Goal: Task Accomplishment & Management: Complete application form

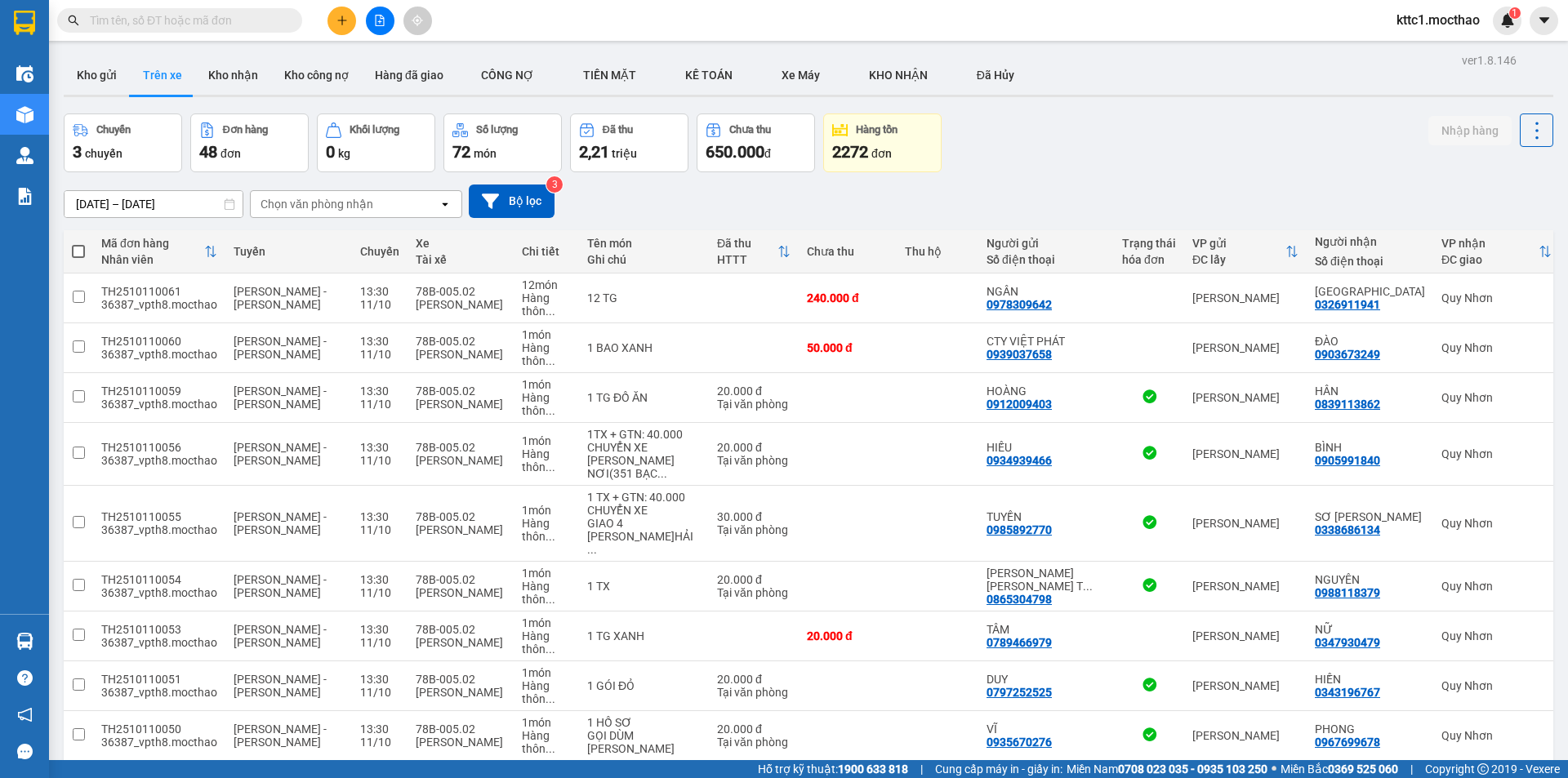
scroll to position [82, 0]
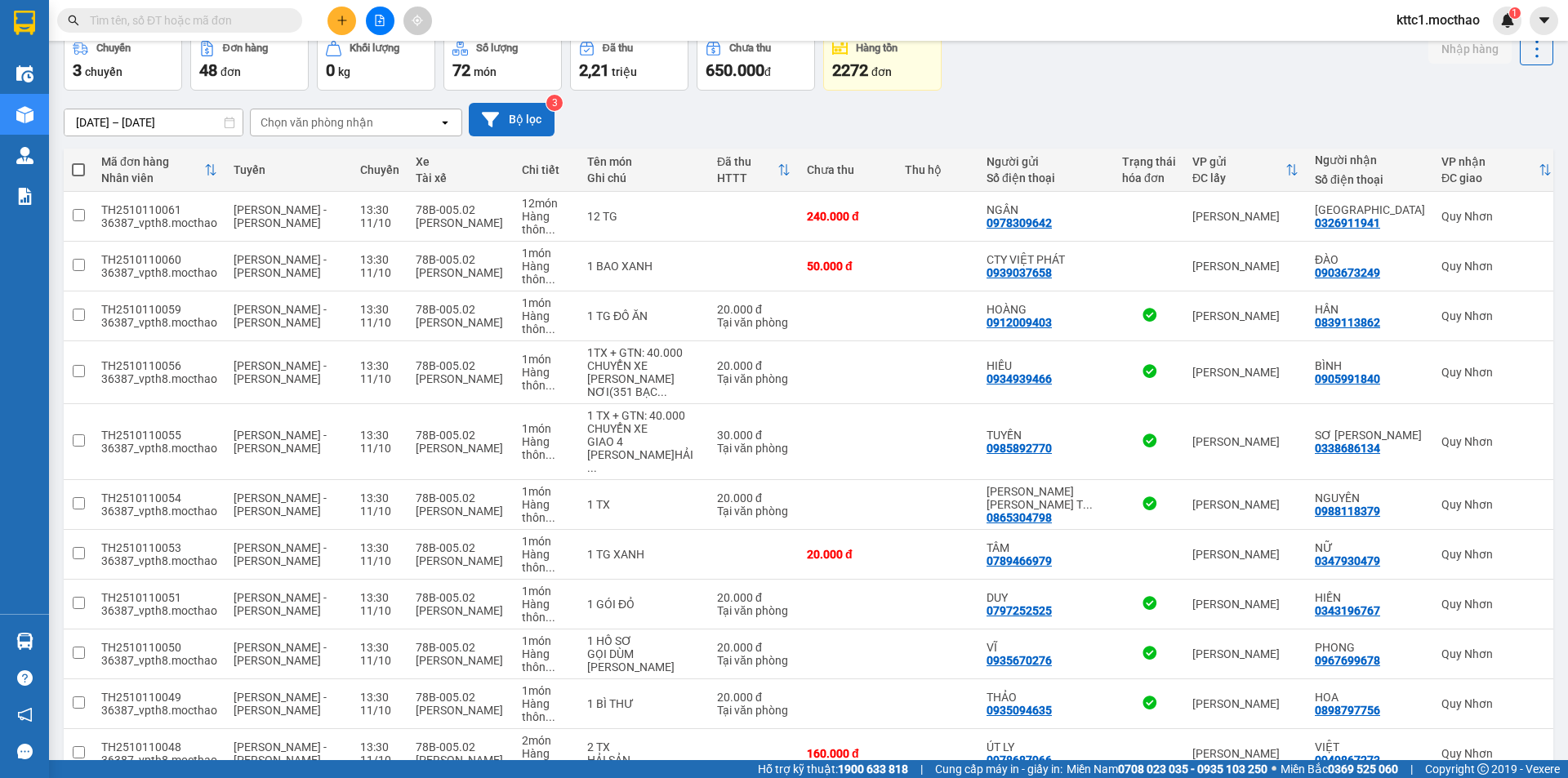
click at [524, 128] on button "Bộ lọc" at bounding box center [512, 120] width 86 height 34
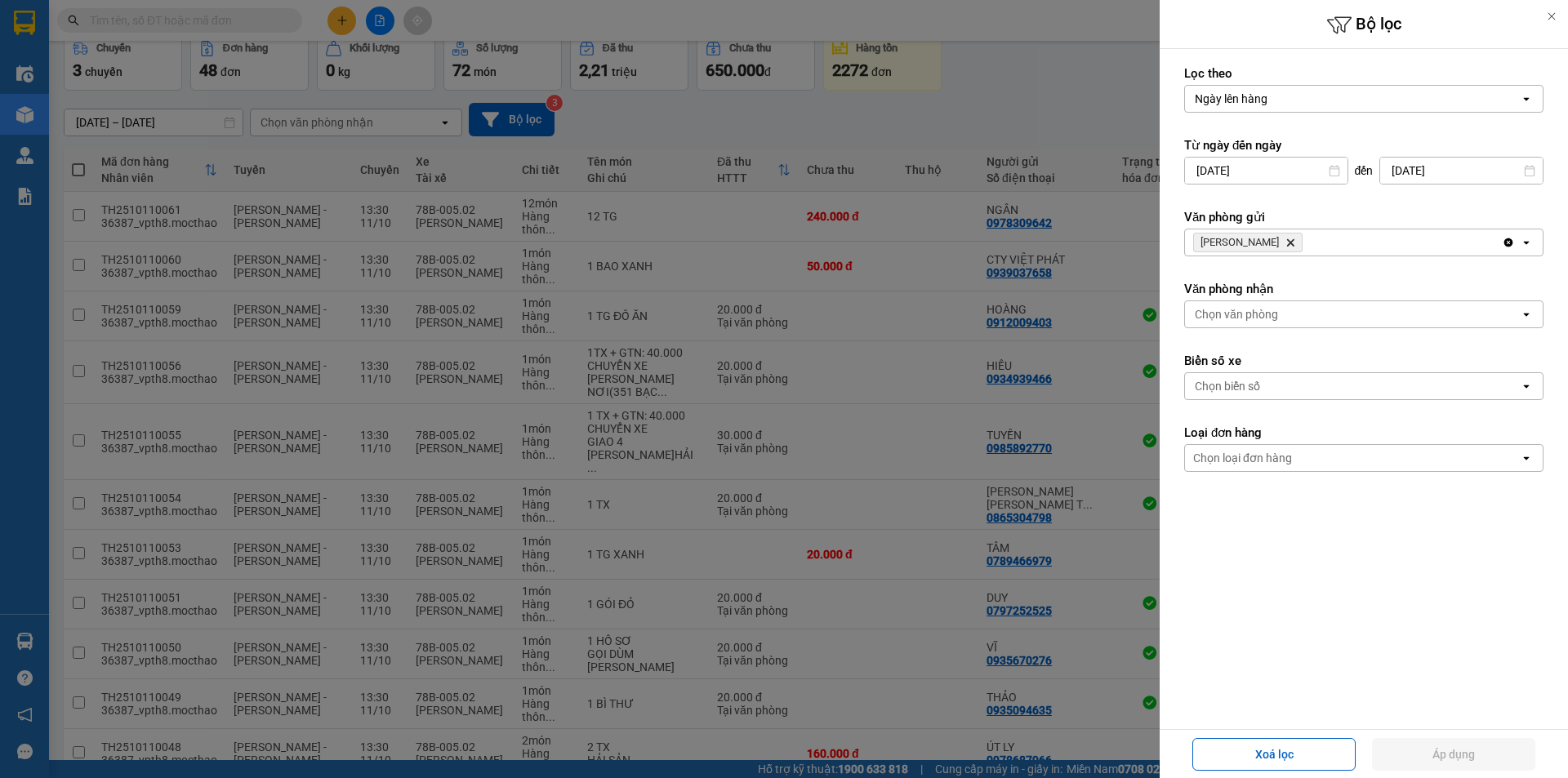
click at [1287, 241] on icon "Tuy Hòa, close by backspace" at bounding box center [1291, 242] width 7 height 7
click at [1239, 242] on div "Chọn văn phòng" at bounding box center [1237, 242] width 84 height 16
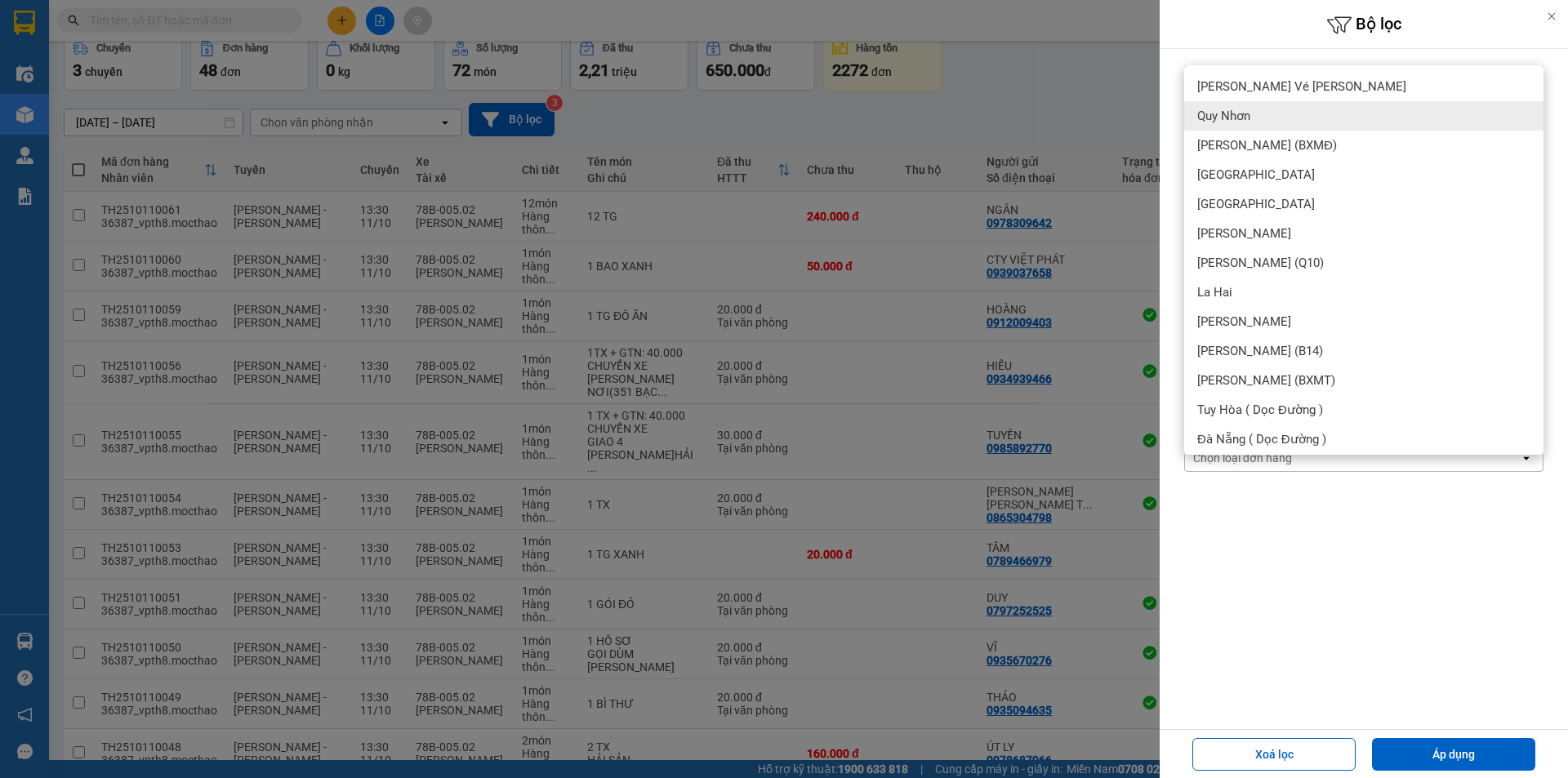
click at [1262, 114] on div "Quy Nhơn" at bounding box center [1364, 115] width 359 height 29
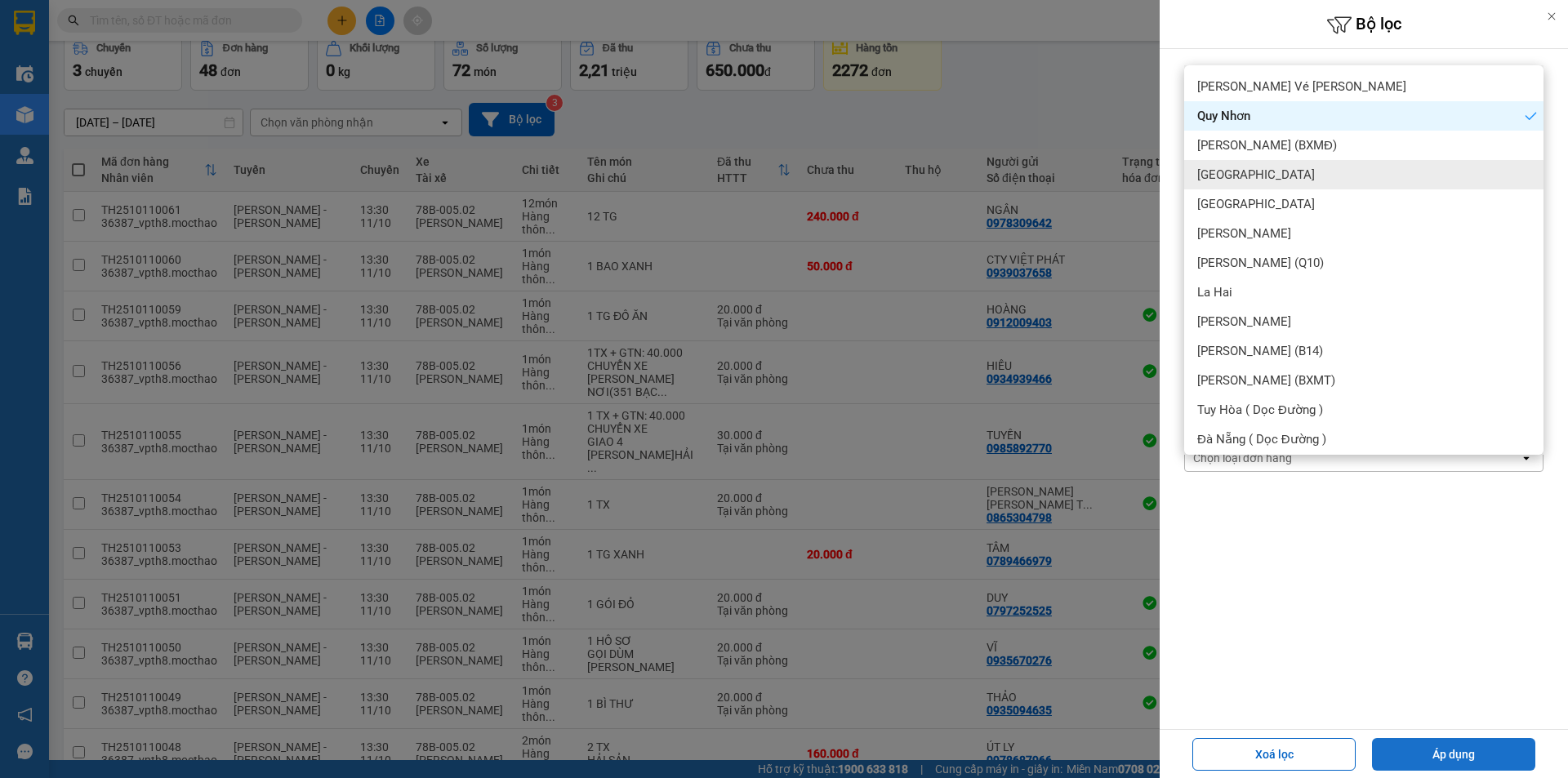
click at [1408, 747] on button "Áp dụng" at bounding box center [1453, 754] width 163 height 33
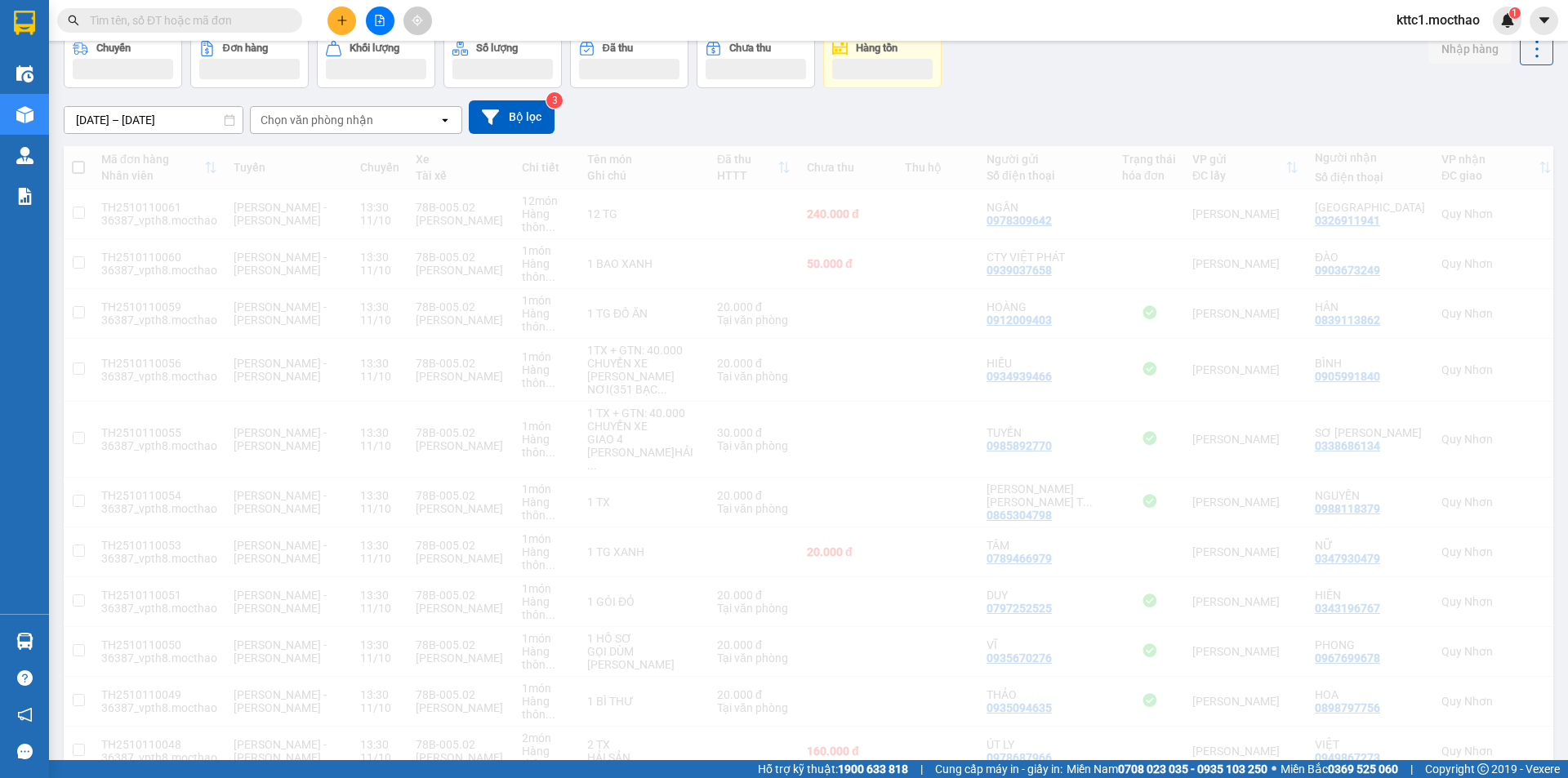
scroll to position [75, 0]
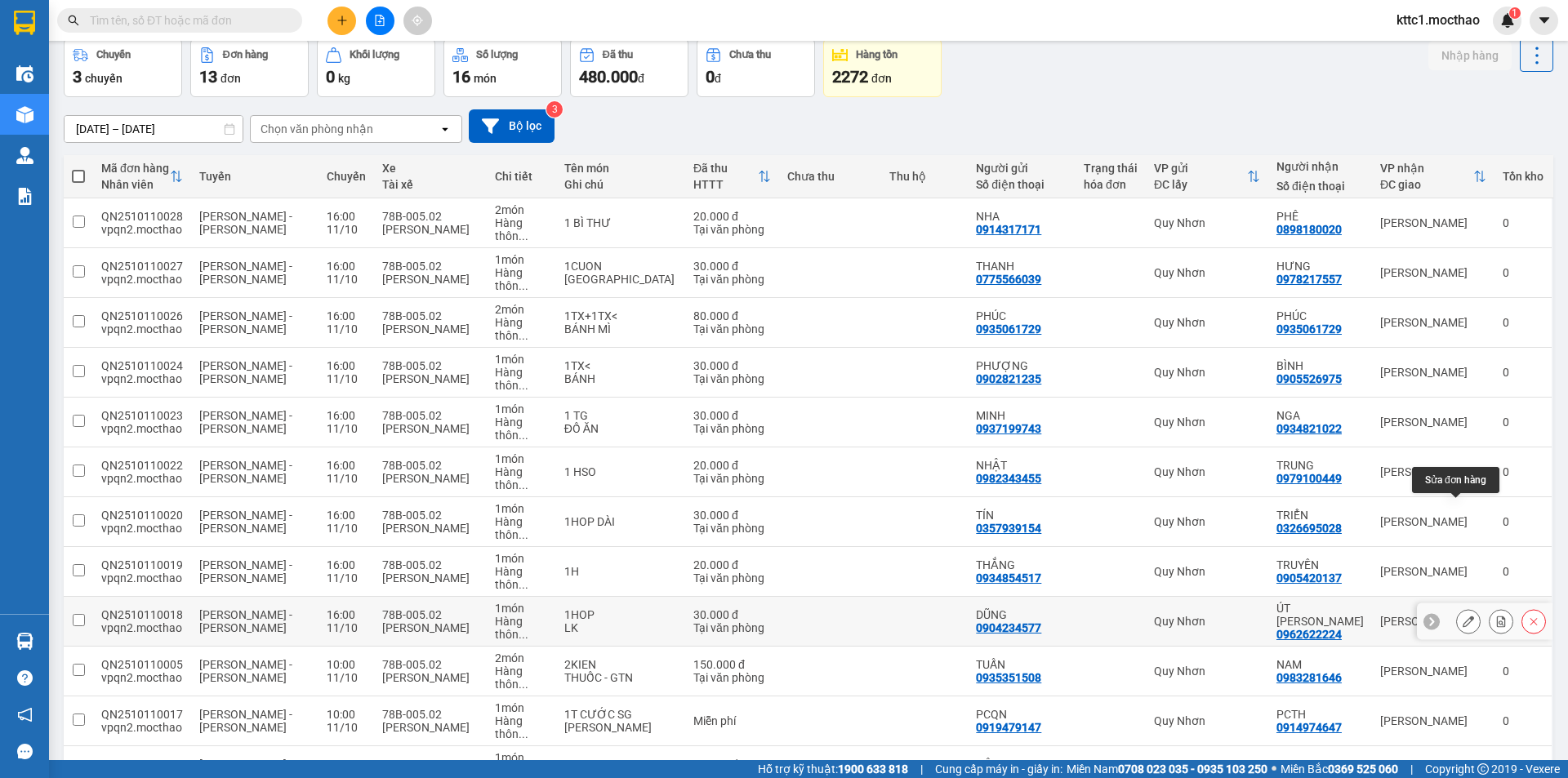
click at [1462, 615] on icon at bounding box center [1468, 621] width 12 height 12
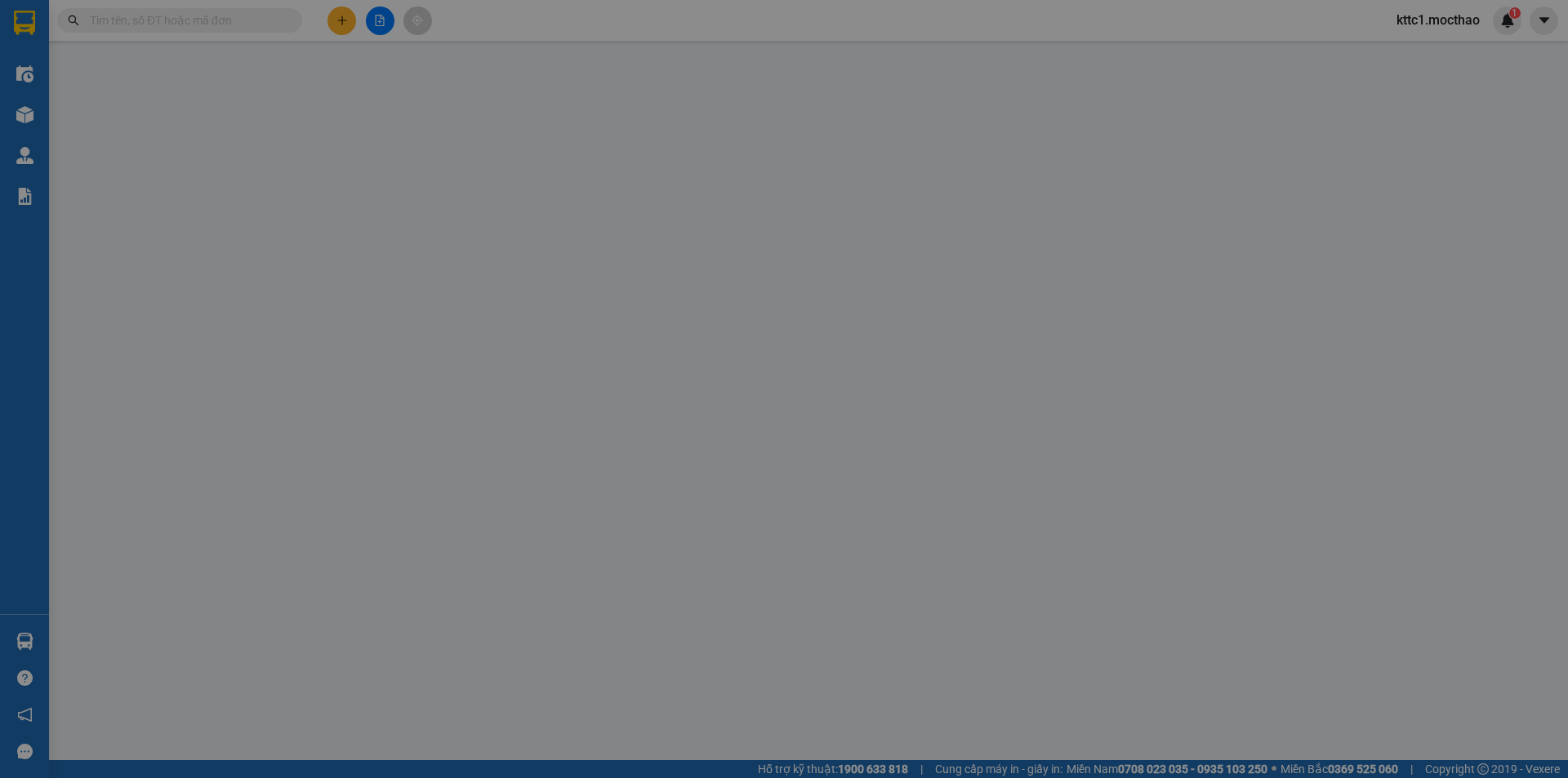
type input "0904234577"
type input "DŨNG"
type input "0962622224"
type input "ÚT [PERSON_NAME]"
type input "A"
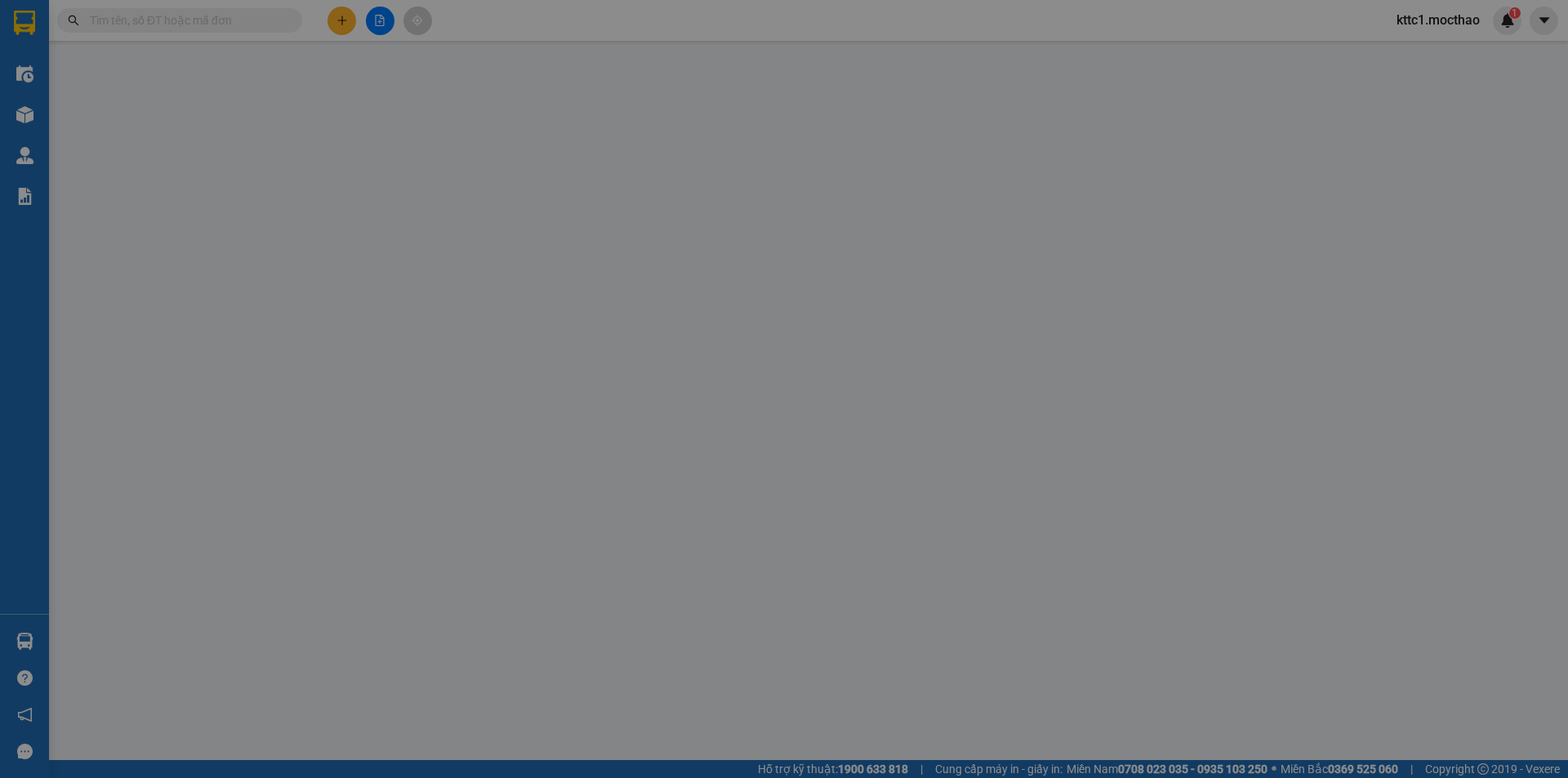
type input "0"
type input "30.000"
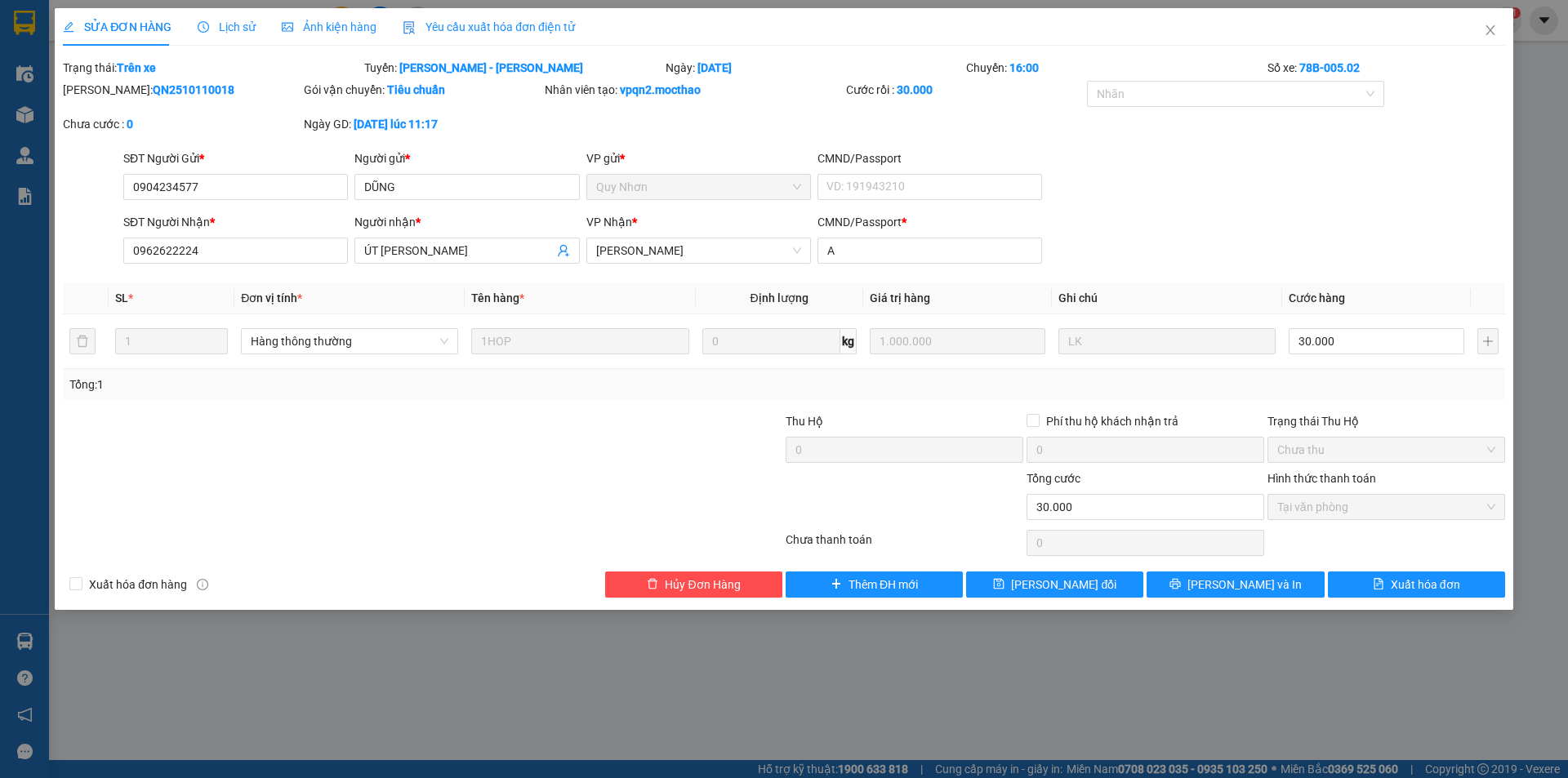
drag, startPoint x: 516, startPoint y: 24, endPoint x: 495, endPoint y: 36, distance: 24.2
click at [516, 23] on span "Yêu cầu xuất hóa đơn điện tử" at bounding box center [489, 27] width 172 height 13
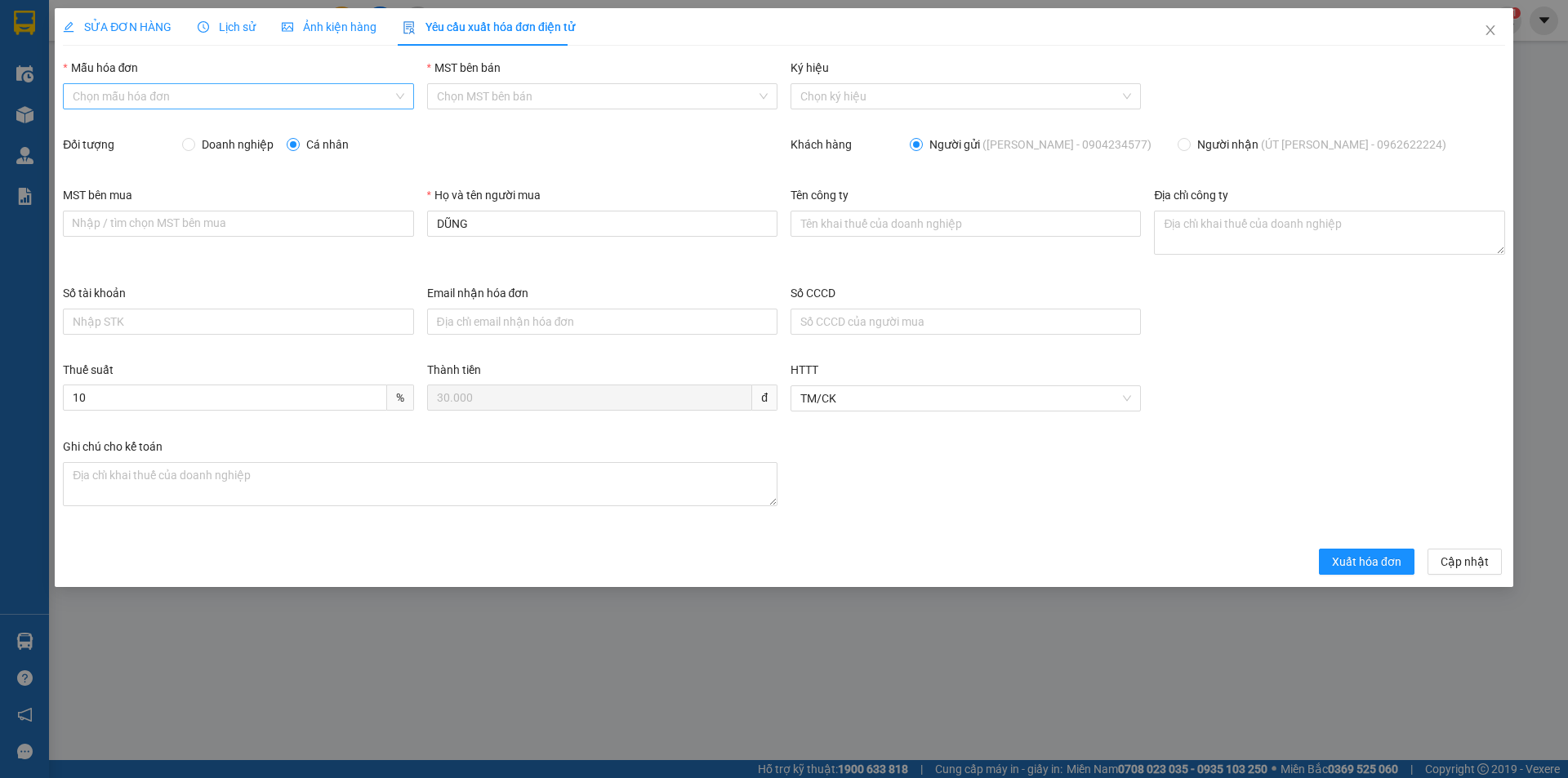
click at [320, 96] on input "Mẫu hóa đơn" at bounding box center [232, 97] width 319 height 25
click at [280, 131] on div "HĐH" at bounding box center [238, 129] width 330 height 18
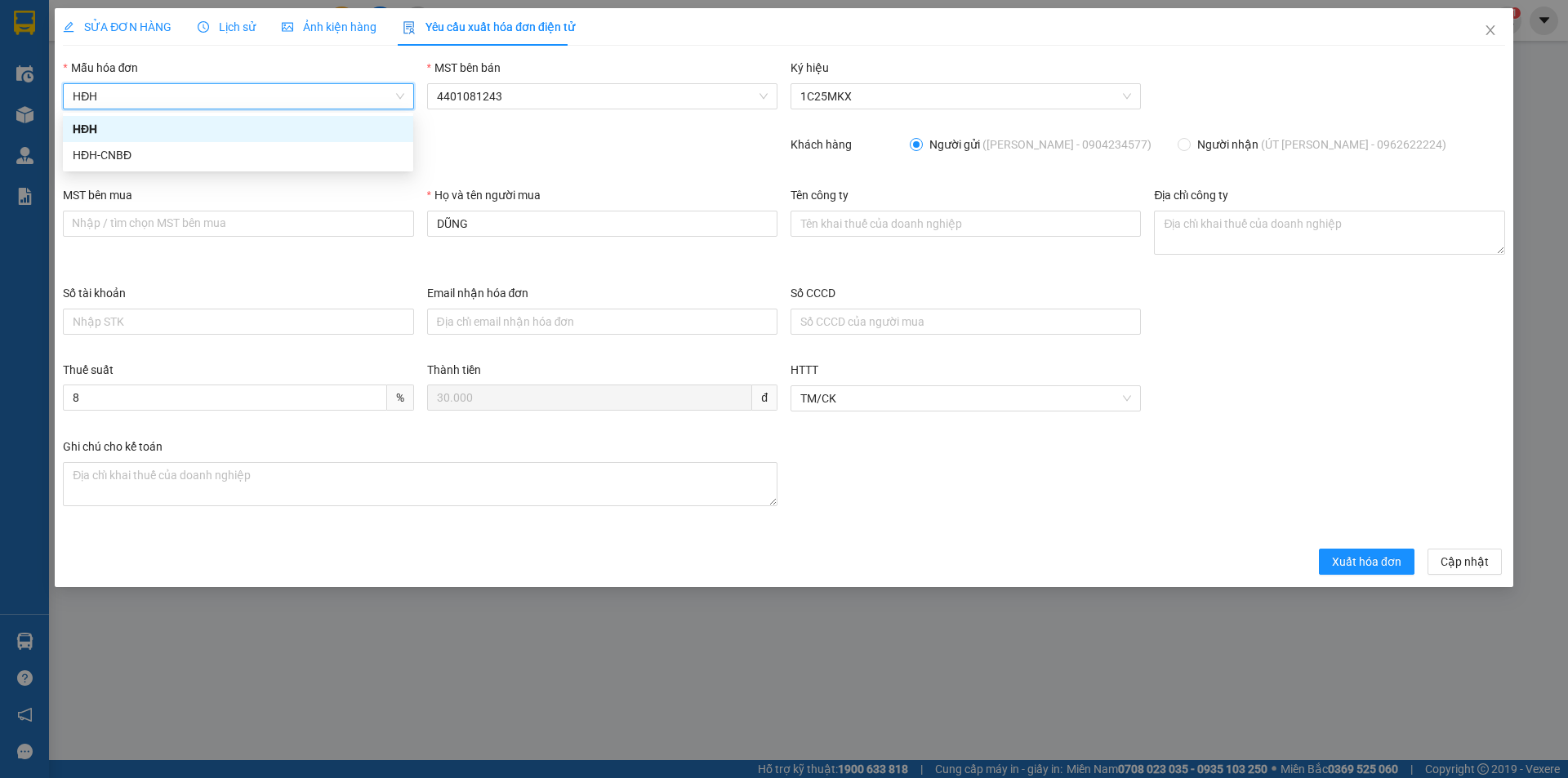
type input "8"
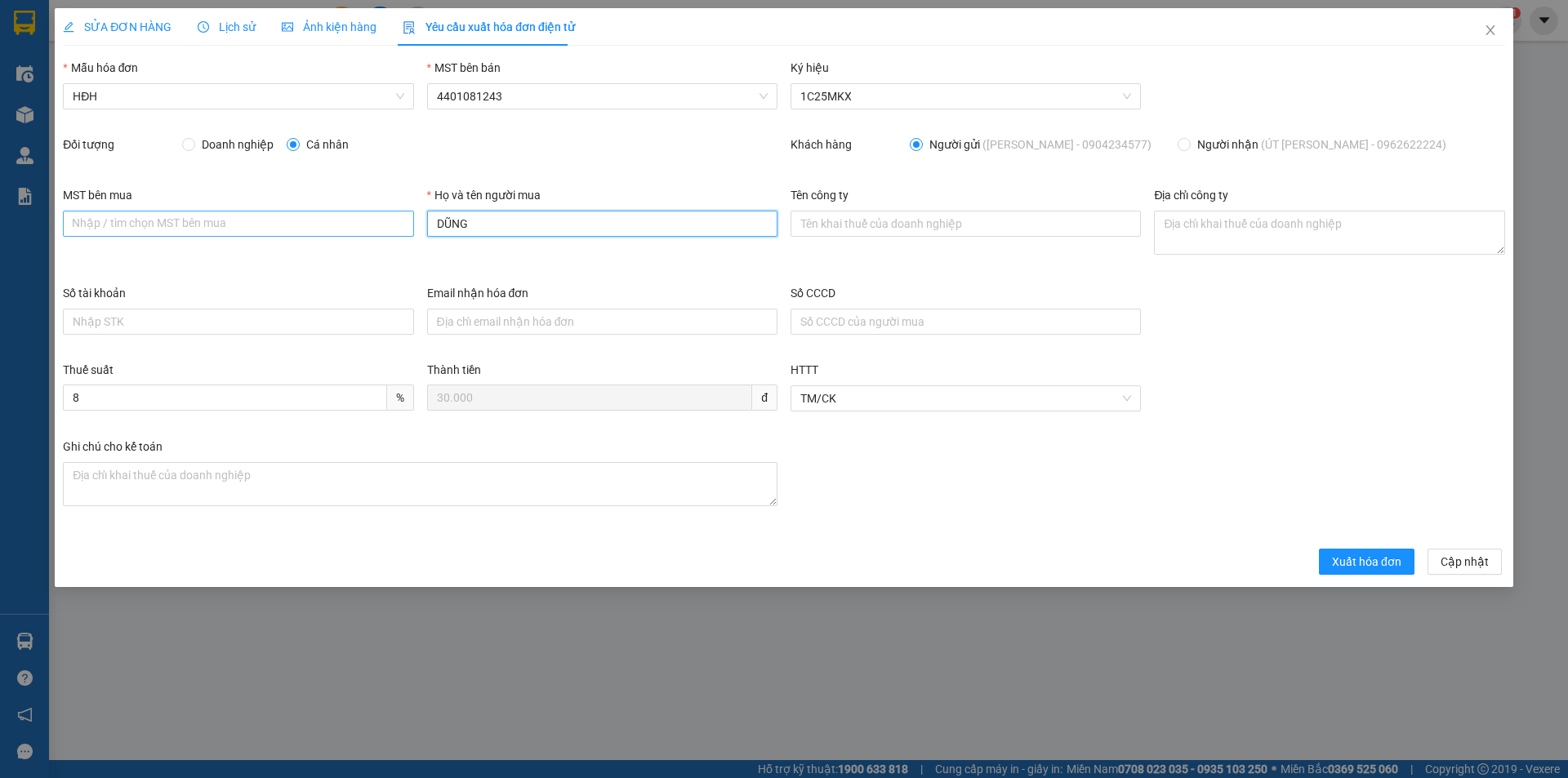
drag, startPoint x: 469, startPoint y: 225, endPoint x: 405, endPoint y: 233, distance: 64.5
click at [405, 233] on div "MST bên mua Nhập / [PERSON_NAME] MST [PERSON_NAME] mua Họ và tên người mua [PER…" at bounding box center [784, 235] width 1455 height 98
type input "Người mua không lấy [PERSON_NAME]"
click at [1353, 556] on span "Xuất hóa đơn" at bounding box center [1366, 561] width 69 height 18
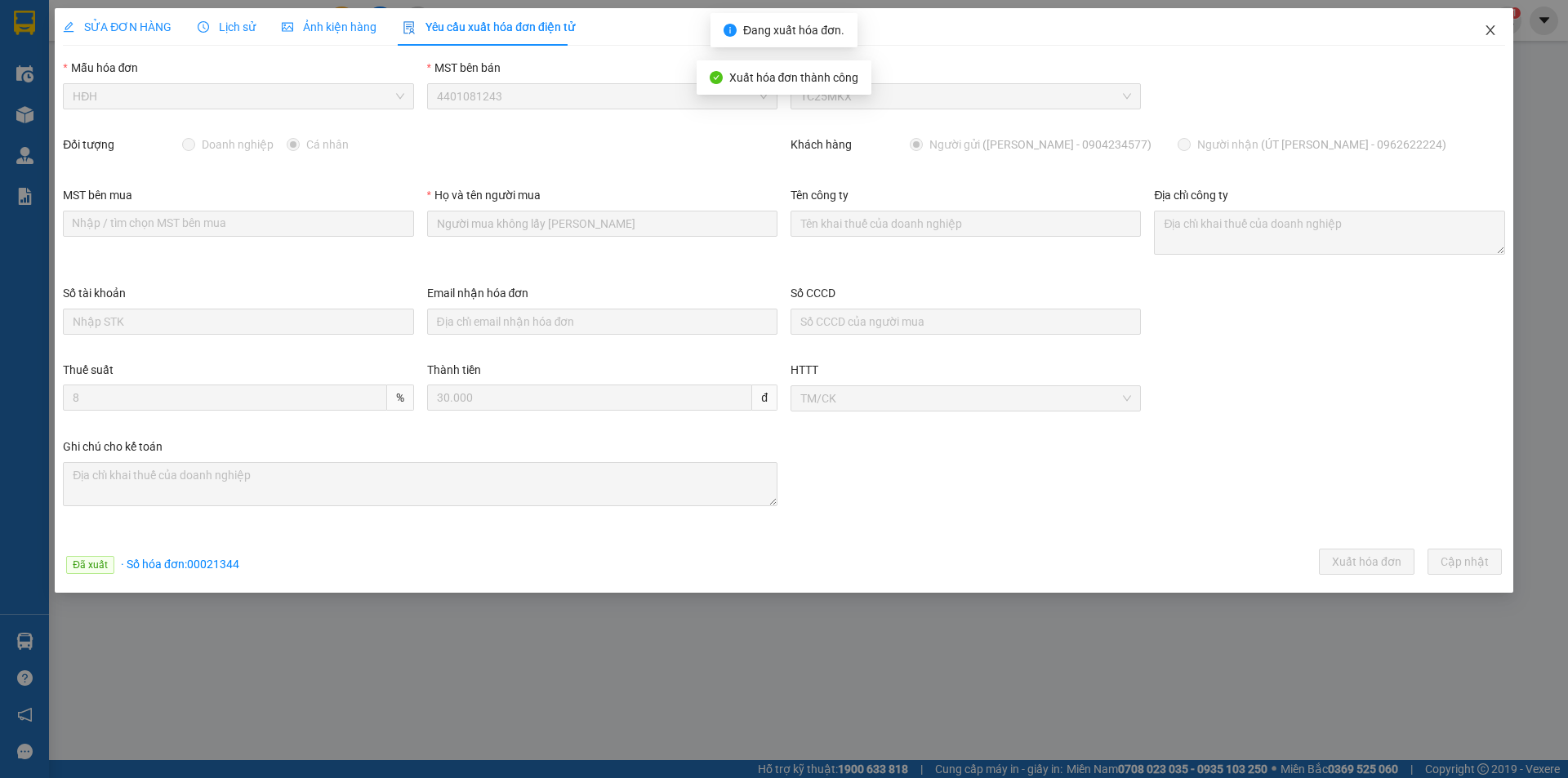
click at [1491, 26] on icon "close" at bounding box center [1490, 30] width 13 height 13
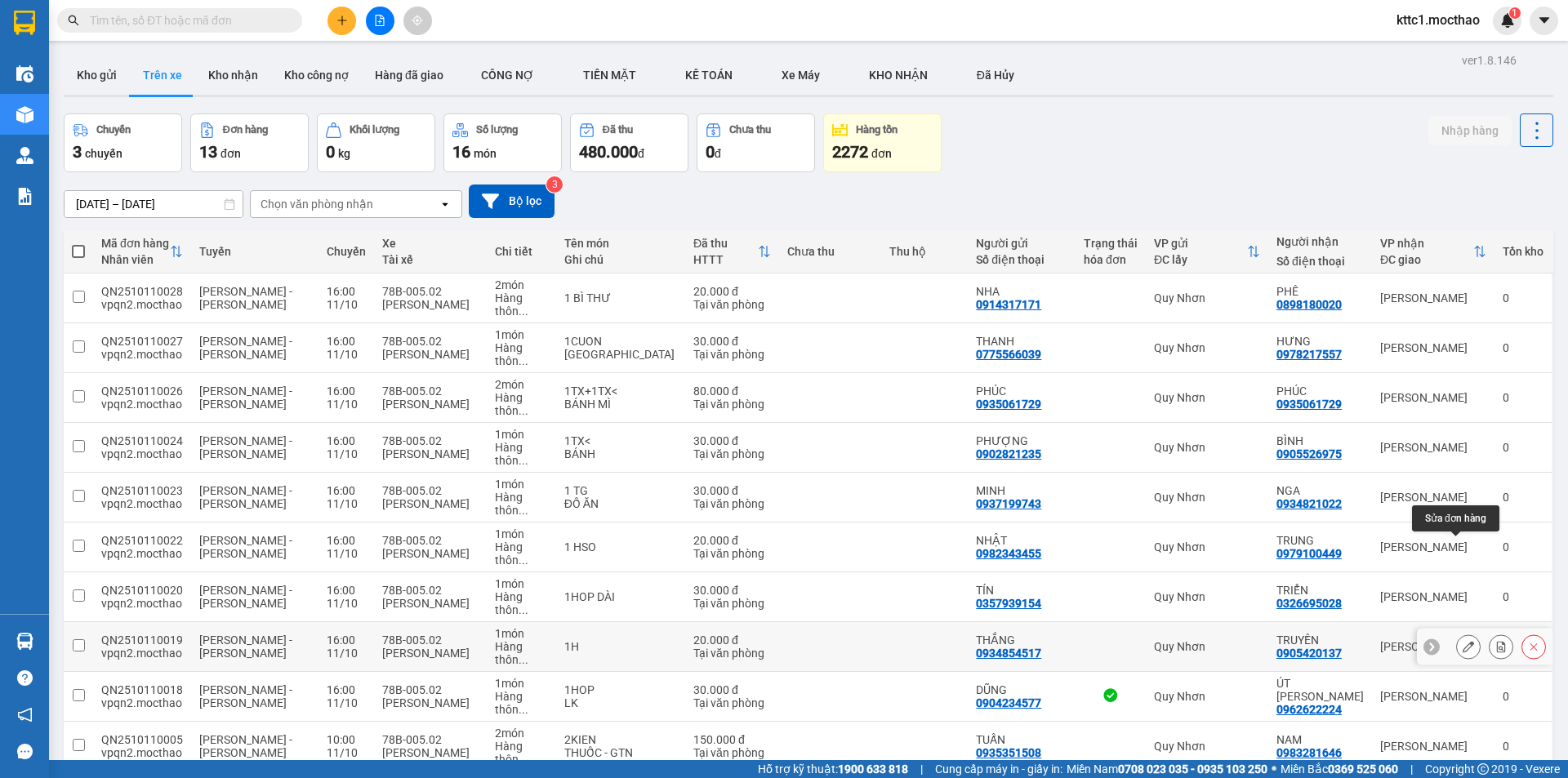
click at [1462, 641] on icon at bounding box center [1468, 647] width 12 height 12
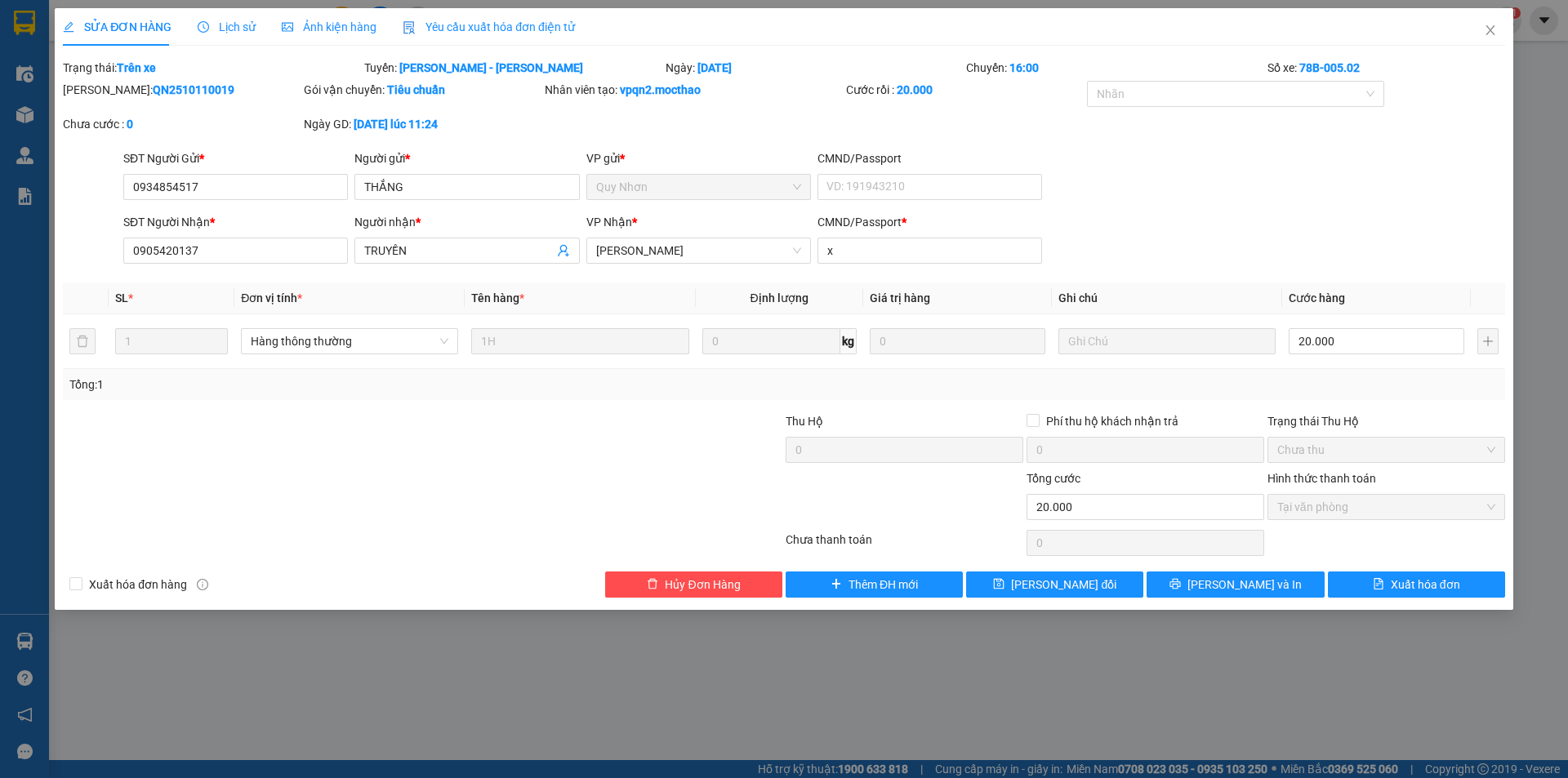
click at [535, 24] on span "Yêu cầu xuất hóa đơn điện tử" at bounding box center [489, 27] width 172 height 13
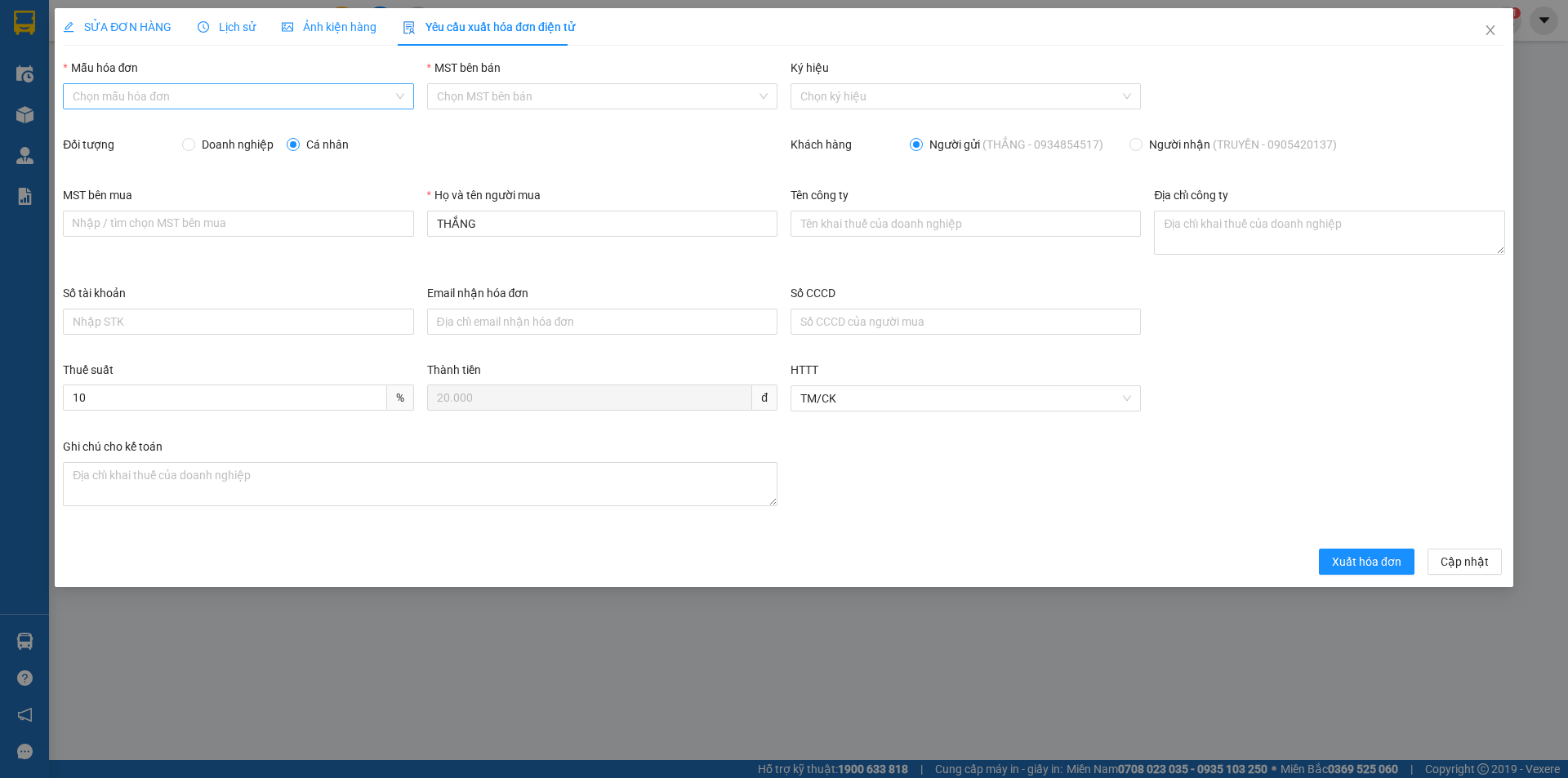
click at [131, 95] on input "Mẫu hóa đơn" at bounding box center [232, 97] width 319 height 25
click at [116, 117] on div "HĐH" at bounding box center [238, 129] width 350 height 26
type input "8"
drag, startPoint x: 510, startPoint y: 221, endPoint x: 413, endPoint y: 235, distance: 98.0
click at [413, 235] on div "MST bên mua Nhập / [PERSON_NAME] MST [PERSON_NAME] mua Họ và tên người mua THẮN…" at bounding box center [784, 235] width 1455 height 98
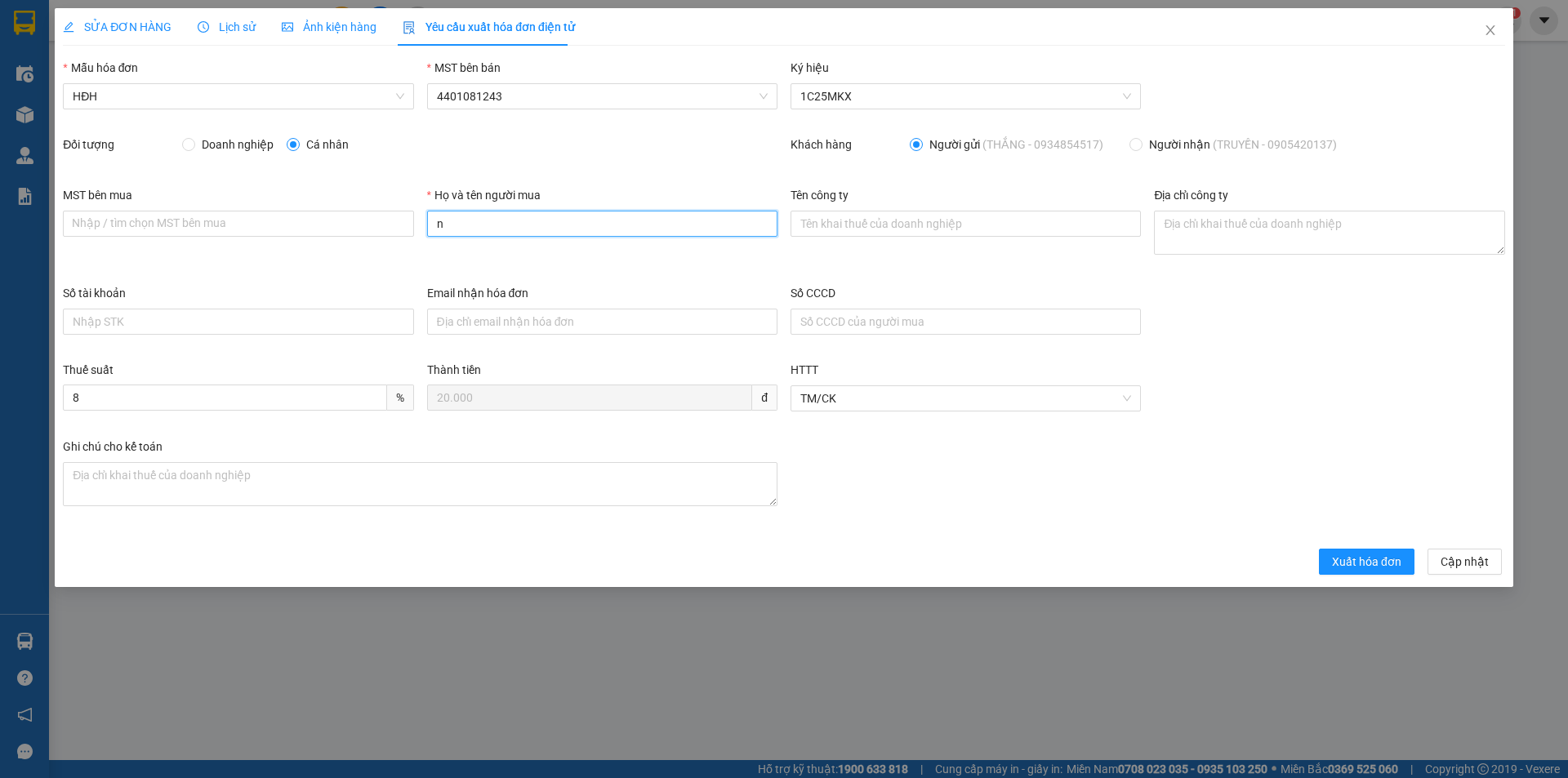
type input "Người mua không lấy [PERSON_NAME]"
drag, startPoint x: 1341, startPoint y: 563, endPoint x: 1360, endPoint y: 548, distance: 24.2
click at [1342, 565] on span "Xuất hóa đơn" at bounding box center [1366, 561] width 69 height 18
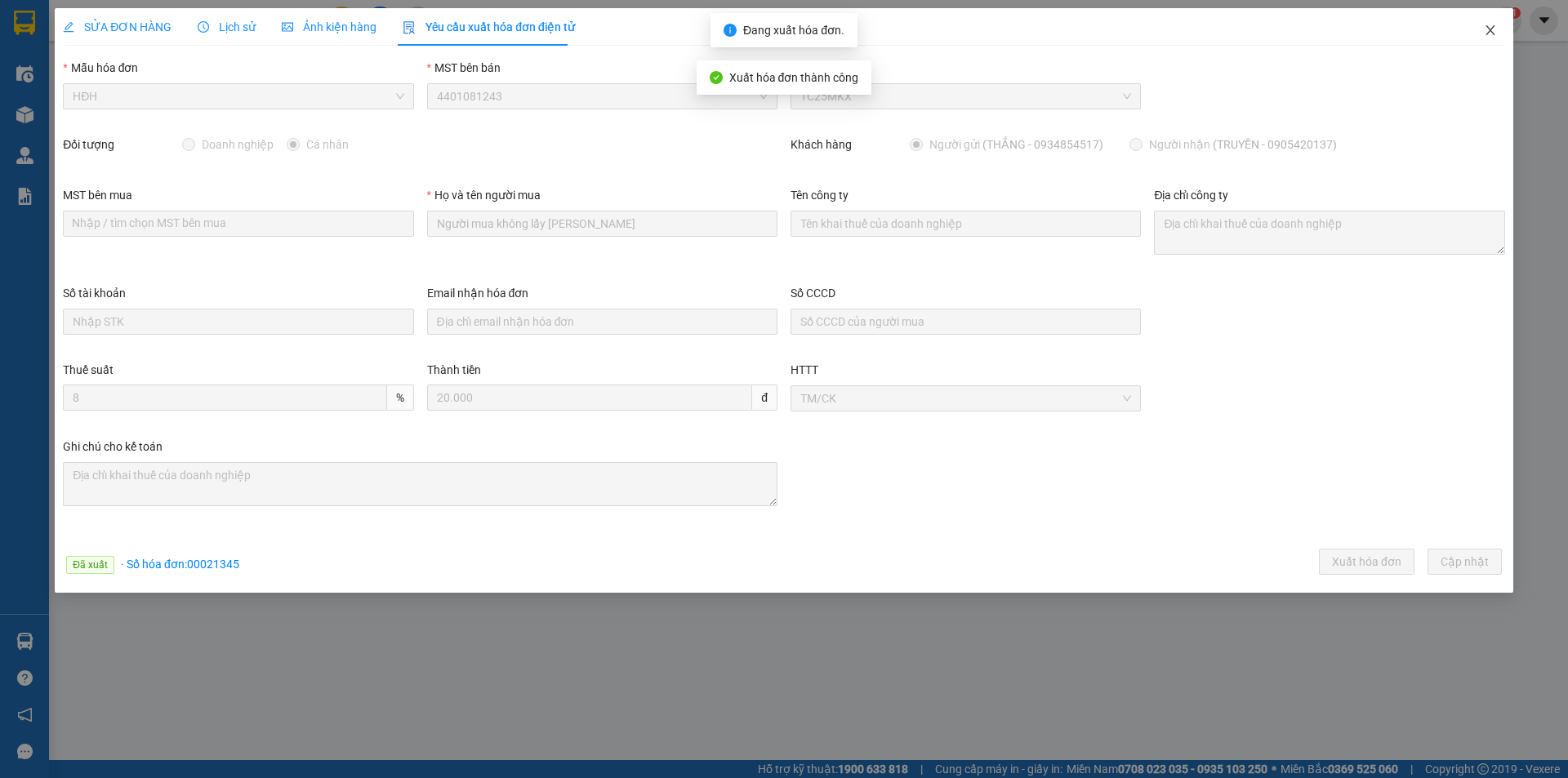
click at [1489, 33] on icon "close" at bounding box center [1490, 29] width 9 height 10
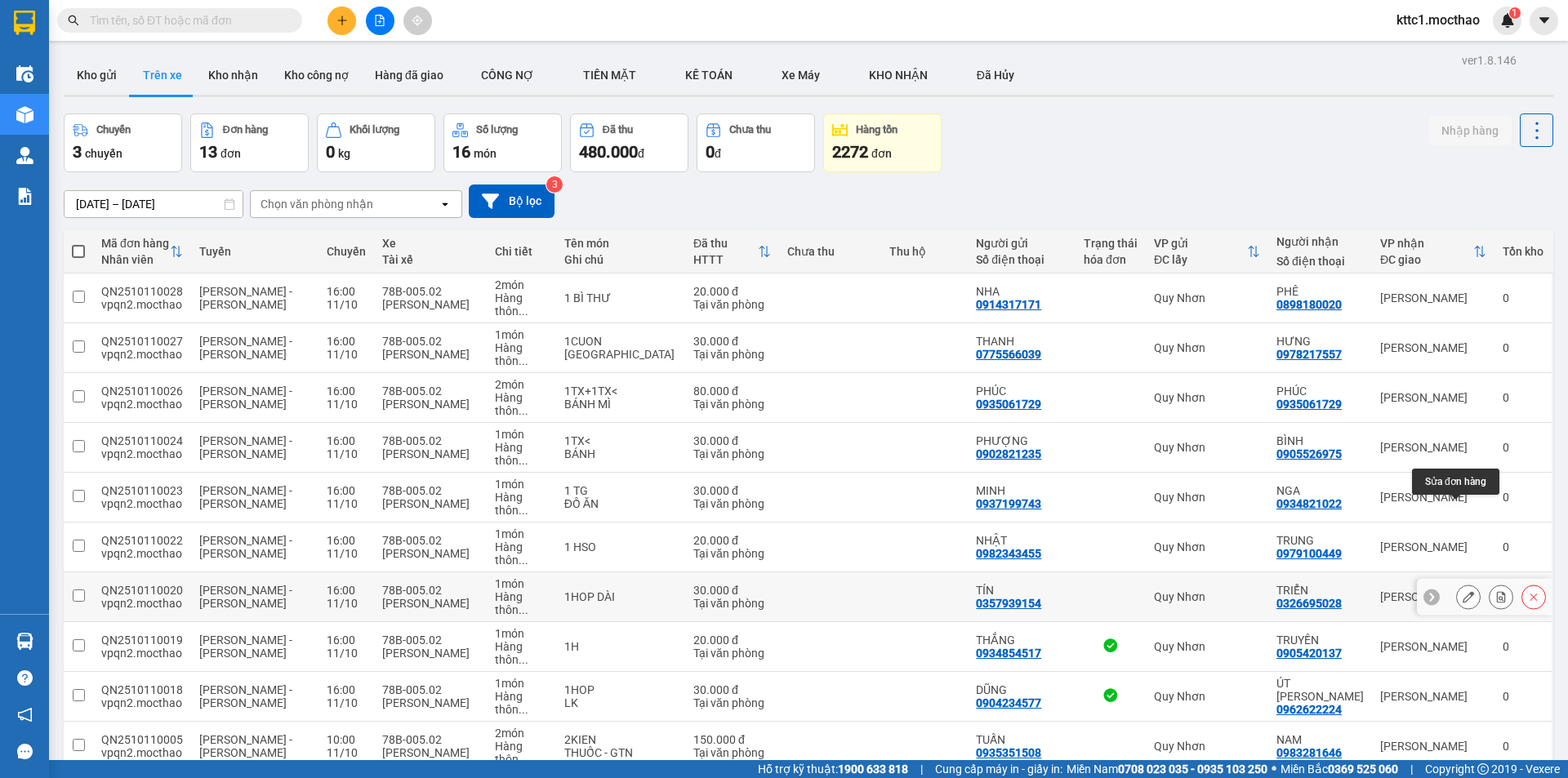
click at [1462, 591] on icon at bounding box center [1468, 596] width 12 height 12
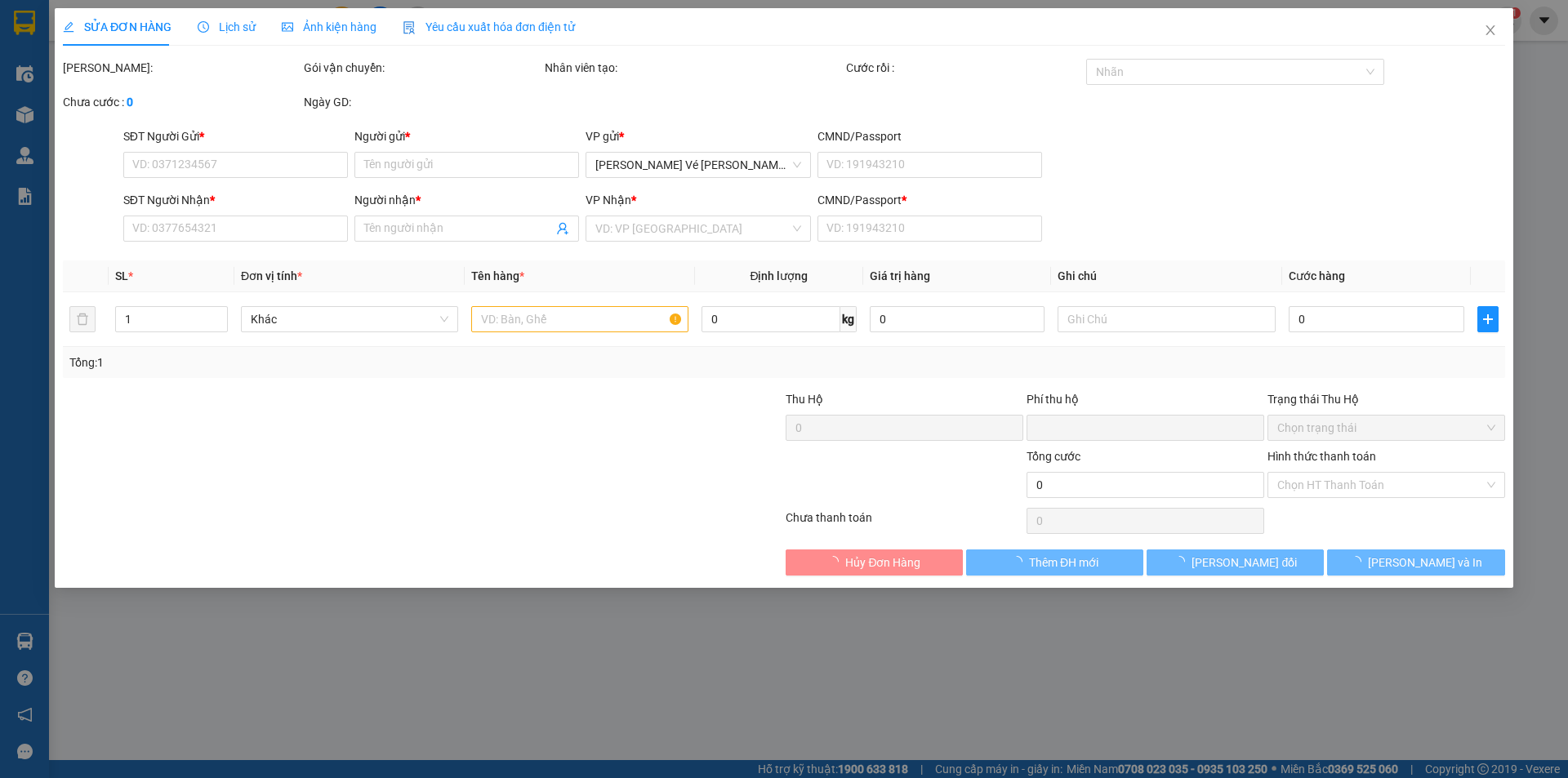
type input "0357939154"
type input "TÍN"
type input "0326695028"
type input "TRIỂN"
type input "D"
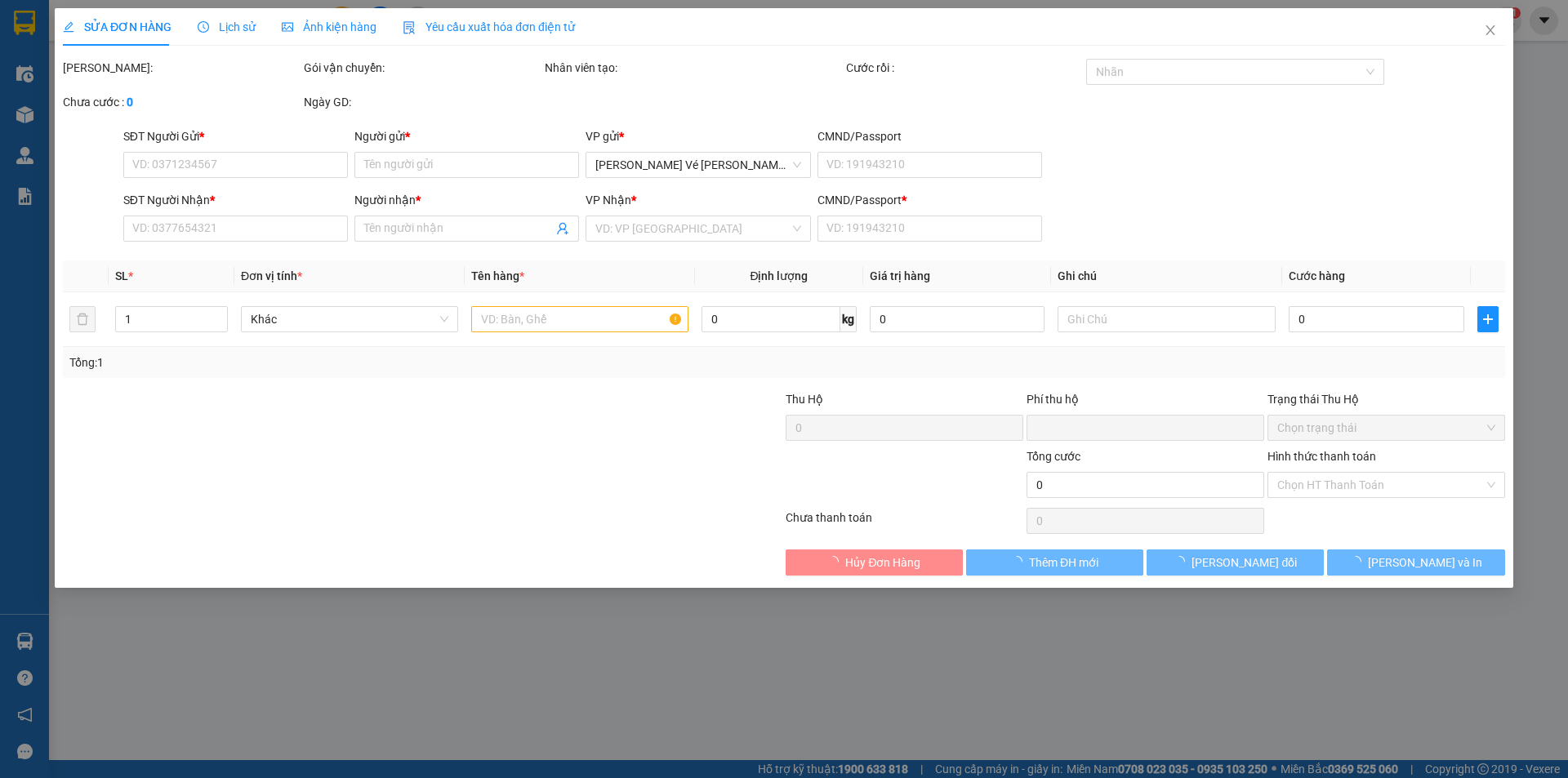
type input "0"
type input "30.000"
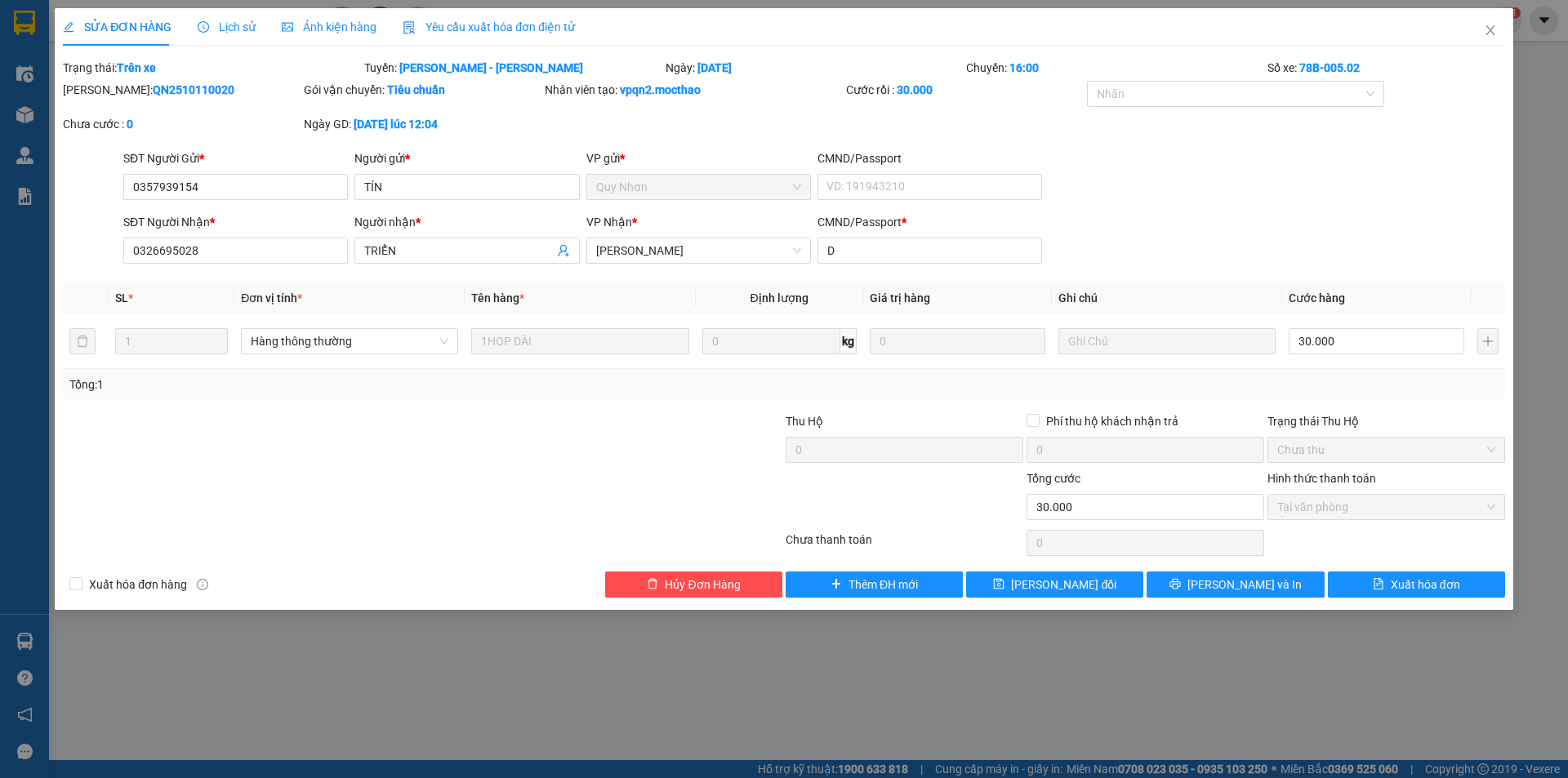
click at [503, 30] on span "Yêu cầu xuất hóa đơn điện tử" at bounding box center [489, 27] width 172 height 13
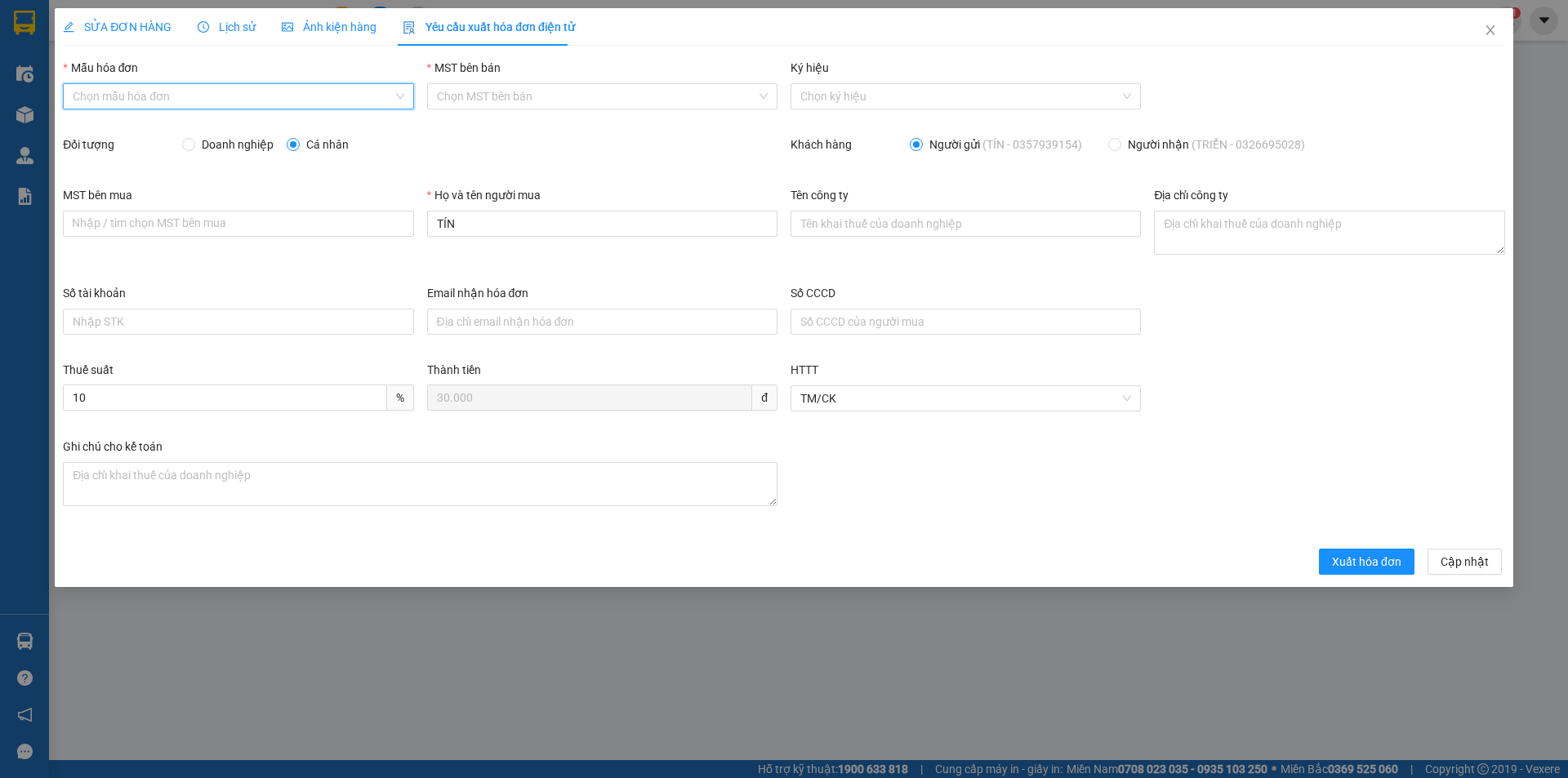
click at [241, 95] on input "Mẫu hóa đơn" at bounding box center [232, 97] width 319 height 25
click at [206, 129] on div "HĐH" at bounding box center [238, 129] width 330 height 18
type input "8"
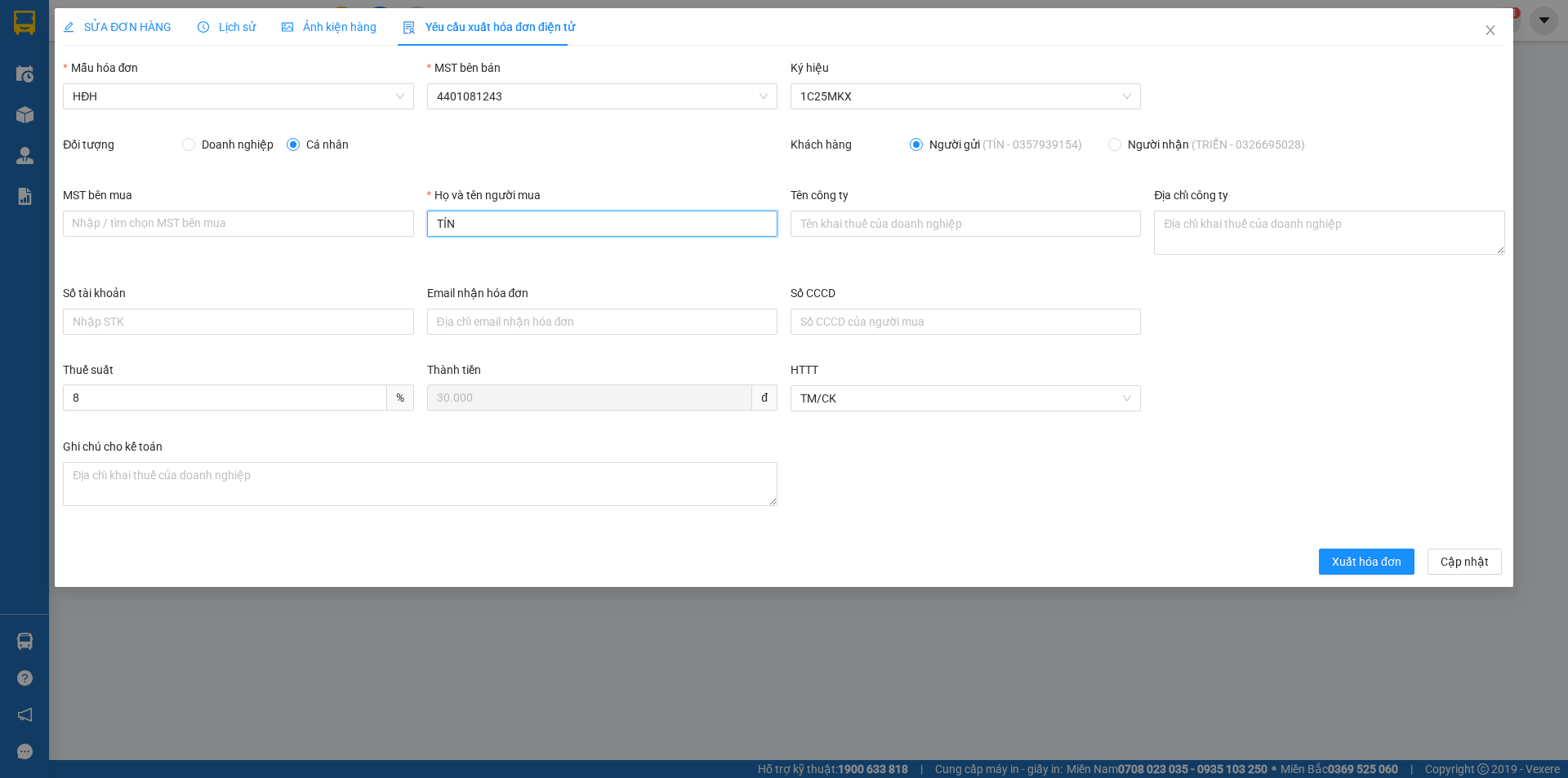
drag, startPoint x: 478, startPoint y: 231, endPoint x: 418, endPoint y: 227, distance: 60.1
click at [418, 227] on div "MST bên mua Nhập / [PERSON_NAME] MST [PERSON_NAME] mua Họ và tên người mua TÍN …" at bounding box center [784, 235] width 1455 height 98
type input "Người mua không lấy [PERSON_NAME]"
click at [1378, 560] on span "Xuất hóa đơn" at bounding box center [1366, 561] width 69 height 18
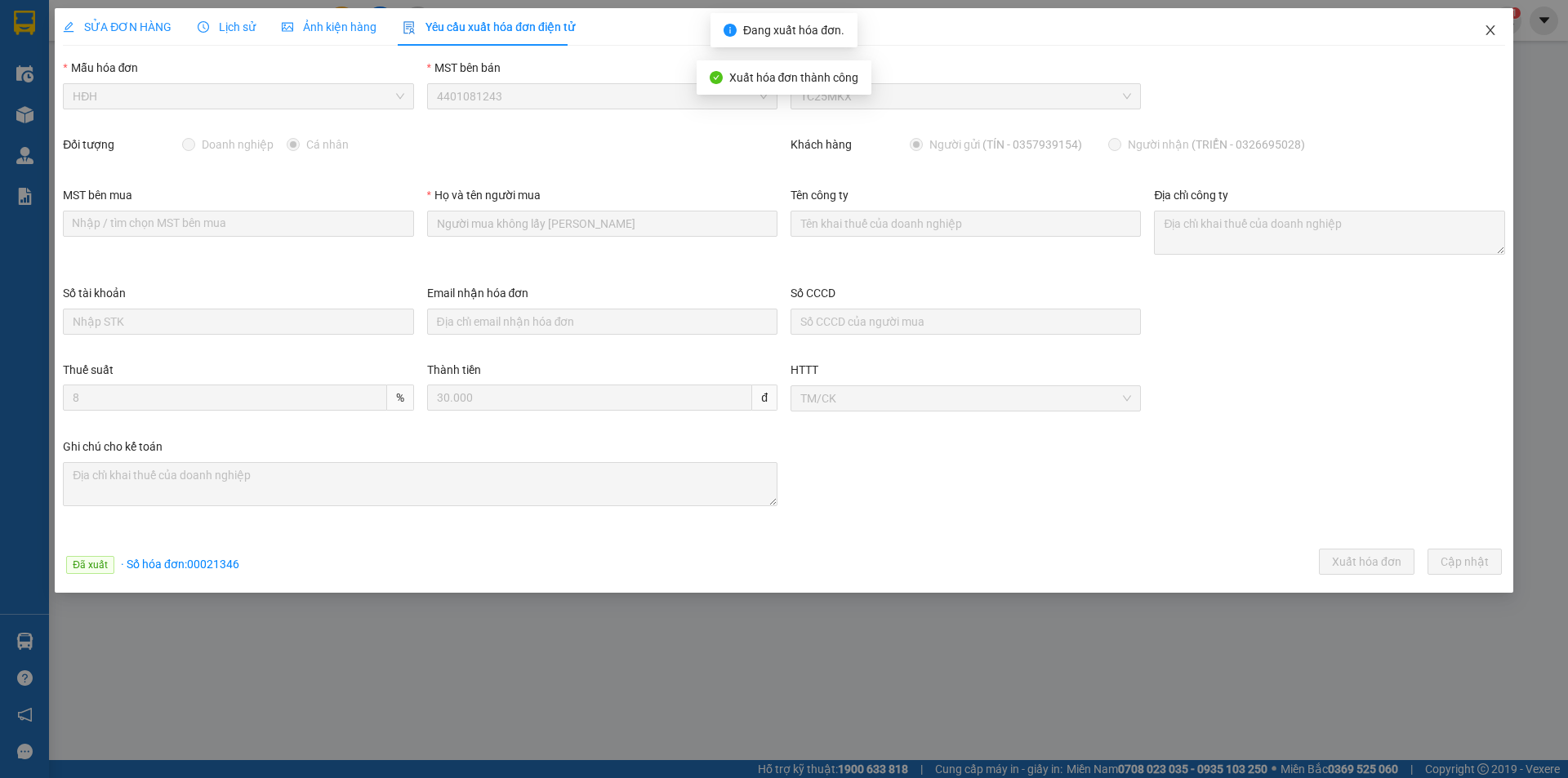
click at [1492, 33] on icon "close" at bounding box center [1490, 29] width 9 height 10
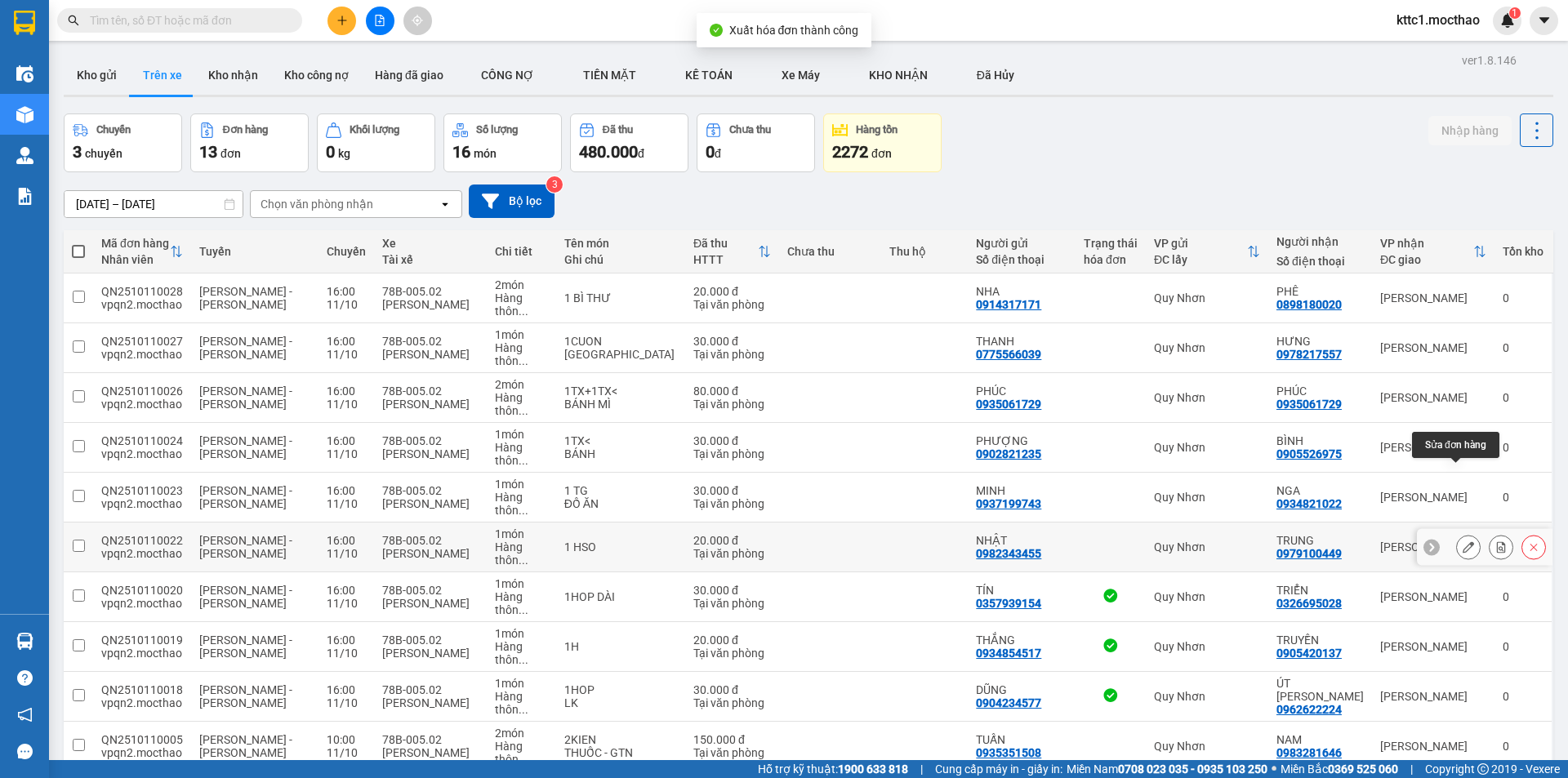
click at [1462, 541] on icon at bounding box center [1468, 546] width 12 height 12
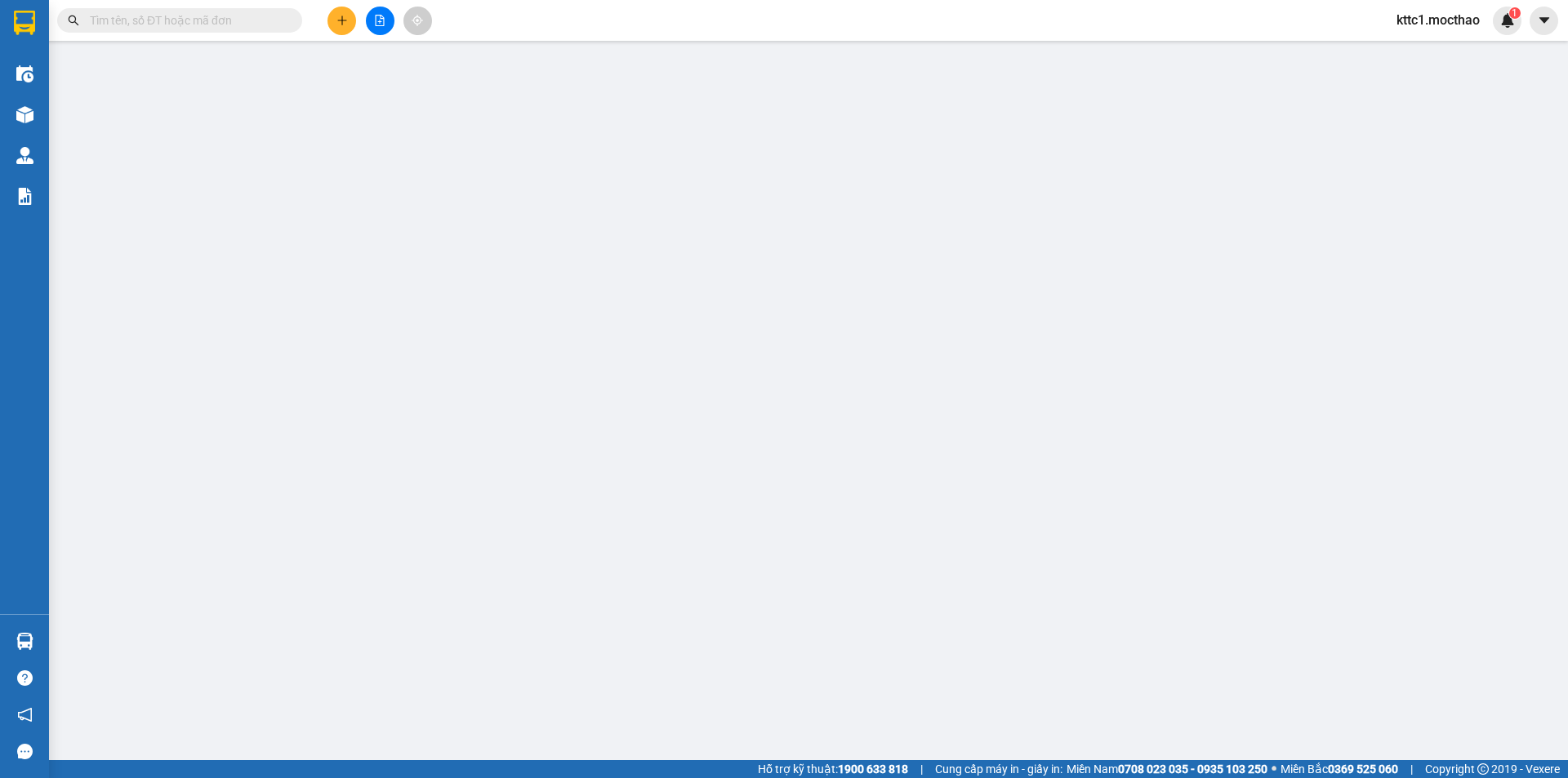
type input "0982343455"
type input "NHẬT"
type input "0979100449"
type input "TRUNG"
type input "A"
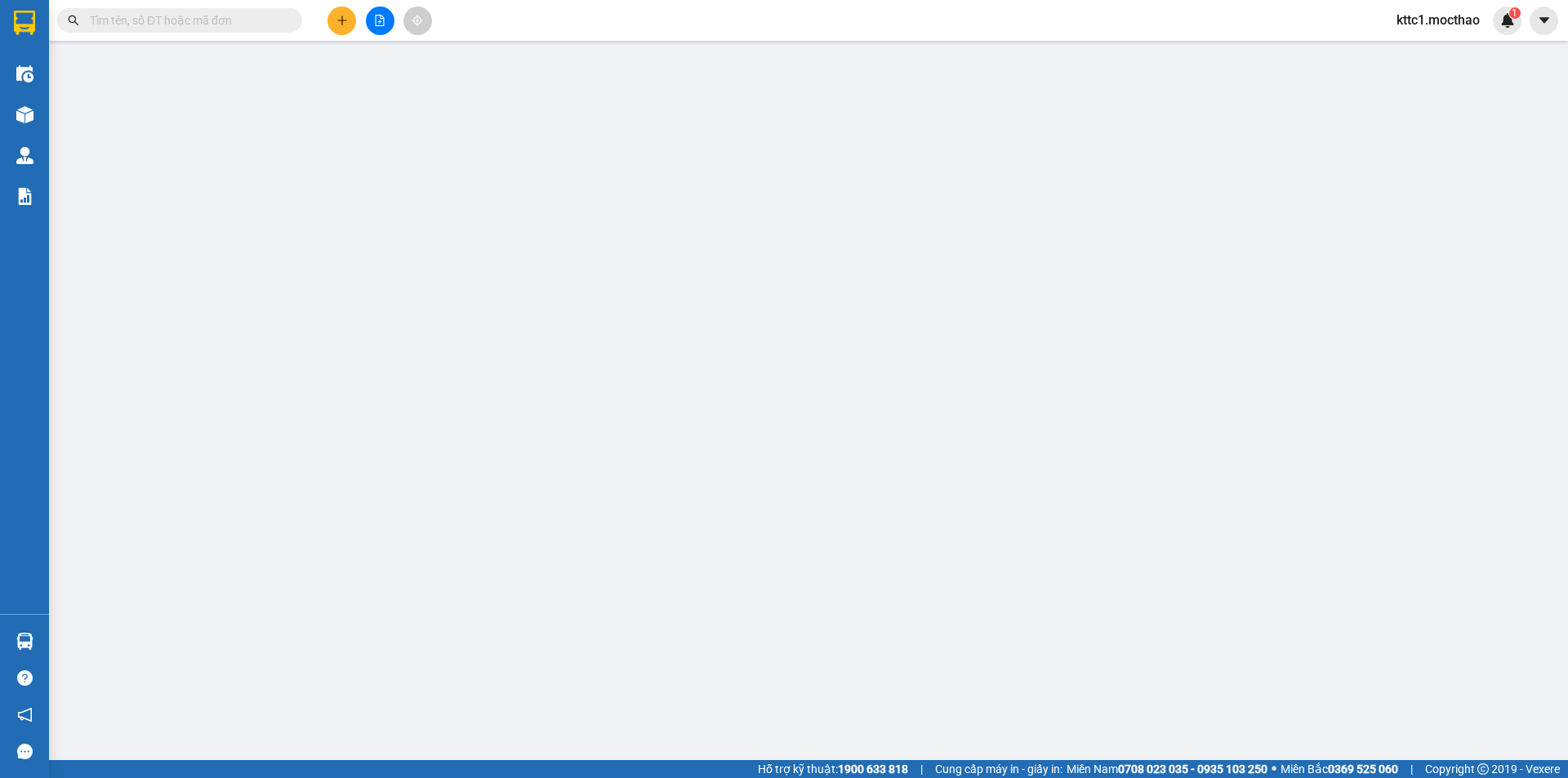
type input "0"
type input "20.000"
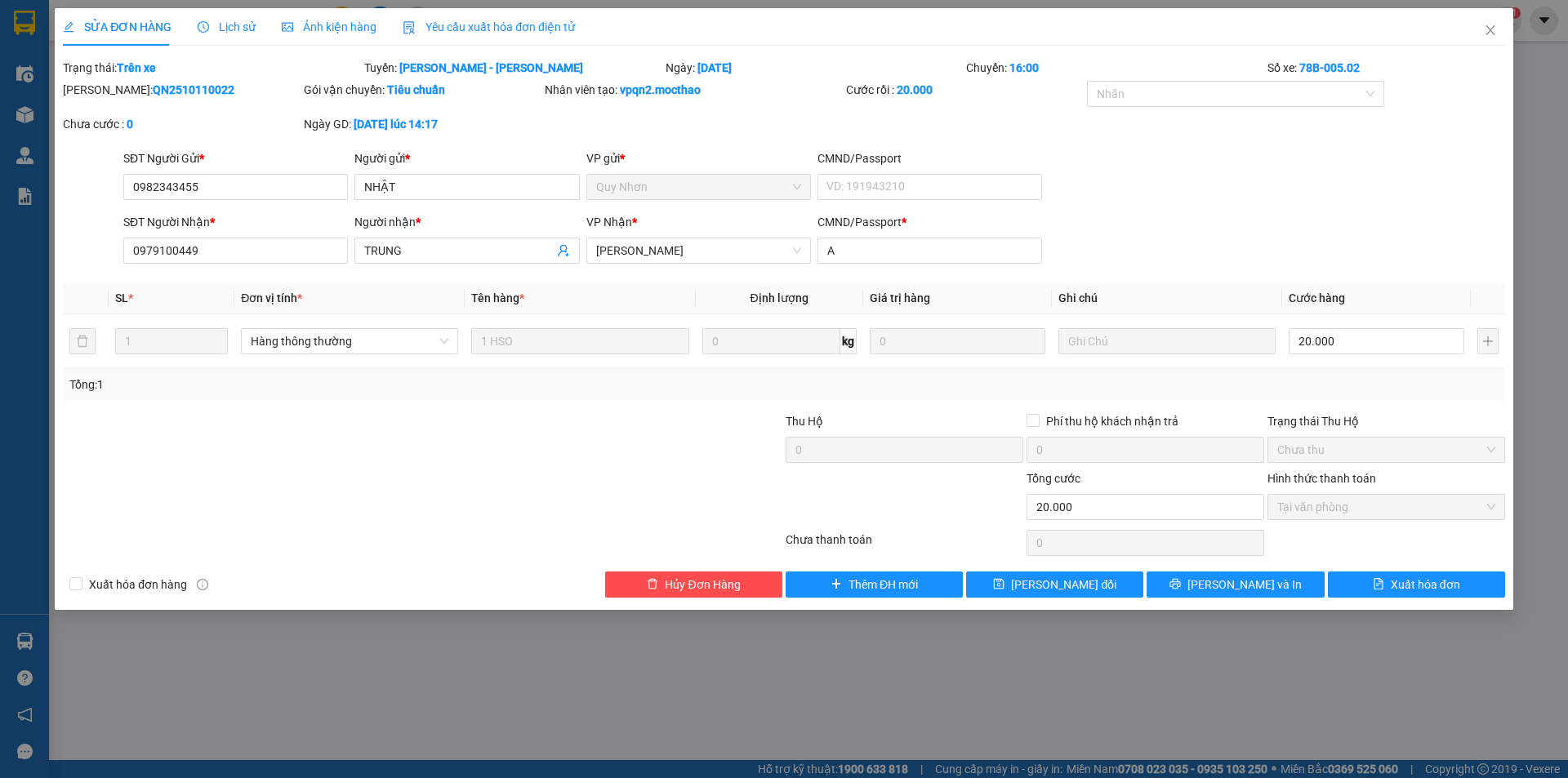
click at [439, 15] on div "Yêu cầu xuất hóa đơn điện tử" at bounding box center [489, 27] width 172 height 37
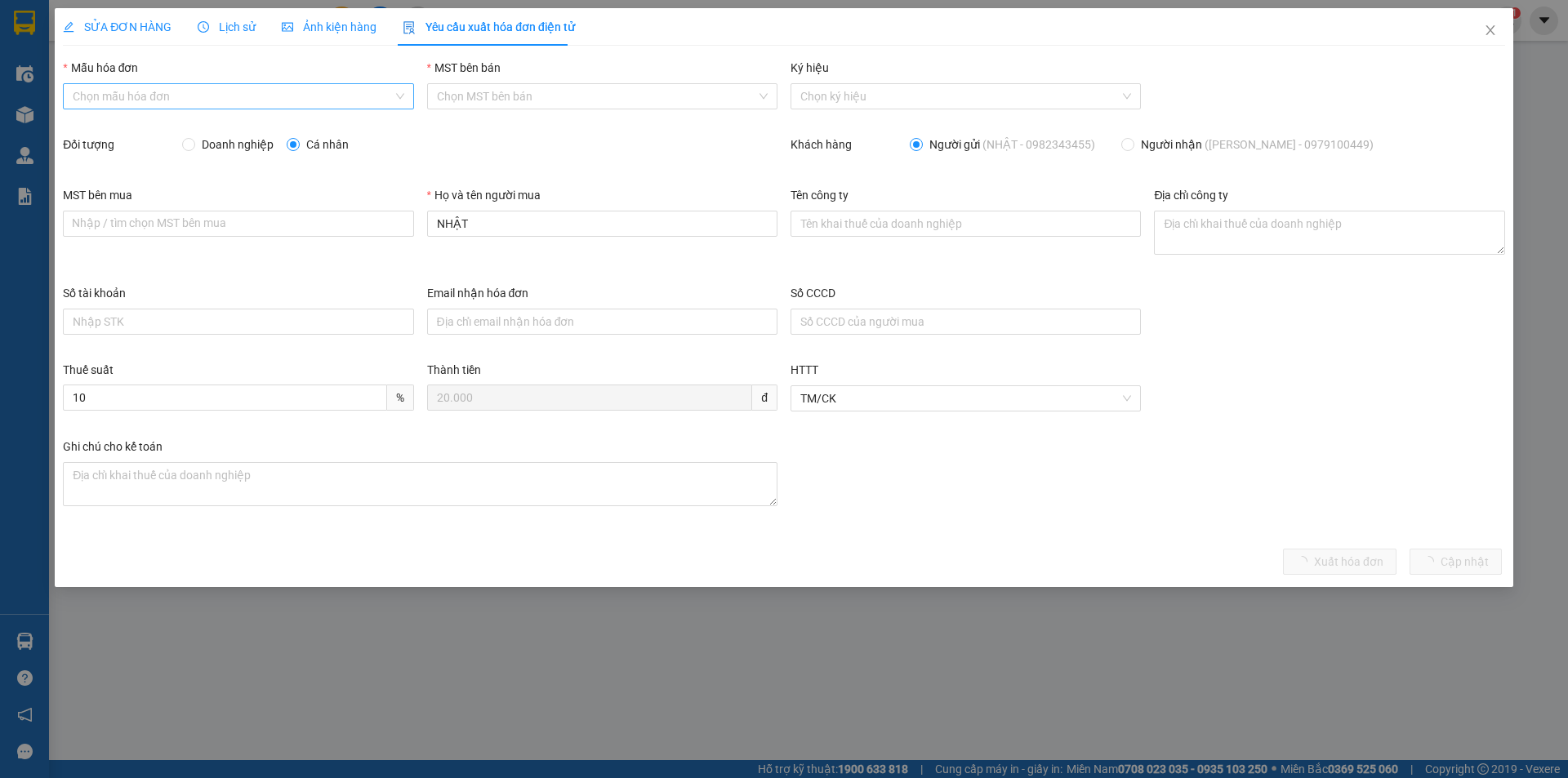
click at [216, 99] on input "Mẫu hóa đơn" at bounding box center [232, 97] width 319 height 25
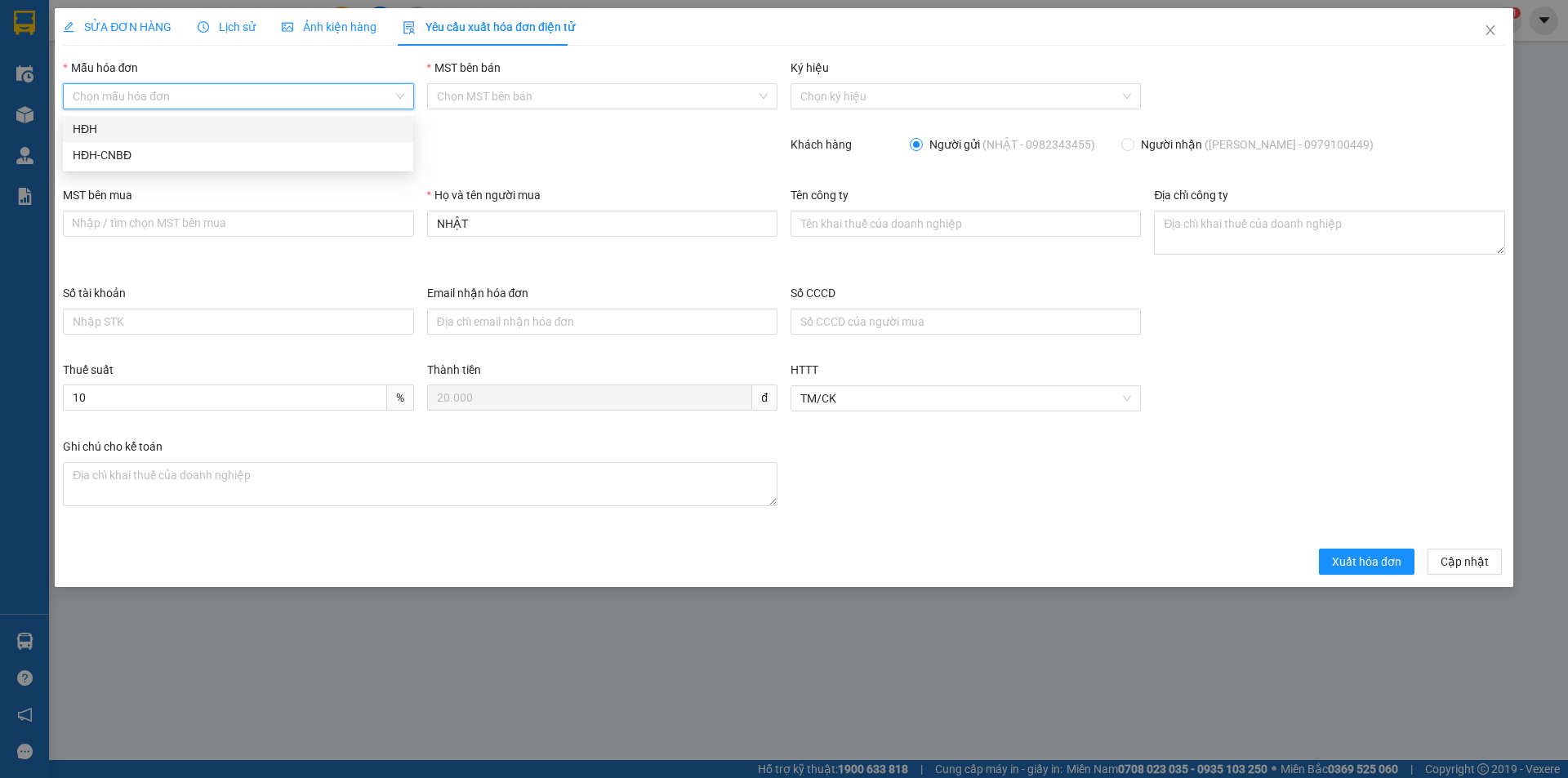
click at [174, 128] on div "HĐH" at bounding box center [238, 129] width 330 height 18
type input "8"
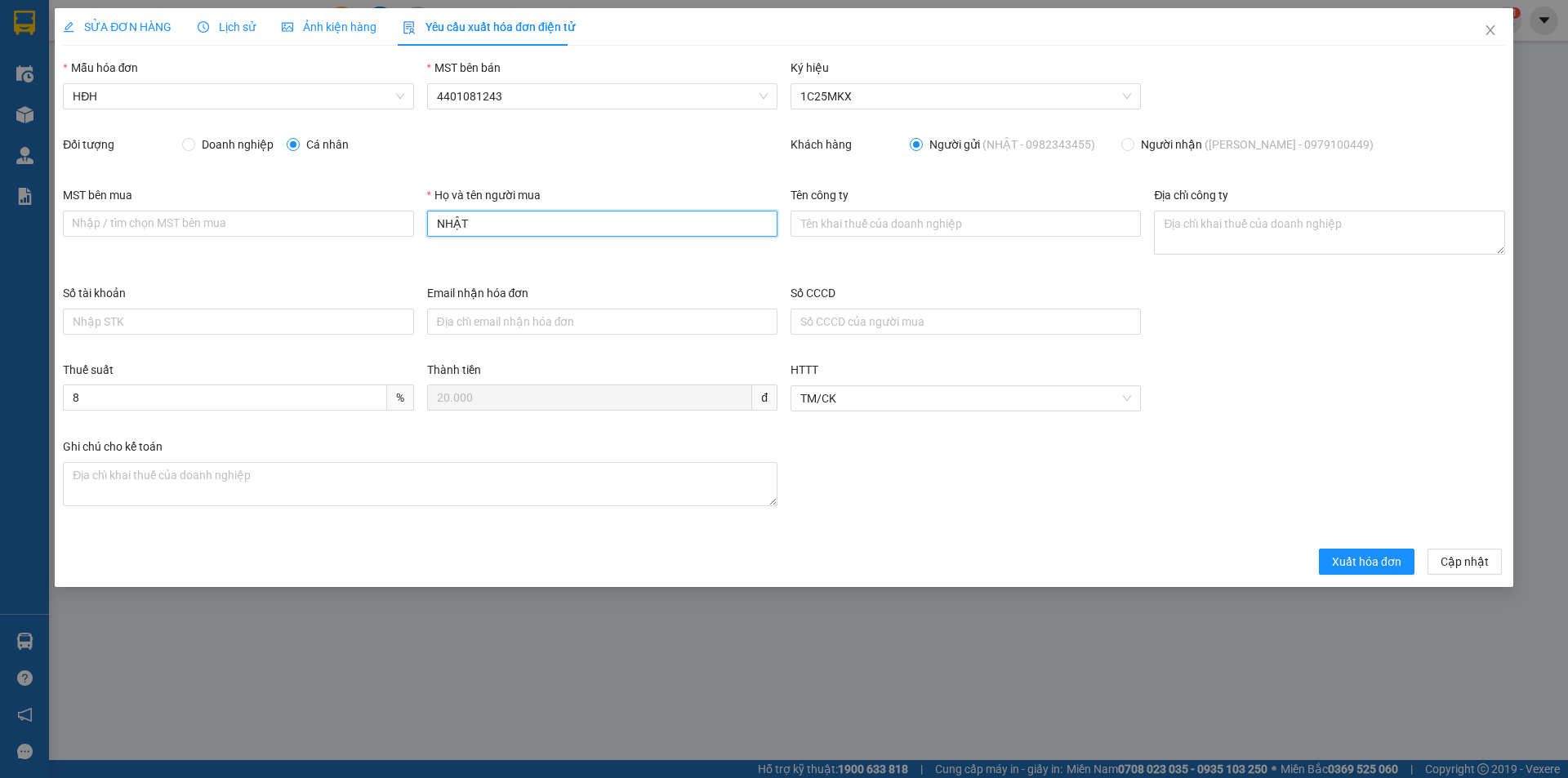
drag, startPoint x: 494, startPoint y: 230, endPoint x: 402, endPoint y: 238, distance: 92.3
click at [407, 238] on div "MST bên mua Nhập / [PERSON_NAME] MST [PERSON_NAME] mua Họ và tên người mua NHẬT…" at bounding box center [784, 235] width 1455 height 98
type input "Người mua không lấy [PERSON_NAME]"
click at [1390, 564] on span "Xuất hóa đơn" at bounding box center [1366, 561] width 69 height 18
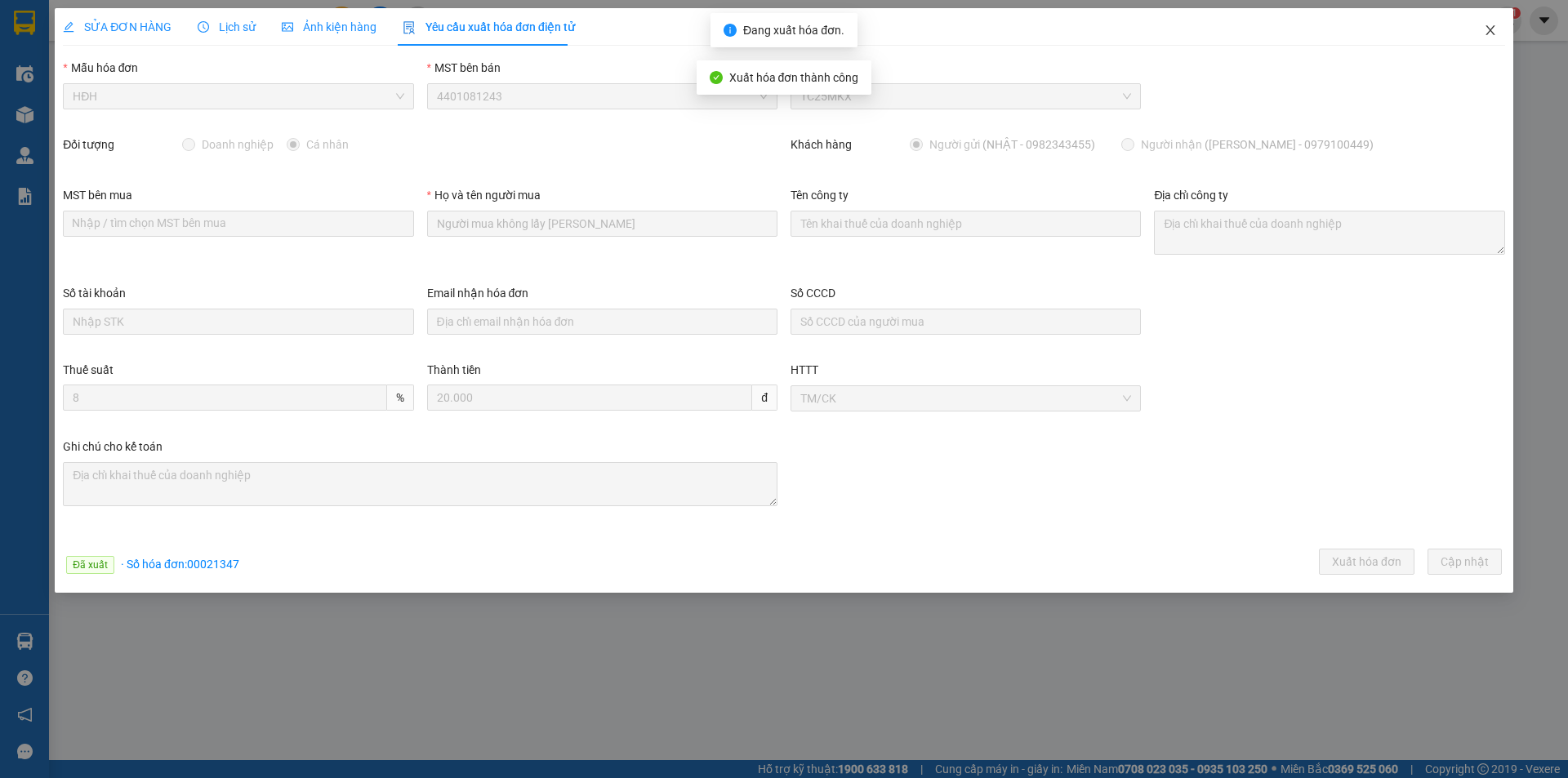
click at [1494, 30] on icon "close" at bounding box center [1490, 30] width 13 height 13
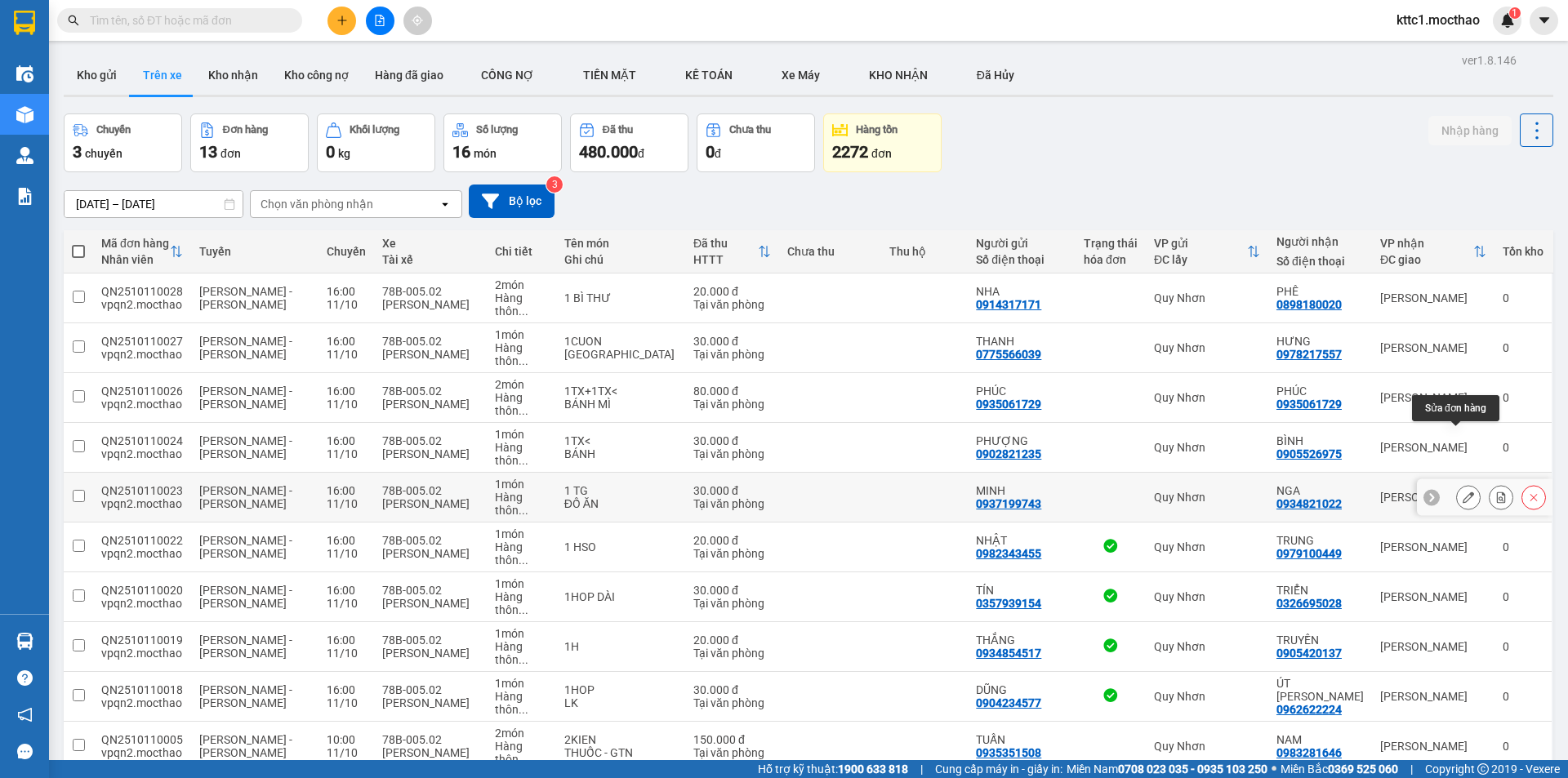
click at [1465, 483] on button at bounding box center [1469, 497] width 23 height 28
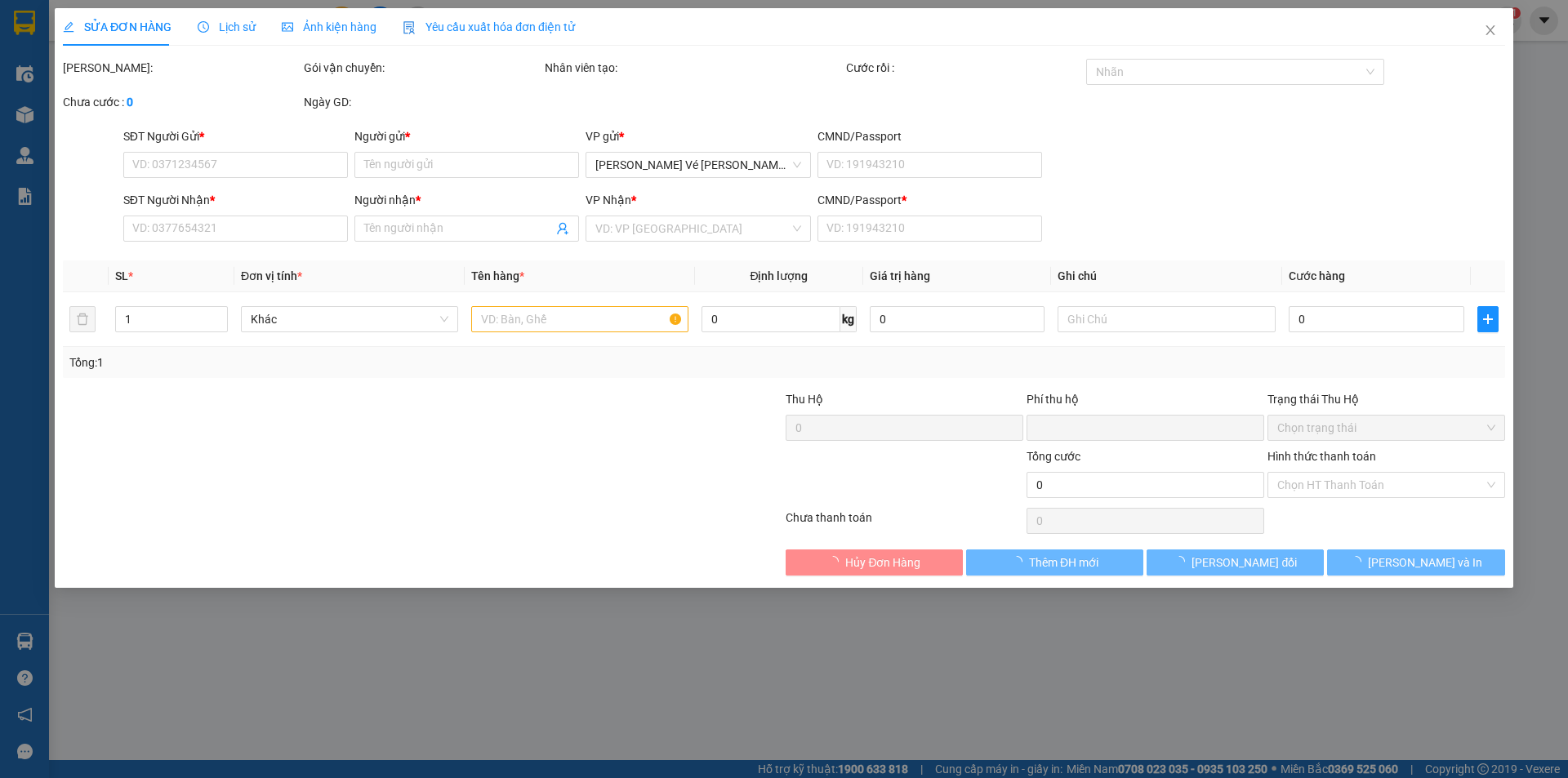
type input "0937199743"
type input "MINH"
type input "0934821022"
type input "NGA"
type input "H"
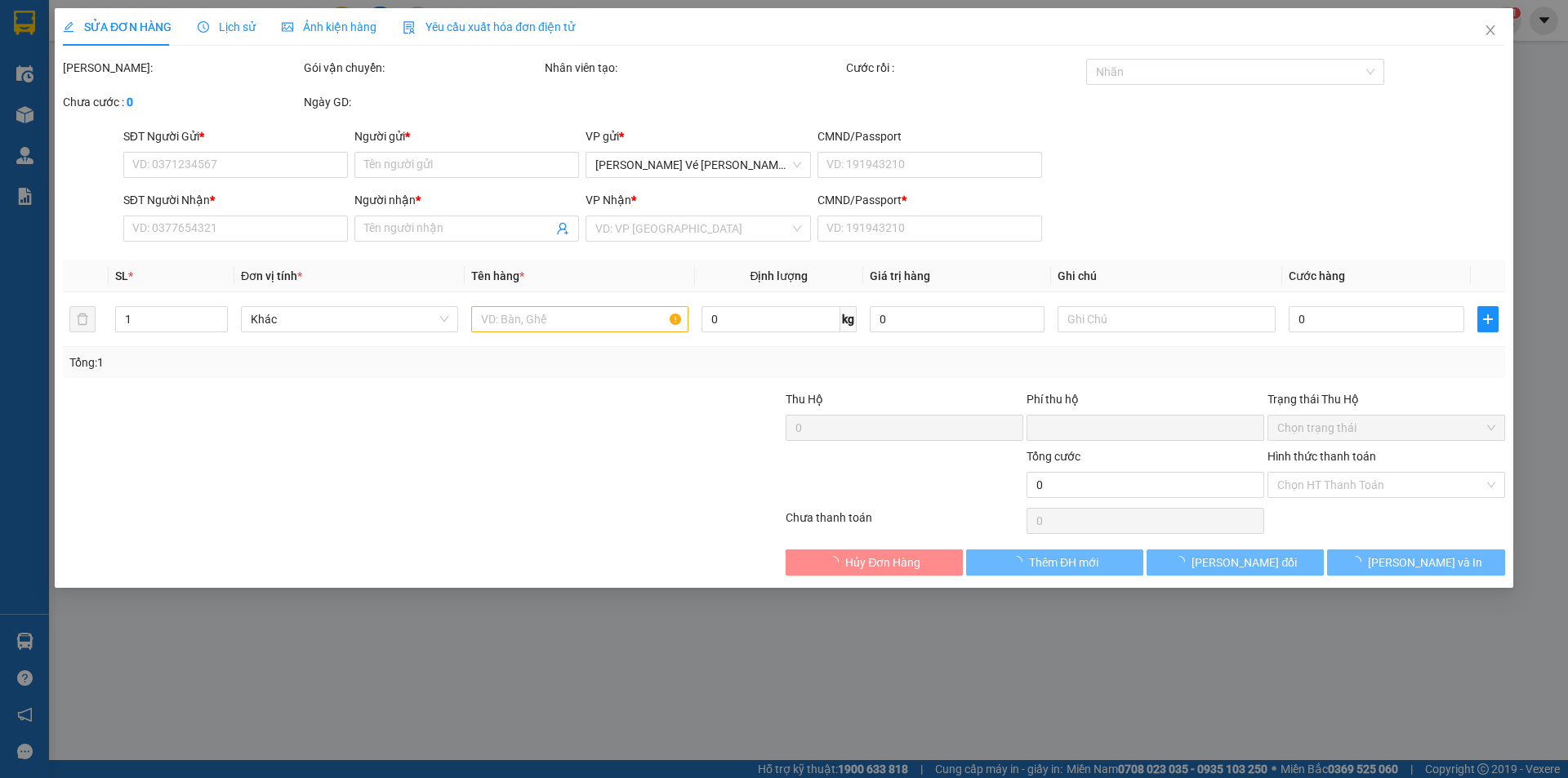
type input "0"
type input "30.000"
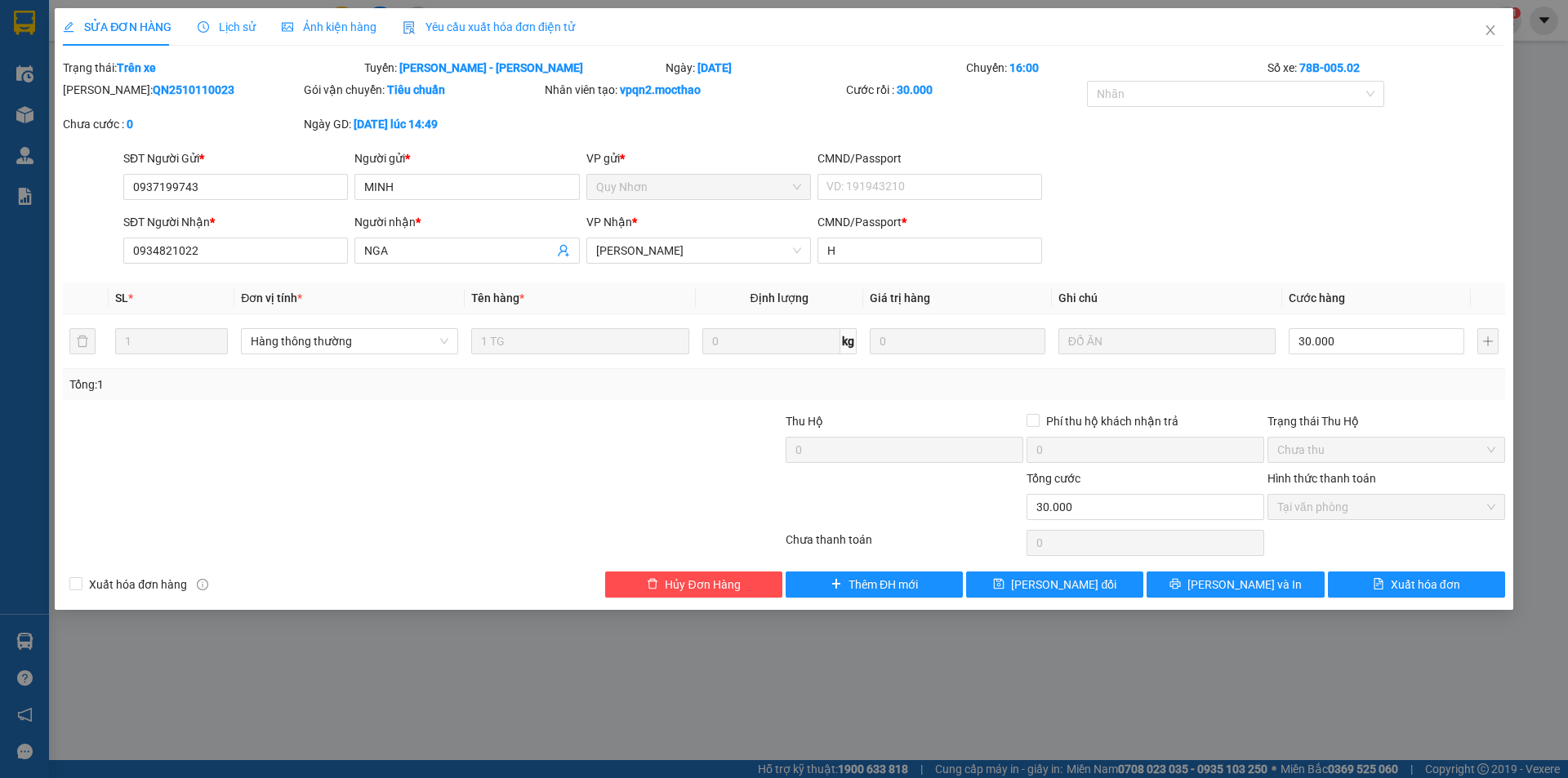
click at [499, 20] on span "Yêu cầu xuất hóa đơn điện tử" at bounding box center [489, 27] width 172 height 13
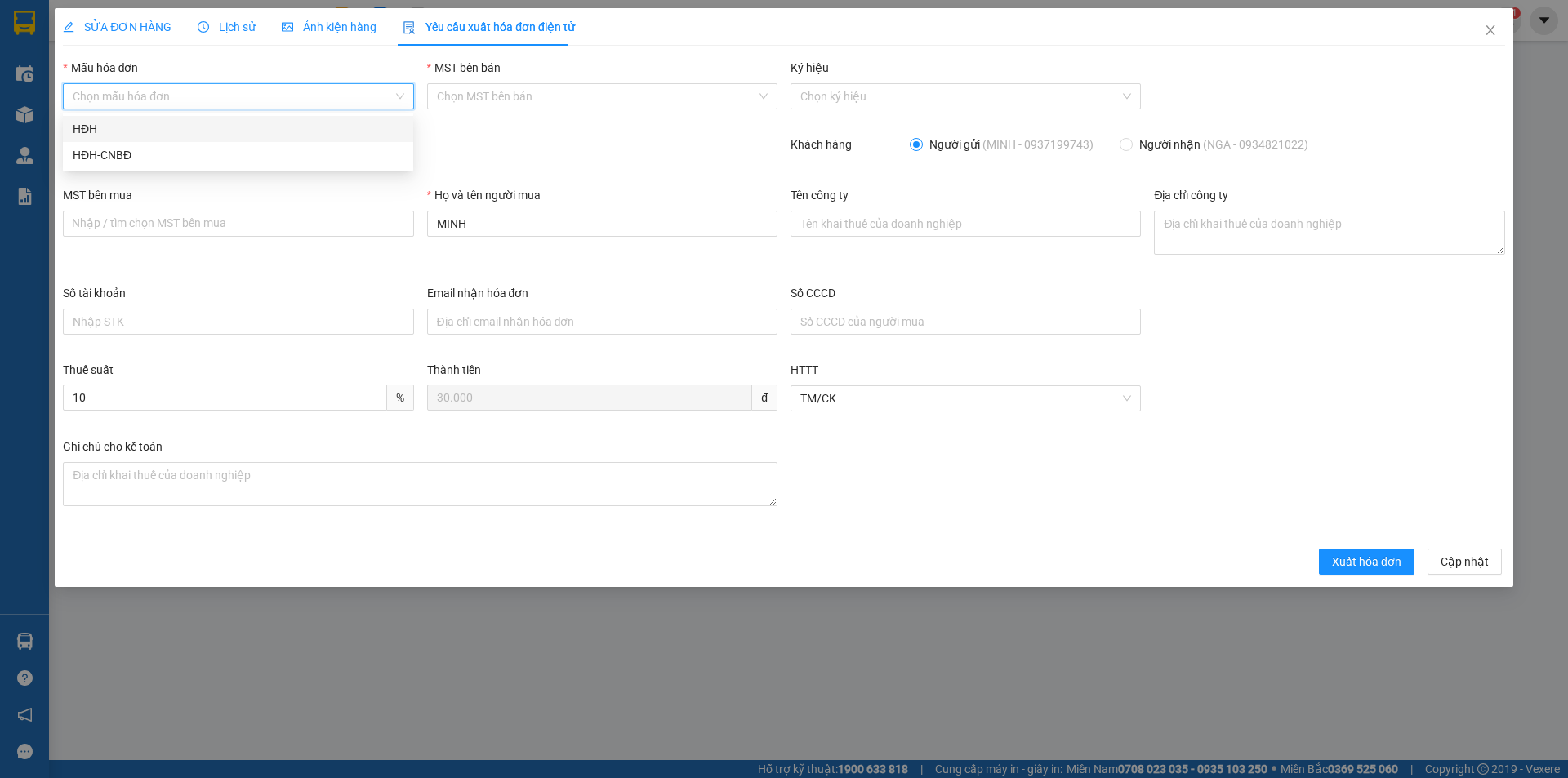
click at [220, 91] on input "Mẫu hóa đơn" at bounding box center [232, 97] width 319 height 25
click at [164, 134] on div "HĐH" at bounding box center [238, 129] width 330 height 18
type input "8"
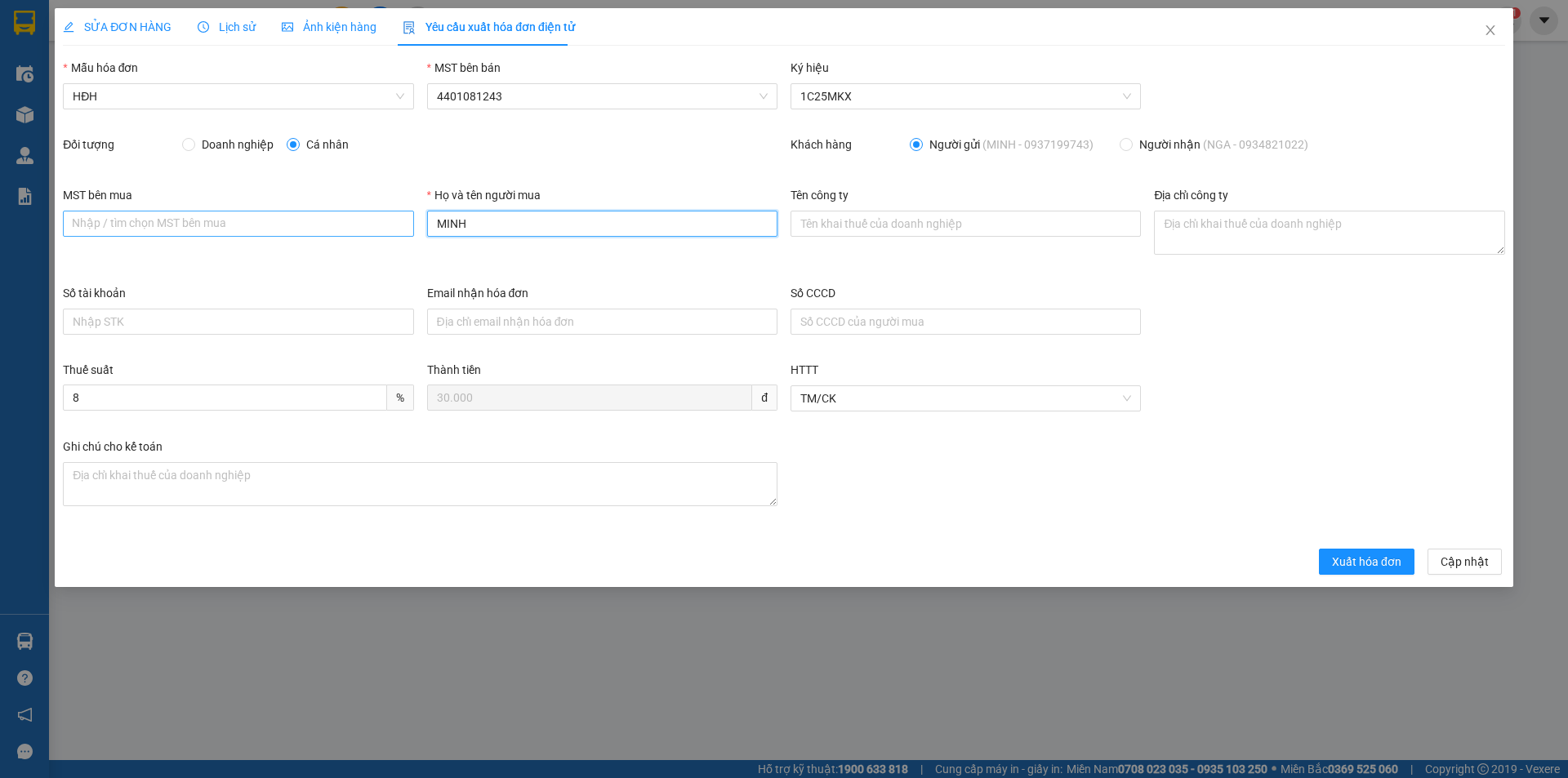
drag, startPoint x: 426, startPoint y: 226, endPoint x: 395, endPoint y: 223, distance: 31.1
click at [395, 223] on div "MST bên mua Nhập / [PERSON_NAME] MST [PERSON_NAME] mua Họ và tên người mua MINH…" at bounding box center [784, 235] width 1455 height 98
type input "Người mua không lấy [PERSON_NAME]"
click at [1381, 560] on span "Xuất hóa đơn" at bounding box center [1366, 561] width 69 height 18
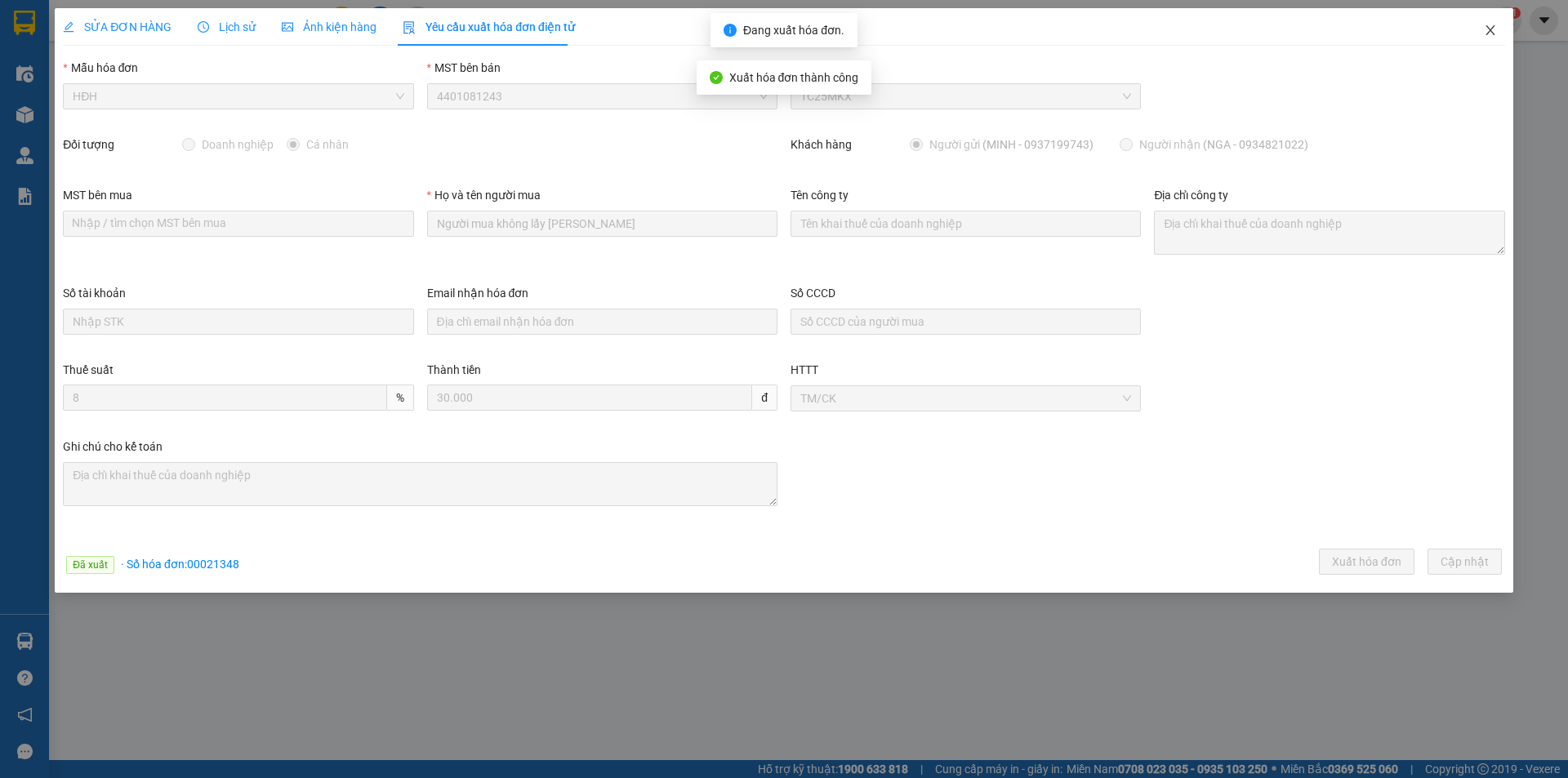
click at [1491, 28] on icon "close" at bounding box center [1490, 30] width 13 height 13
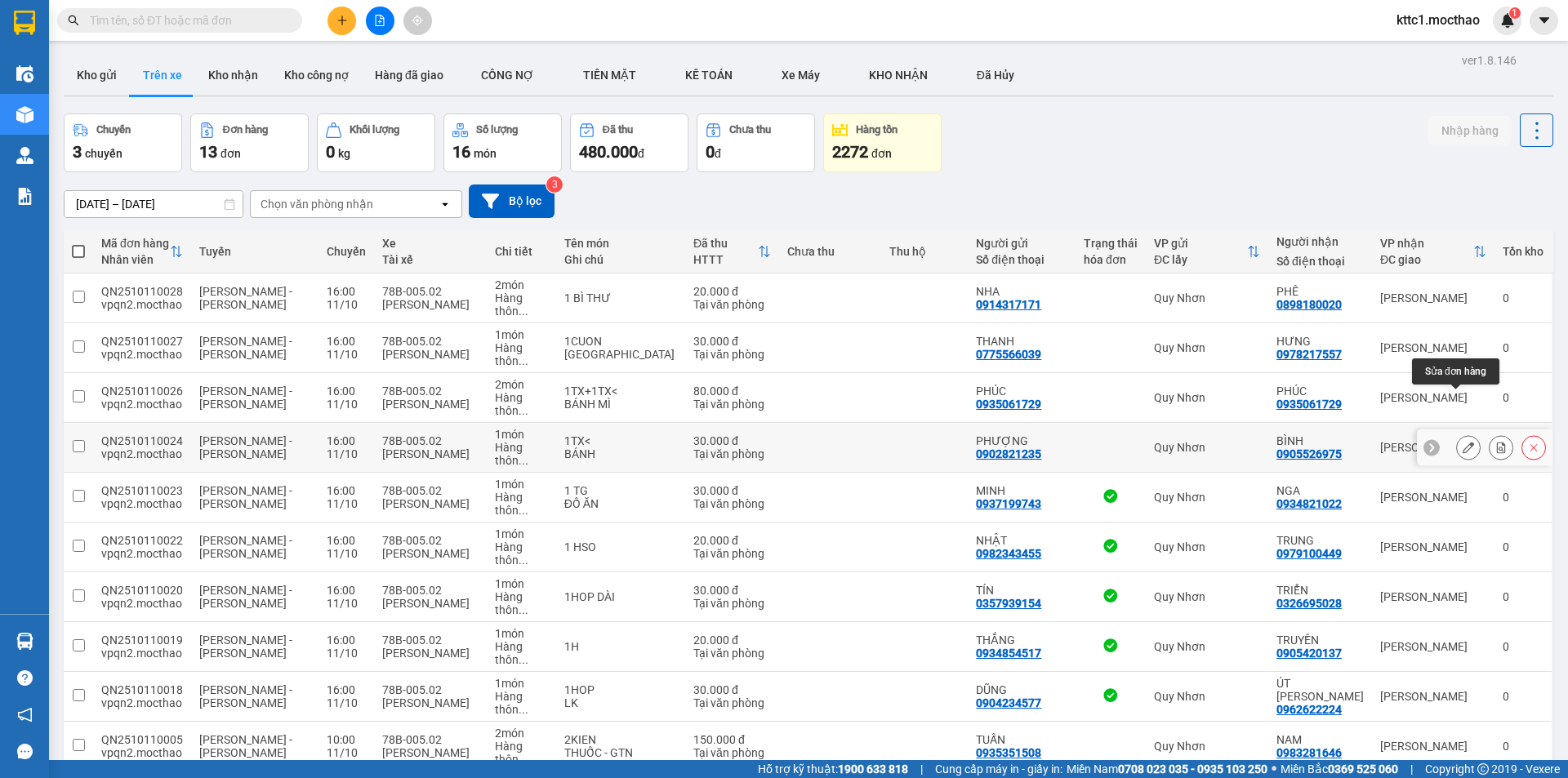
click at [1462, 441] on icon at bounding box center [1468, 447] width 12 height 12
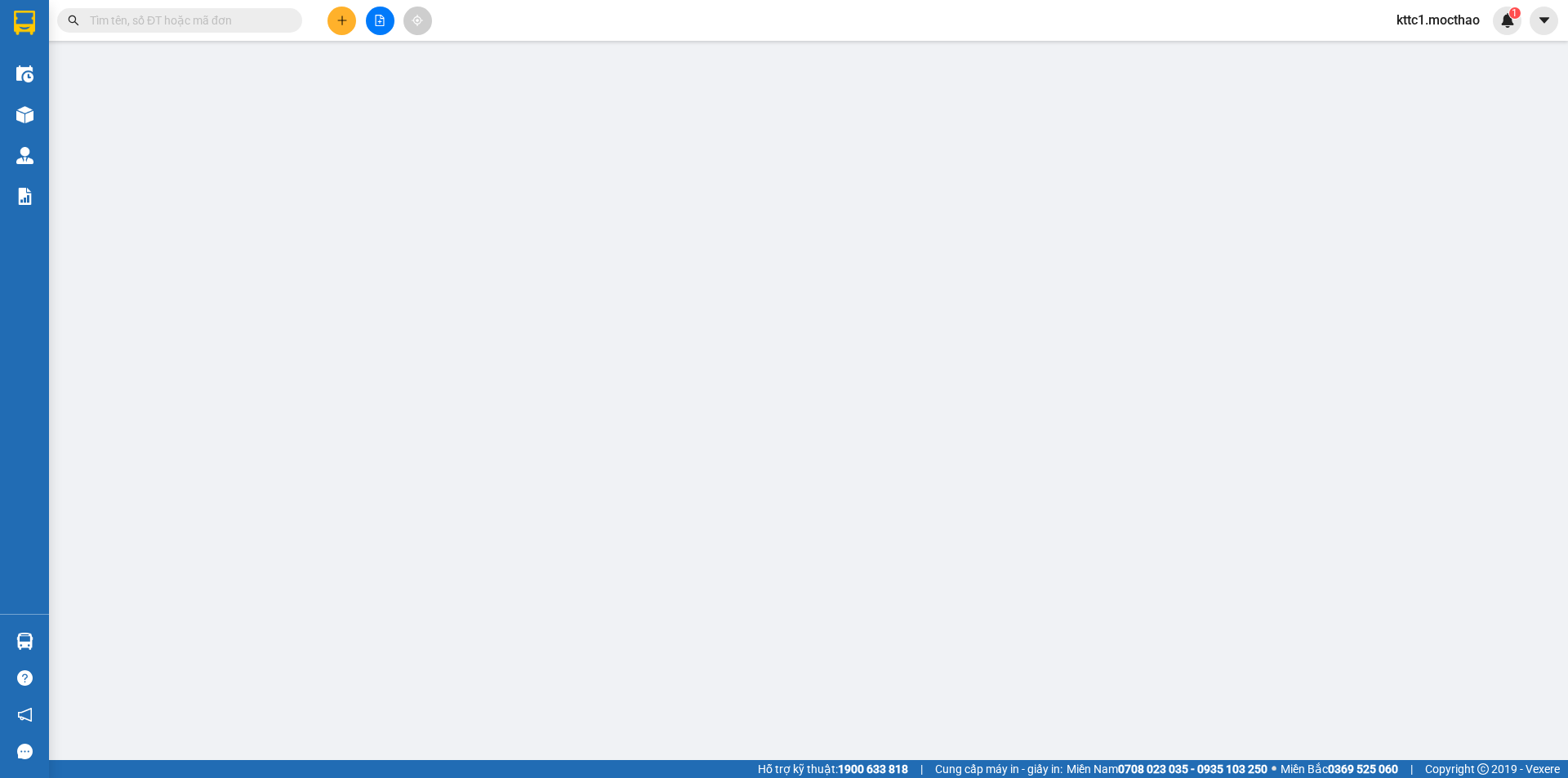
type input "0902821235"
type input "PHƯỢNG"
type input "0905526975"
type input "BÌNH"
type input "A"
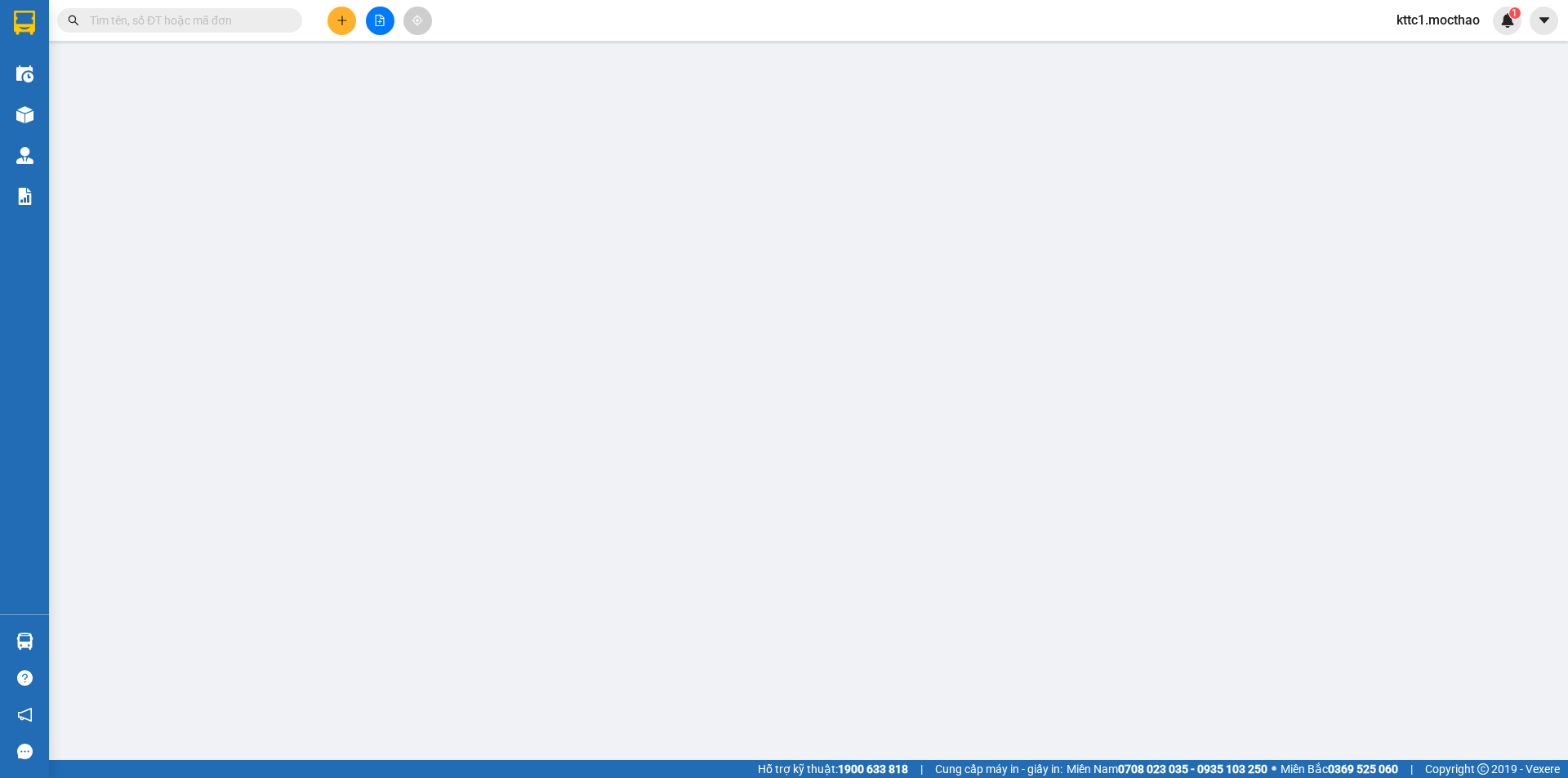
type input "0"
type input "30.000"
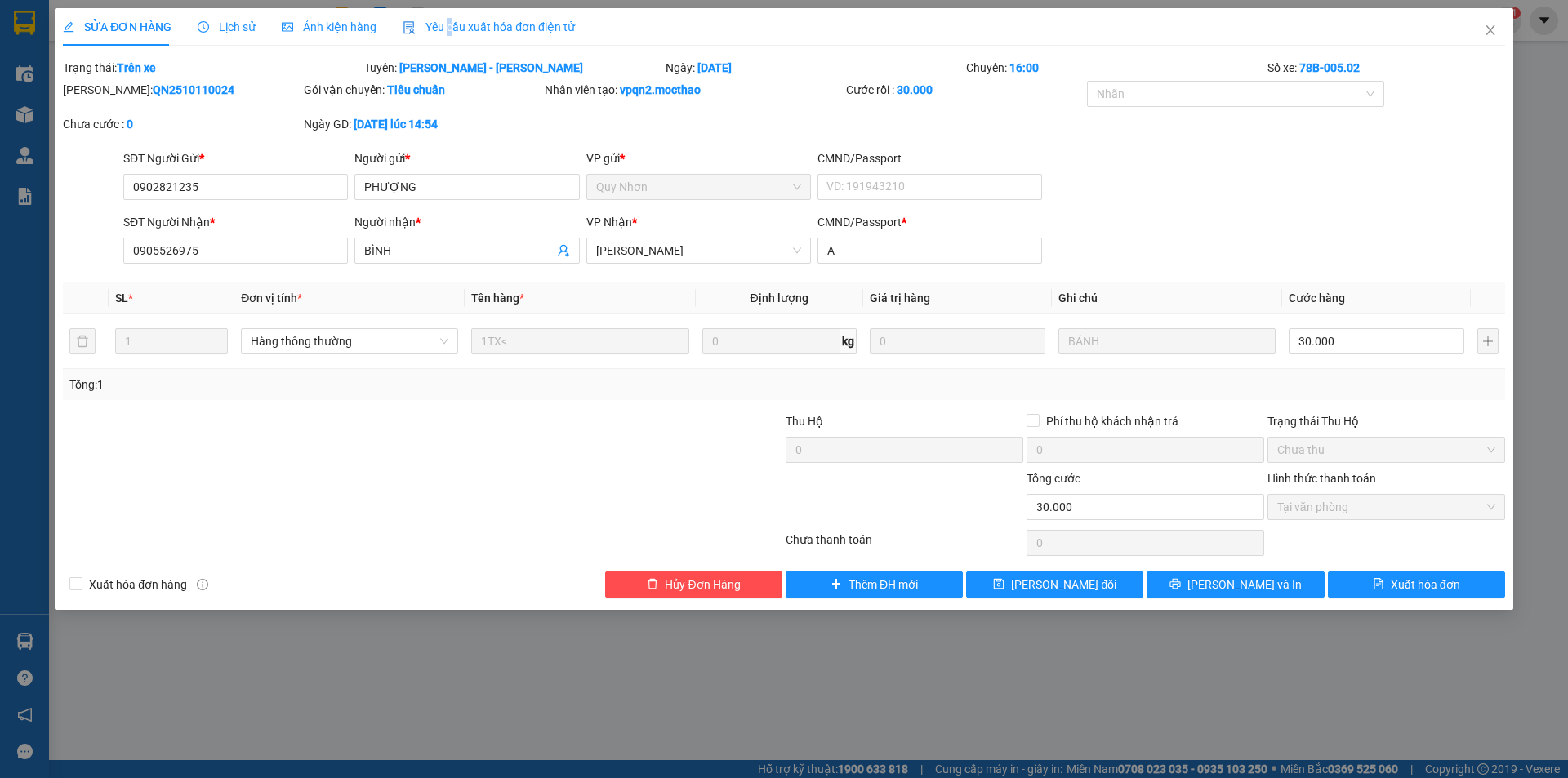
click at [444, 8] on div "SỬA ĐƠN HÀNG Lịch sử [PERSON_NAME] hàng Yêu cầu xuất [PERSON_NAME] điện tử Tota…" at bounding box center [784, 389] width 1568 height 778
click at [488, 24] on span "Yêu cầu xuất hóa đơn điện tử" at bounding box center [489, 27] width 172 height 13
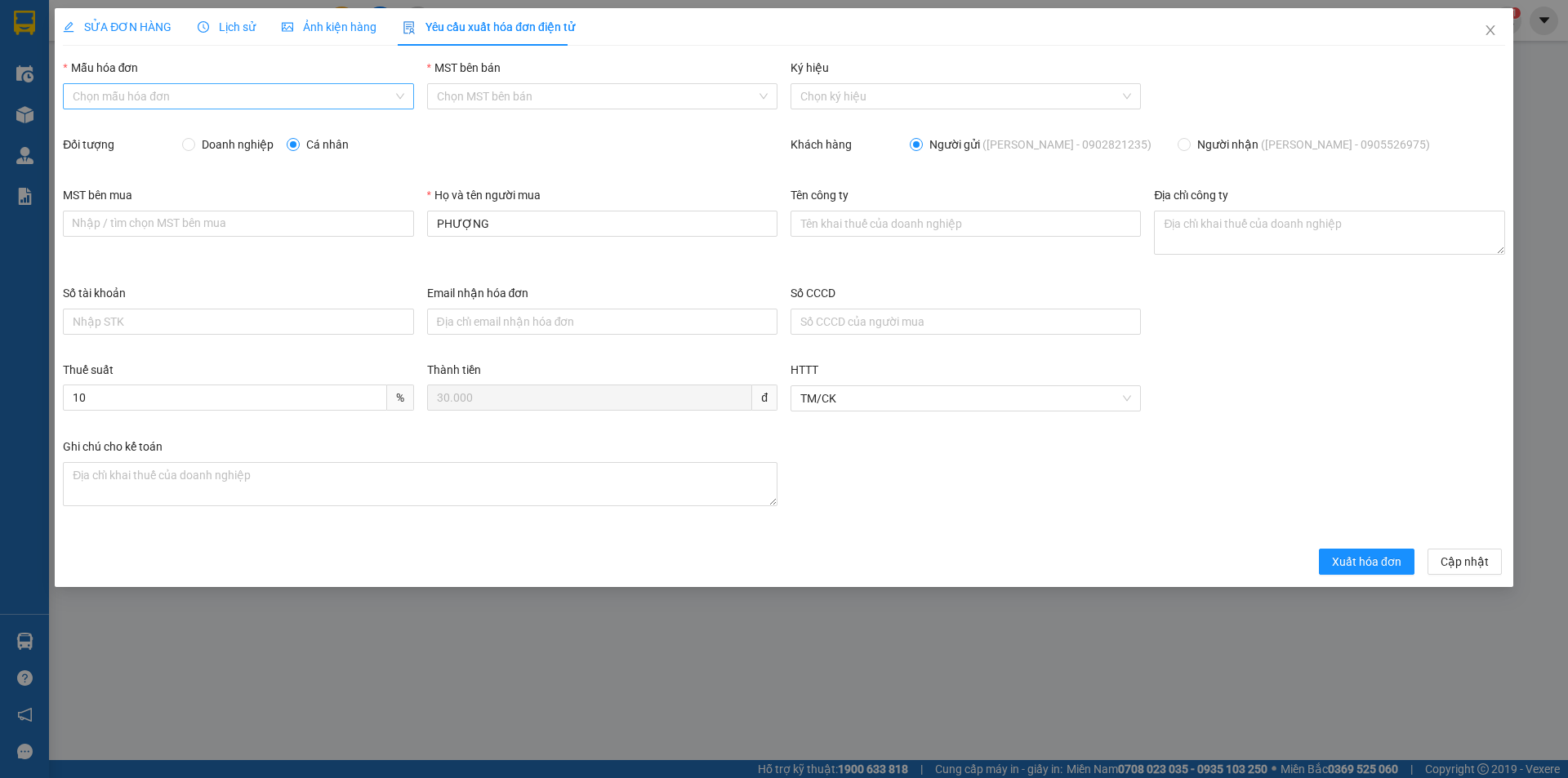
click at [202, 99] on input "Mẫu hóa đơn" at bounding box center [232, 97] width 319 height 25
click at [125, 129] on div "HĐH" at bounding box center [238, 129] width 330 height 18
type input "8"
drag, startPoint x: 504, startPoint y: 227, endPoint x: 394, endPoint y: 221, distance: 110.2
click at [394, 221] on div "MST bên mua Nhập / [PERSON_NAME] MST [PERSON_NAME] mua Họ và tên người mua [PER…" at bounding box center [784, 235] width 1455 height 98
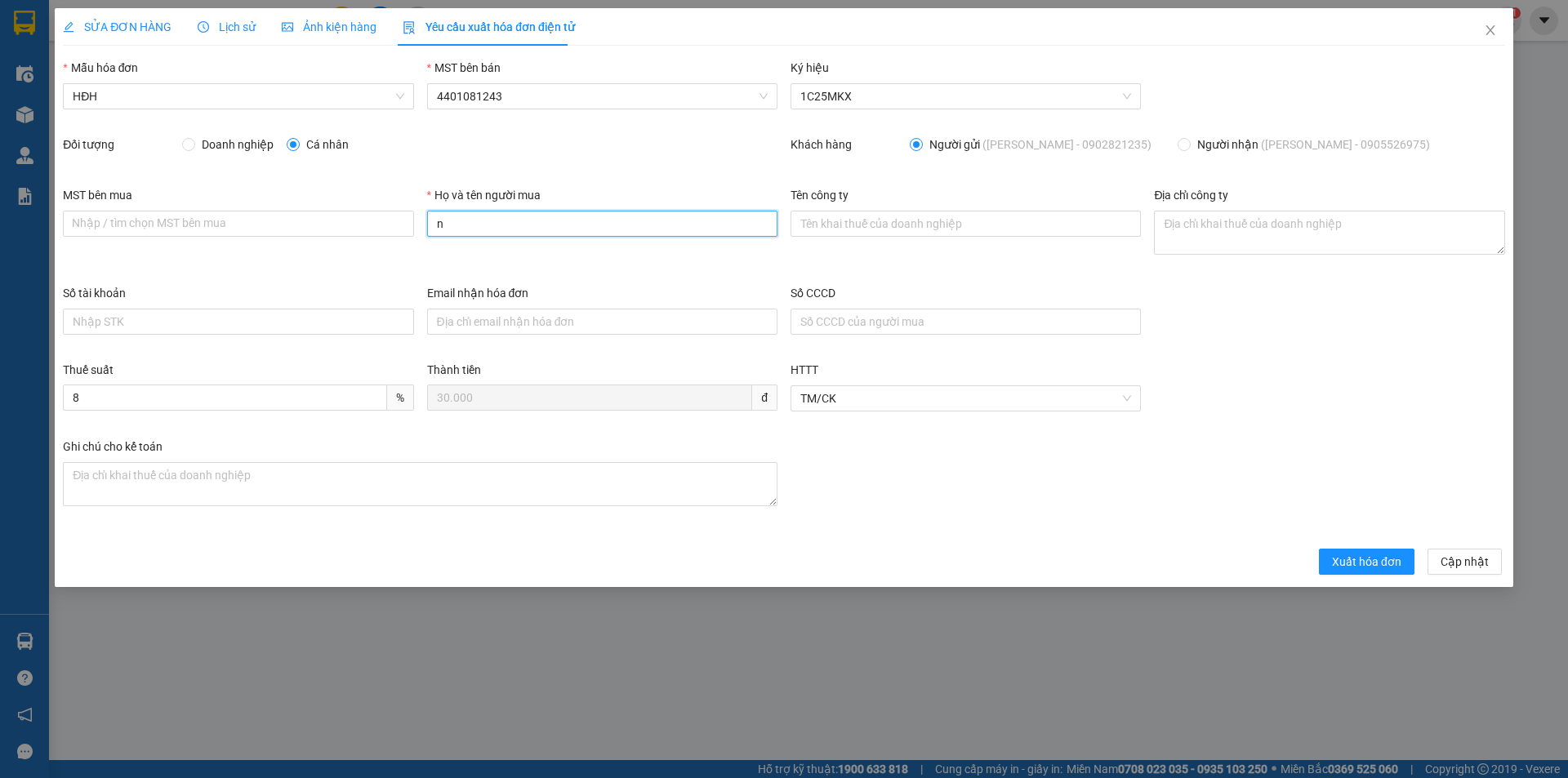
type input "Người mua không lấy [PERSON_NAME]"
click at [1344, 566] on span "Xuất hóa đơn" at bounding box center [1366, 561] width 69 height 18
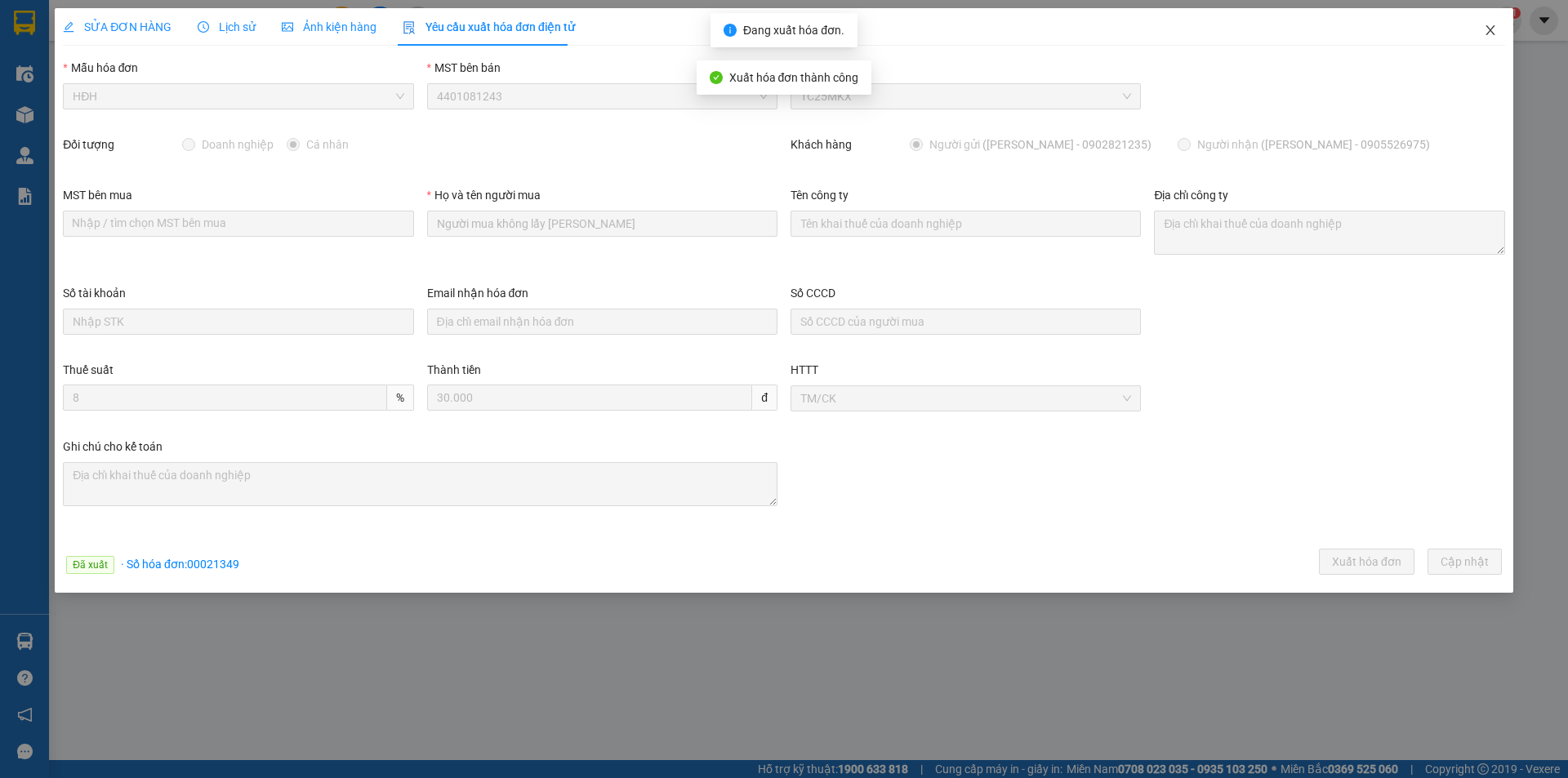
click at [1489, 28] on icon "close" at bounding box center [1490, 29] width 9 height 10
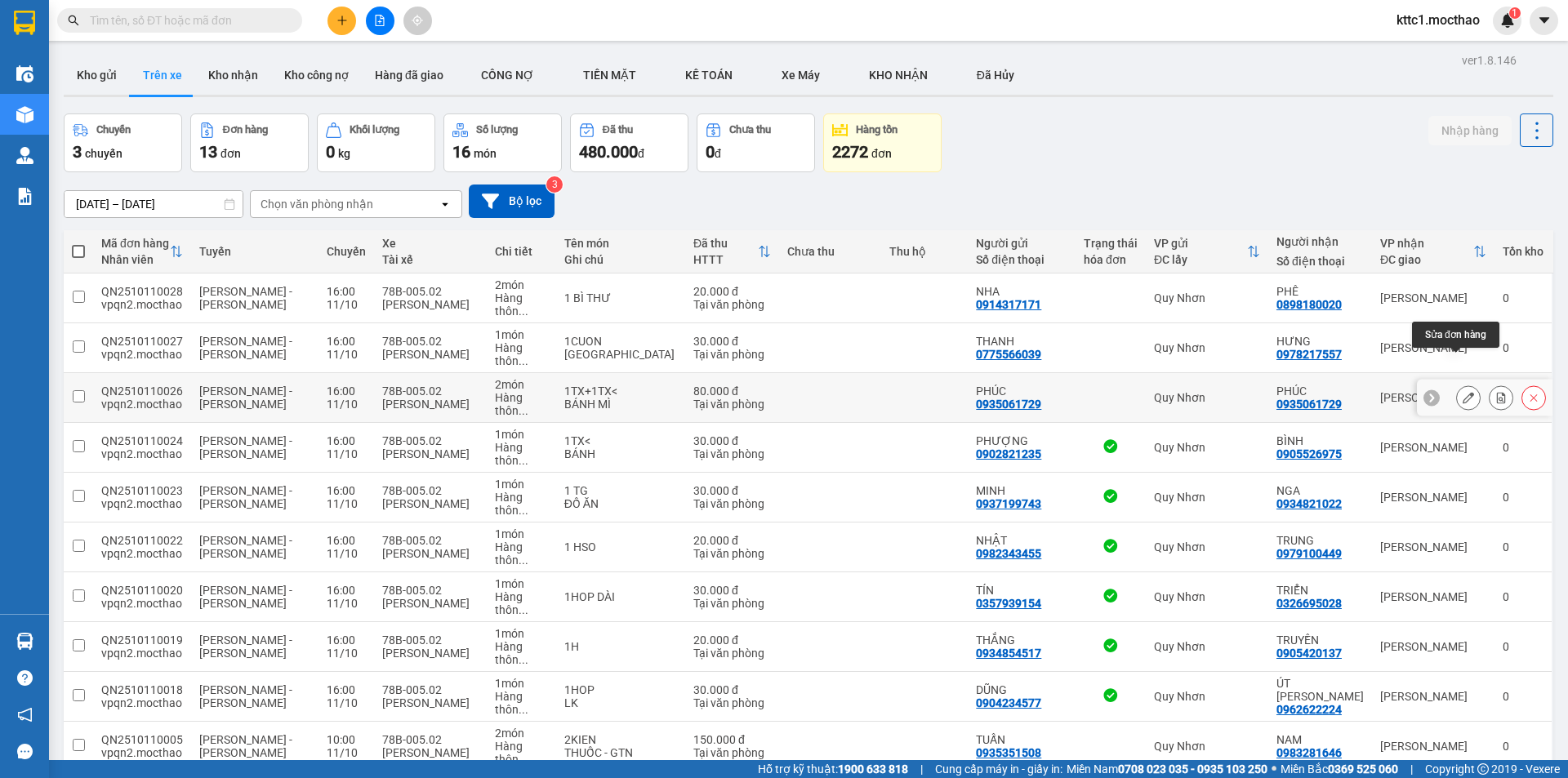
click at [1462, 392] on icon at bounding box center [1468, 397] width 12 height 12
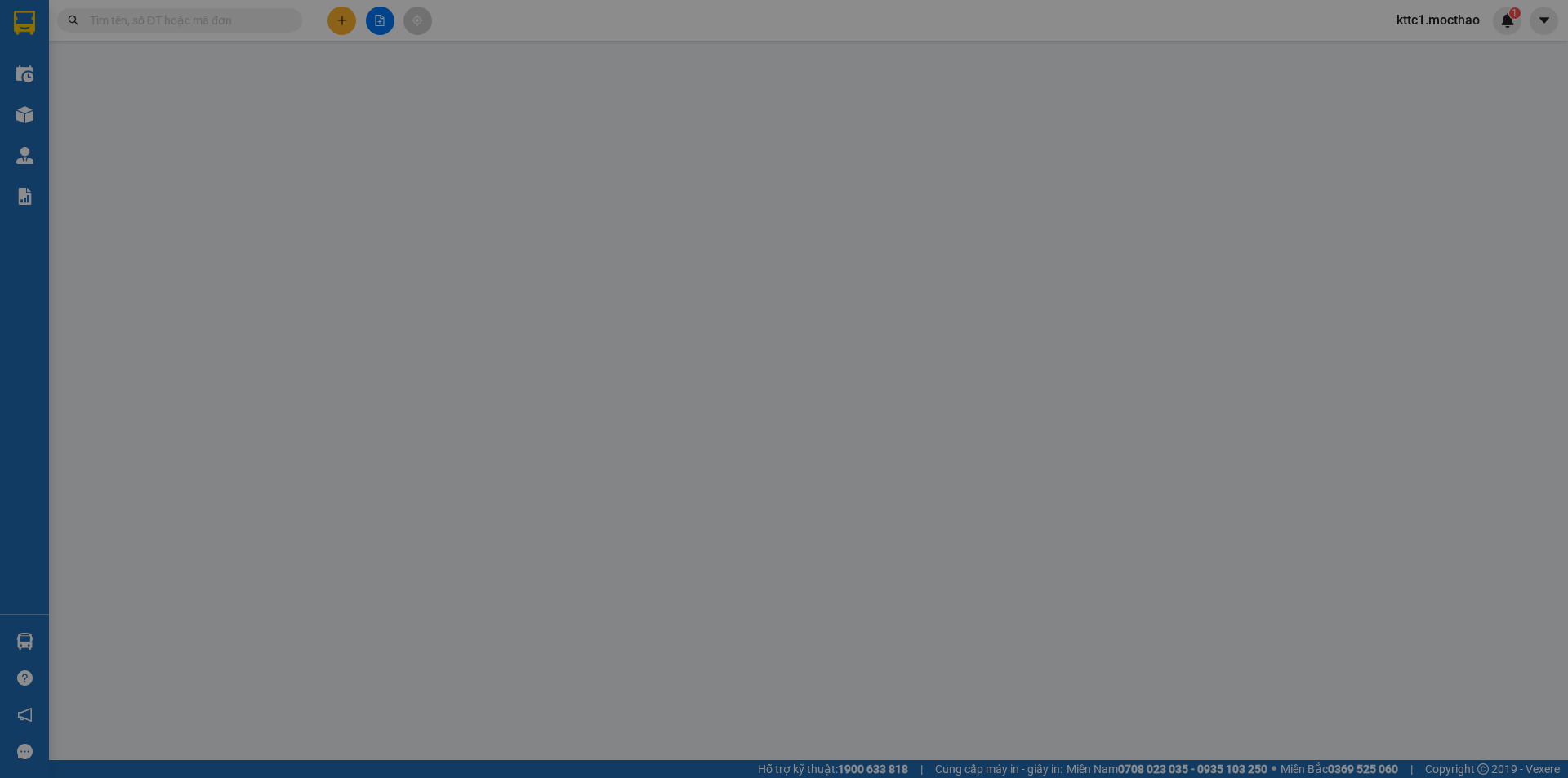
type input "0935061729"
type input "PHÚC"
type input "0935061729"
type input "PHÚC"
type input "AQ"
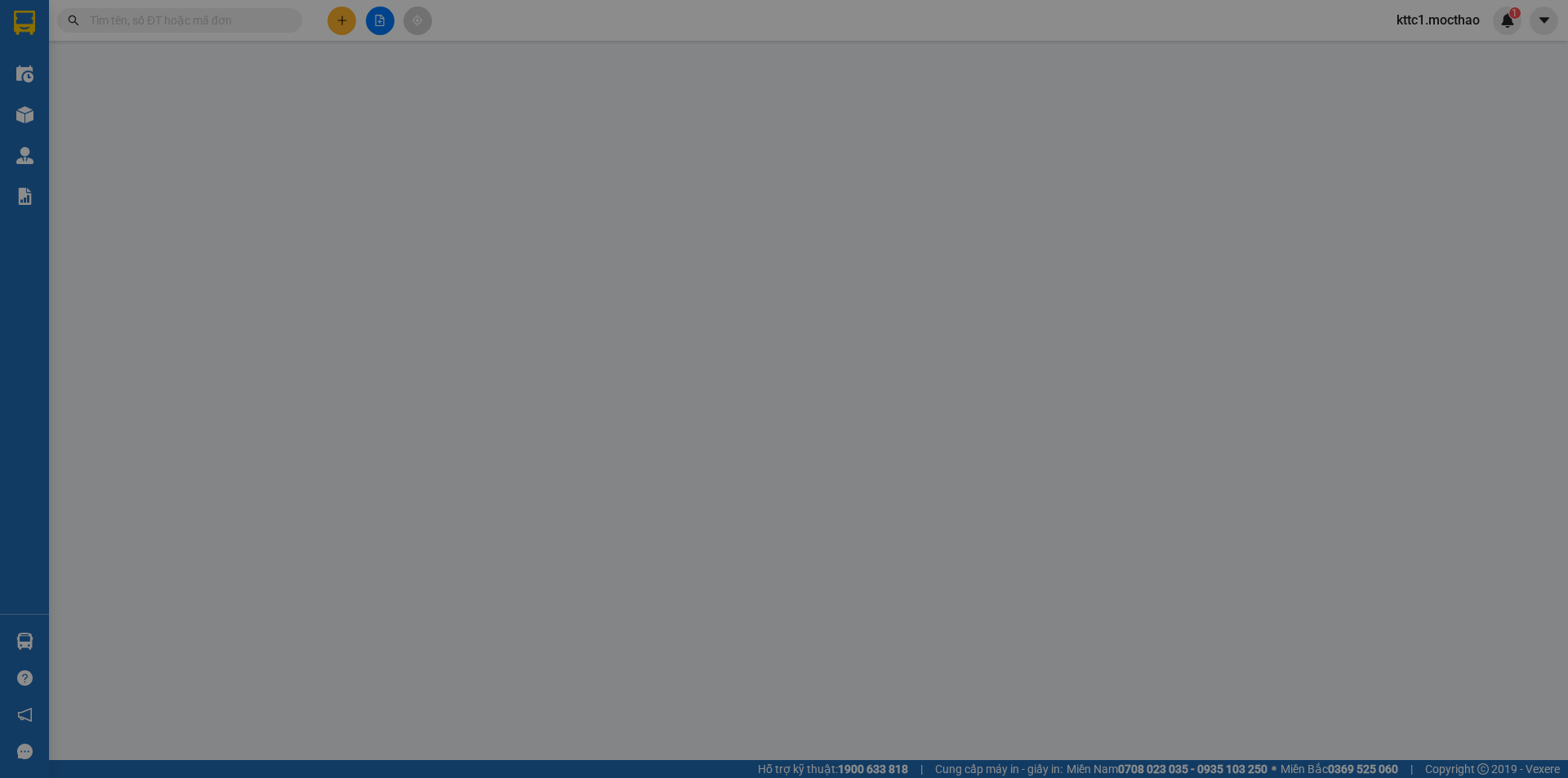
type input "0"
type input "80.000"
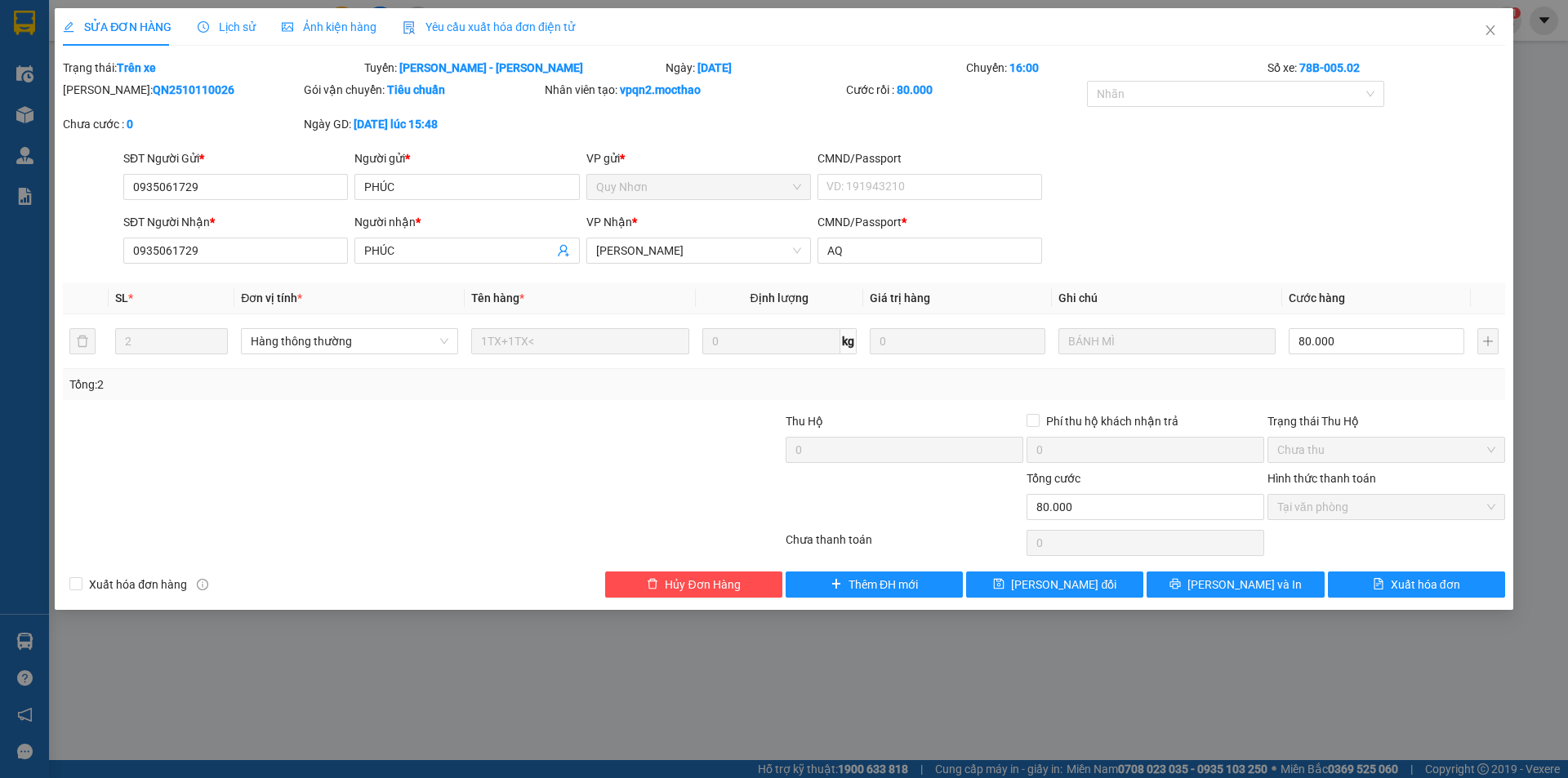
click at [502, 25] on span "Yêu cầu xuất hóa đơn điện tử" at bounding box center [489, 27] width 172 height 13
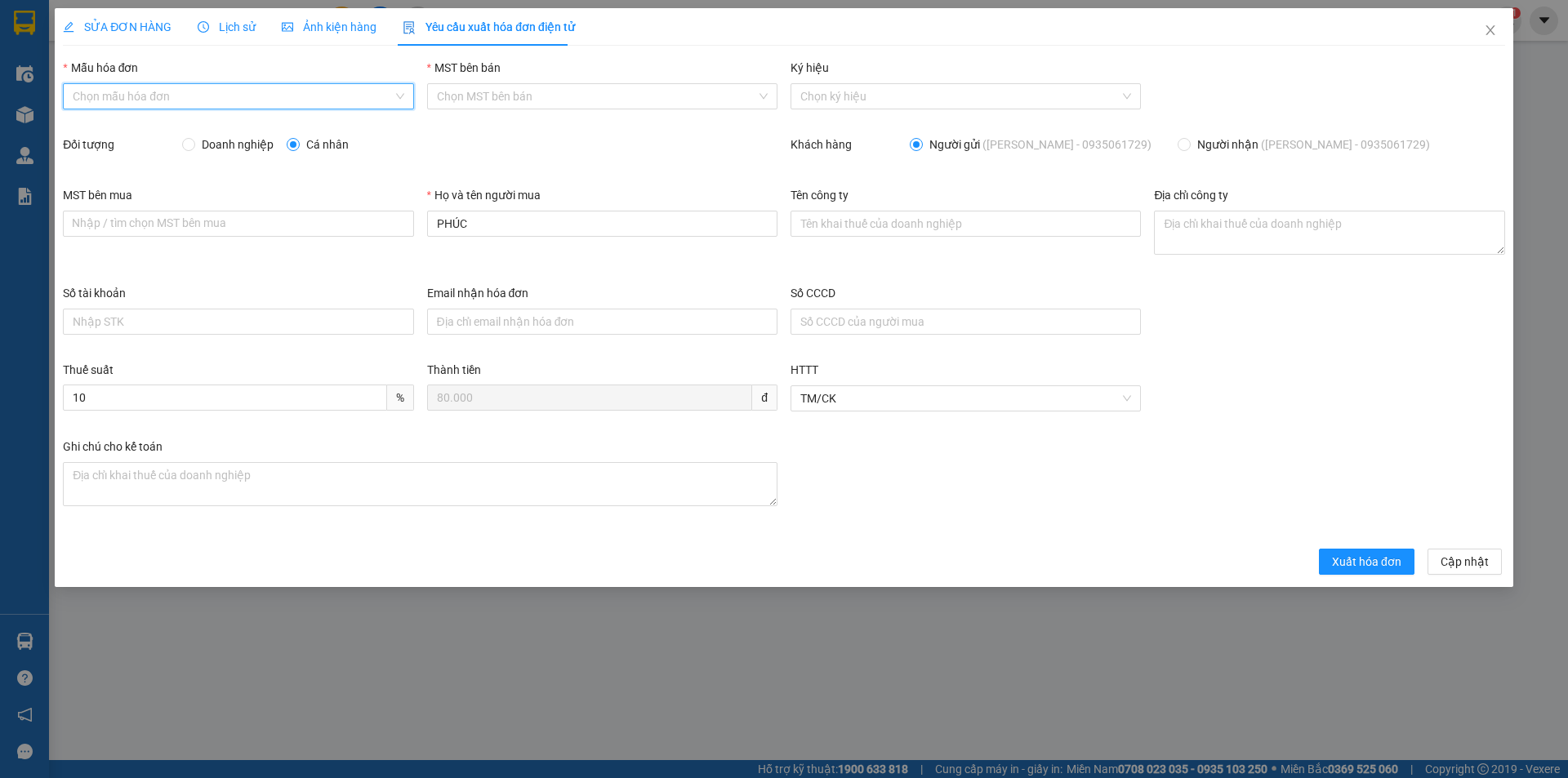
click at [247, 97] on input "Mẫu hóa đơn" at bounding box center [232, 97] width 319 height 25
click at [224, 125] on div "HĐH" at bounding box center [238, 129] width 330 height 18
type input "8"
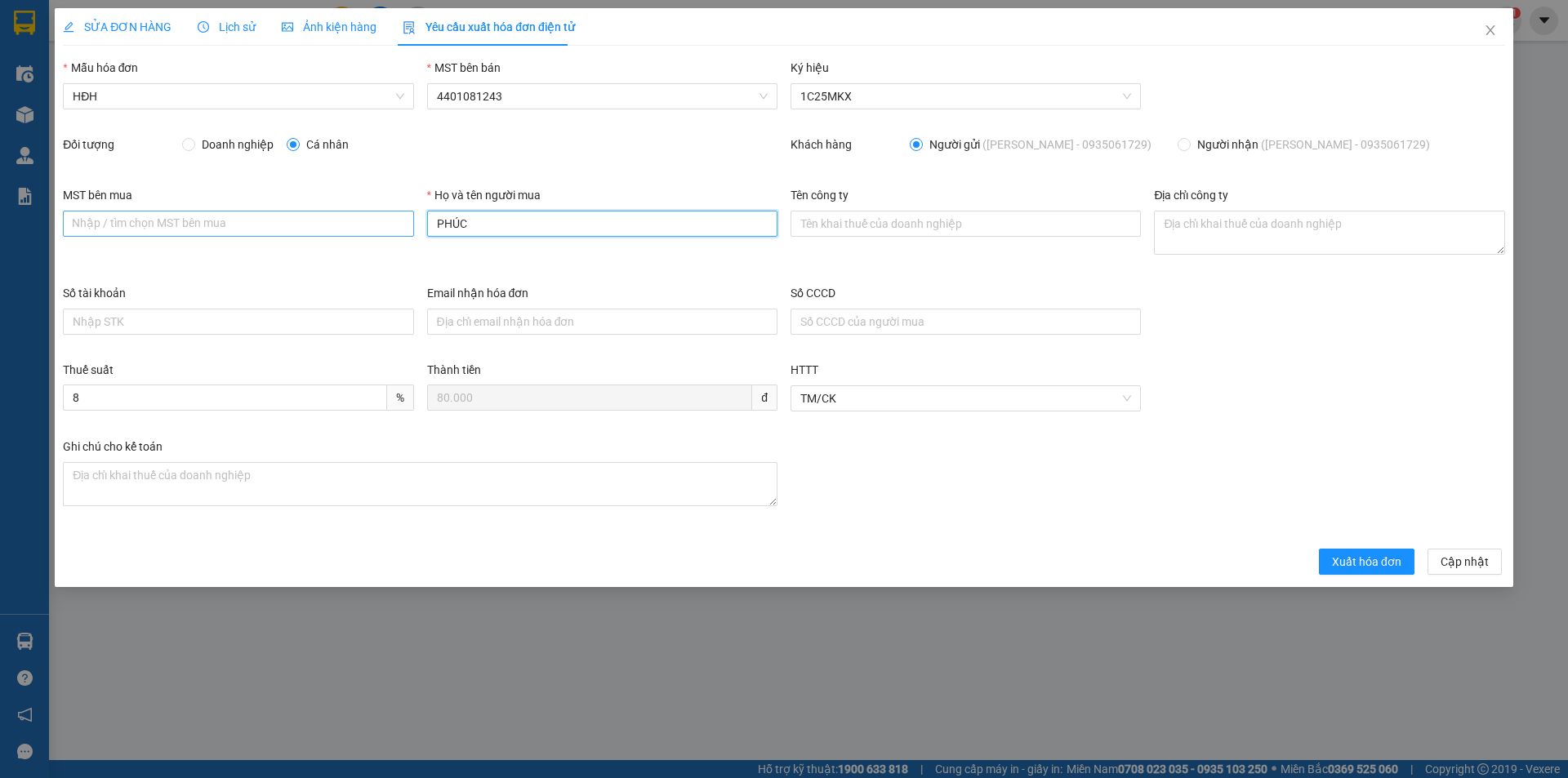
drag, startPoint x: 487, startPoint y: 227, endPoint x: 370, endPoint y: 213, distance: 117.8
click at [370, 213] on div "MST bên mua Nhập / [PERSON_NAME] MST [PERSON_NAME] mua Họ và tên người mua [PER…" at bounding box center [784, 235] width 1455 height 98
type input "Người mua không lấy [PERSON_NAME]"
click at [1384, 565] on span "Xuất hóa đơn" at bounding box center [1366, 561] width 69 height 18
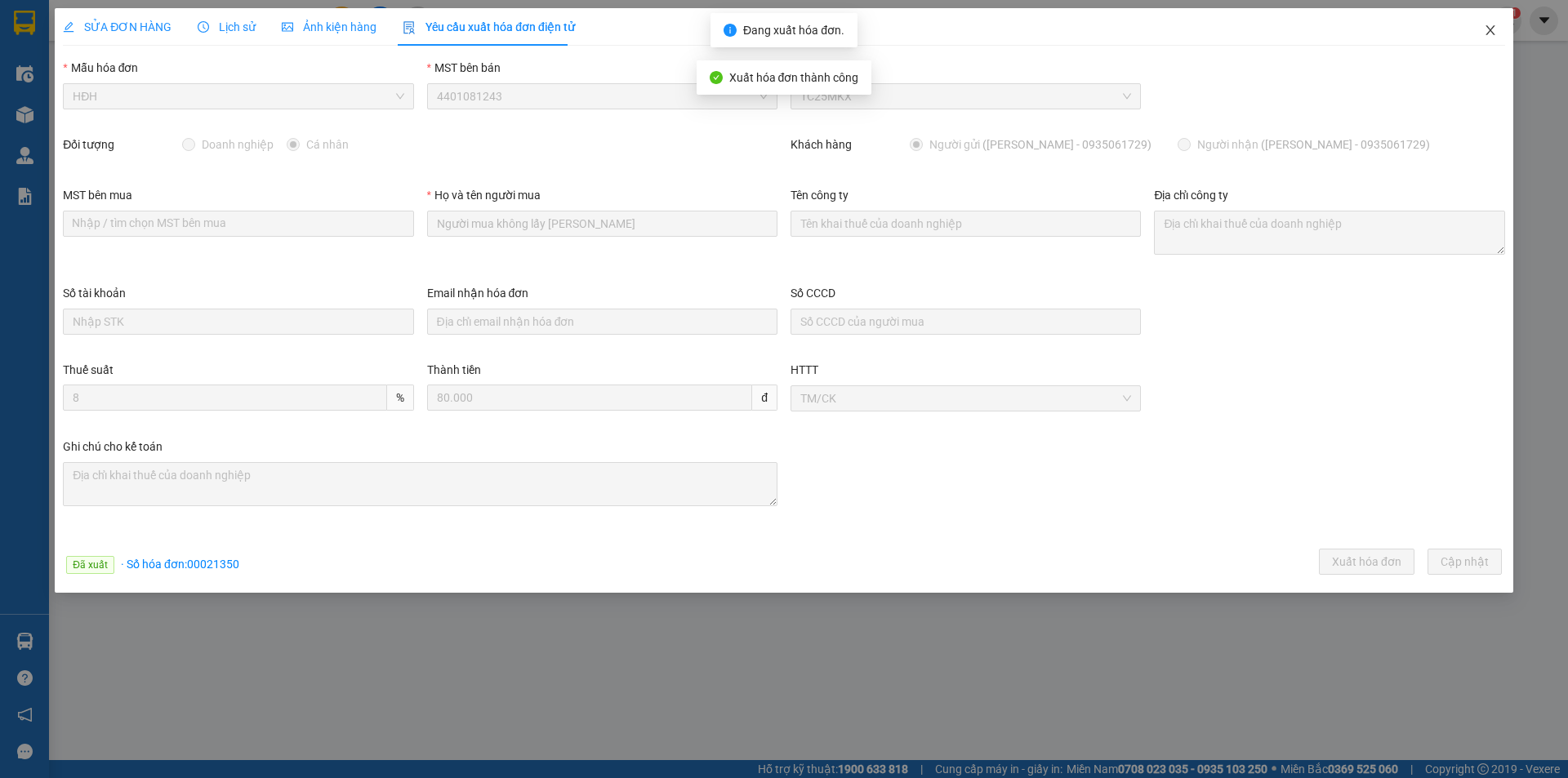
click at [1489, 23] on span "Close" at bounding box center [1490, 30] width 45 height 45
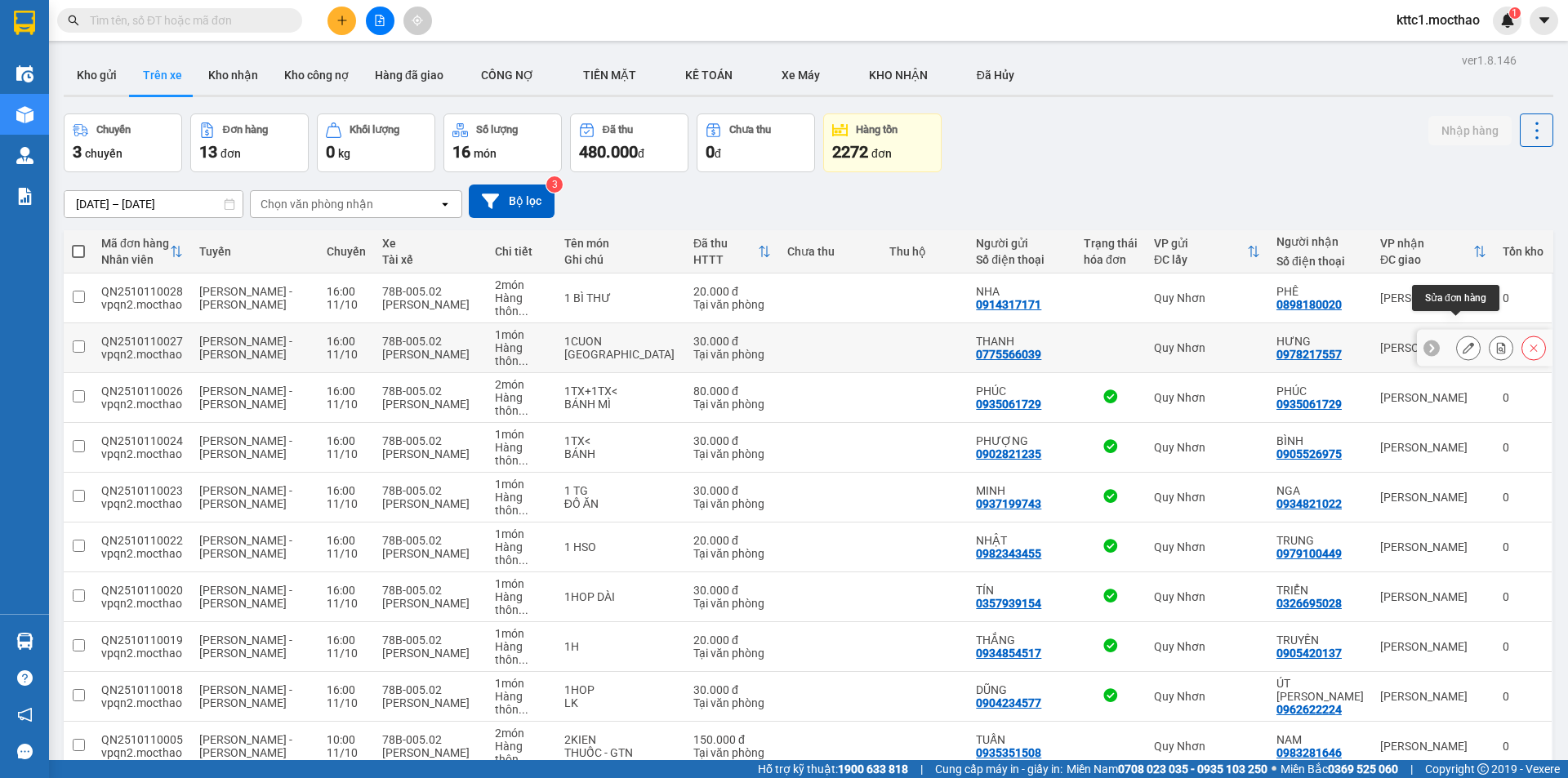
click at [1462, 342] on icon at bounding box center [1468, 347] width 12 height 12
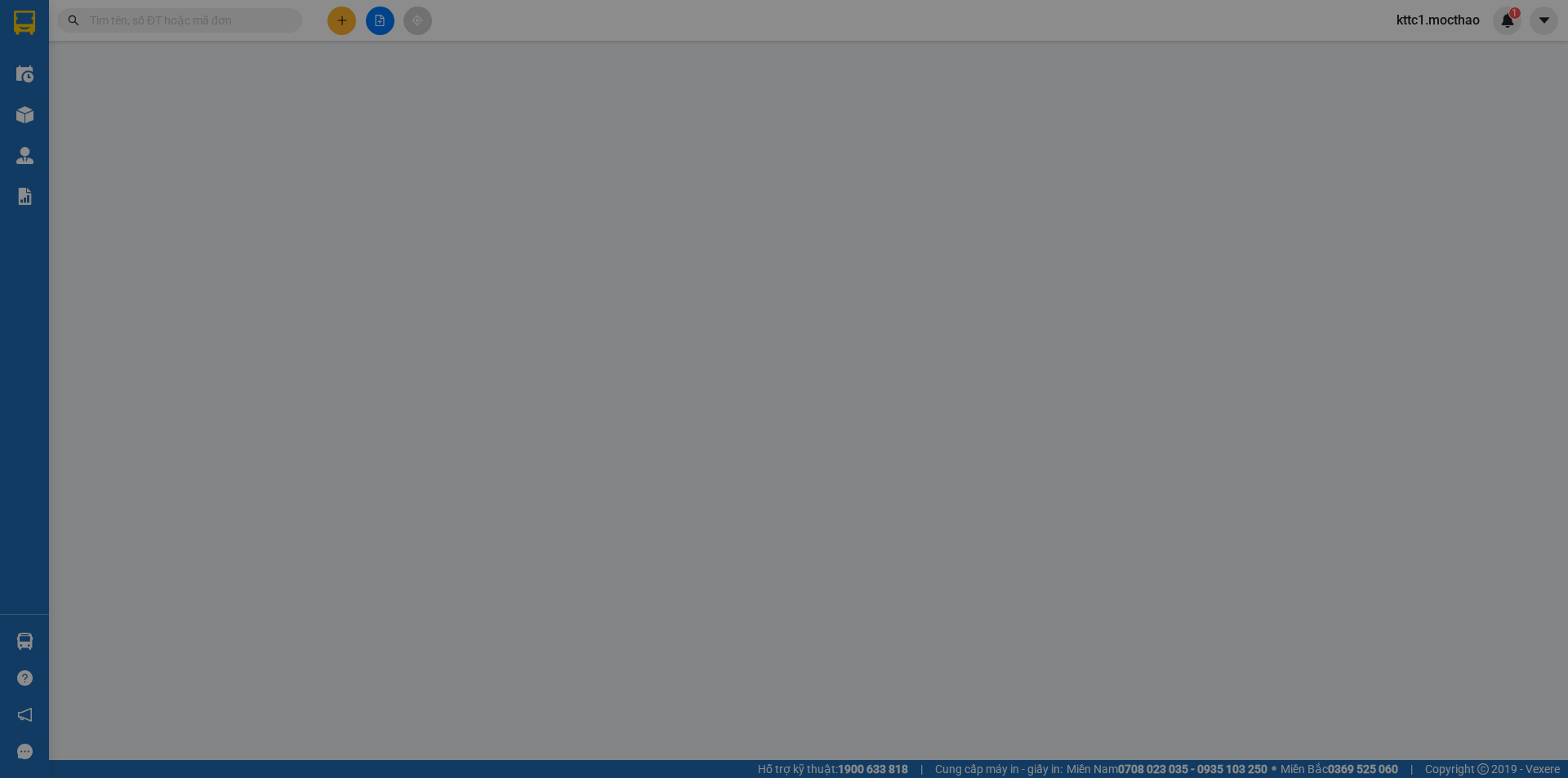
type input "0775566039"
type input "THANH"
type input "0978217557"
type input "HƯNG"
type input "K"
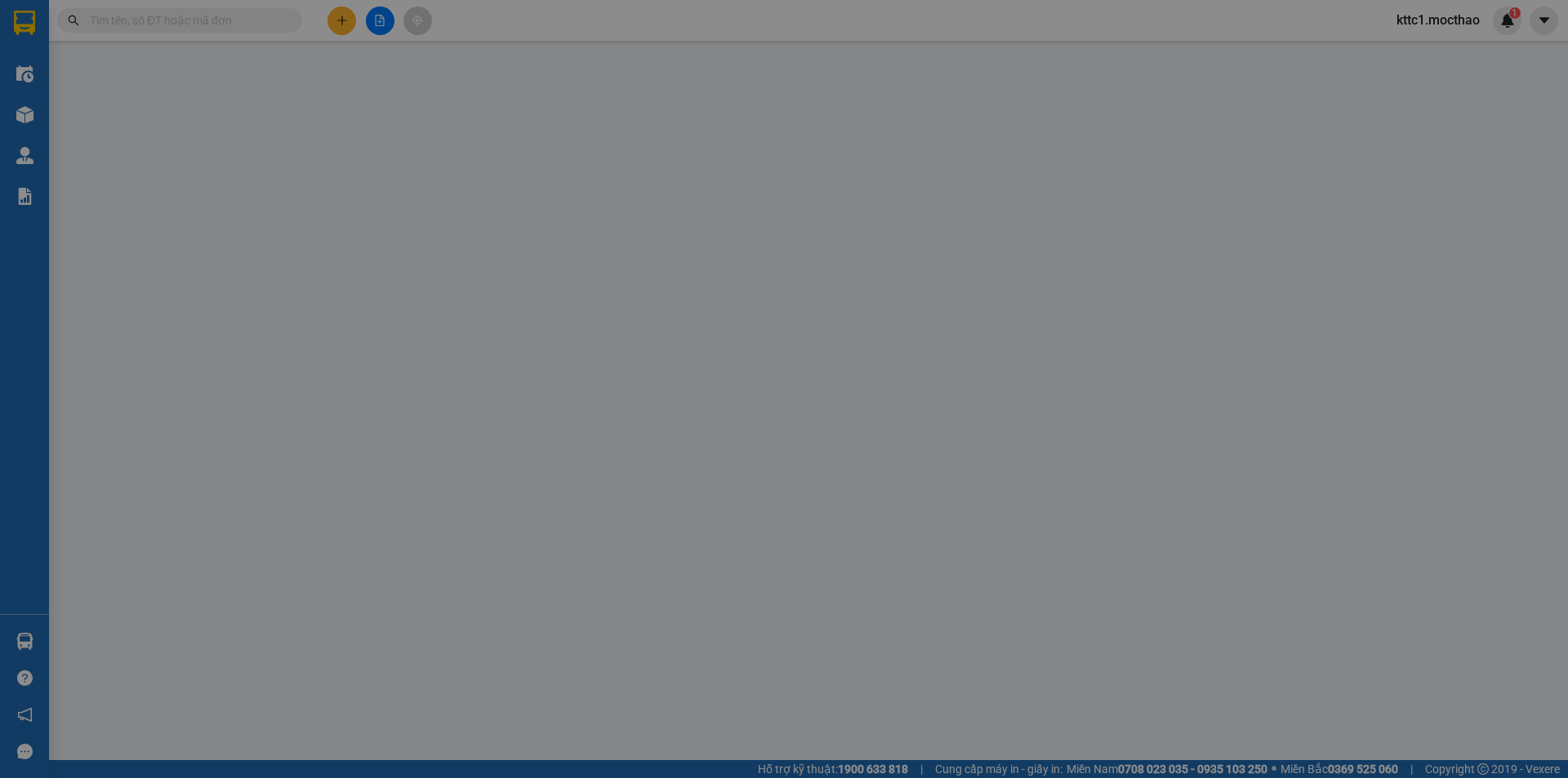
type input "0"
type input "30.000"
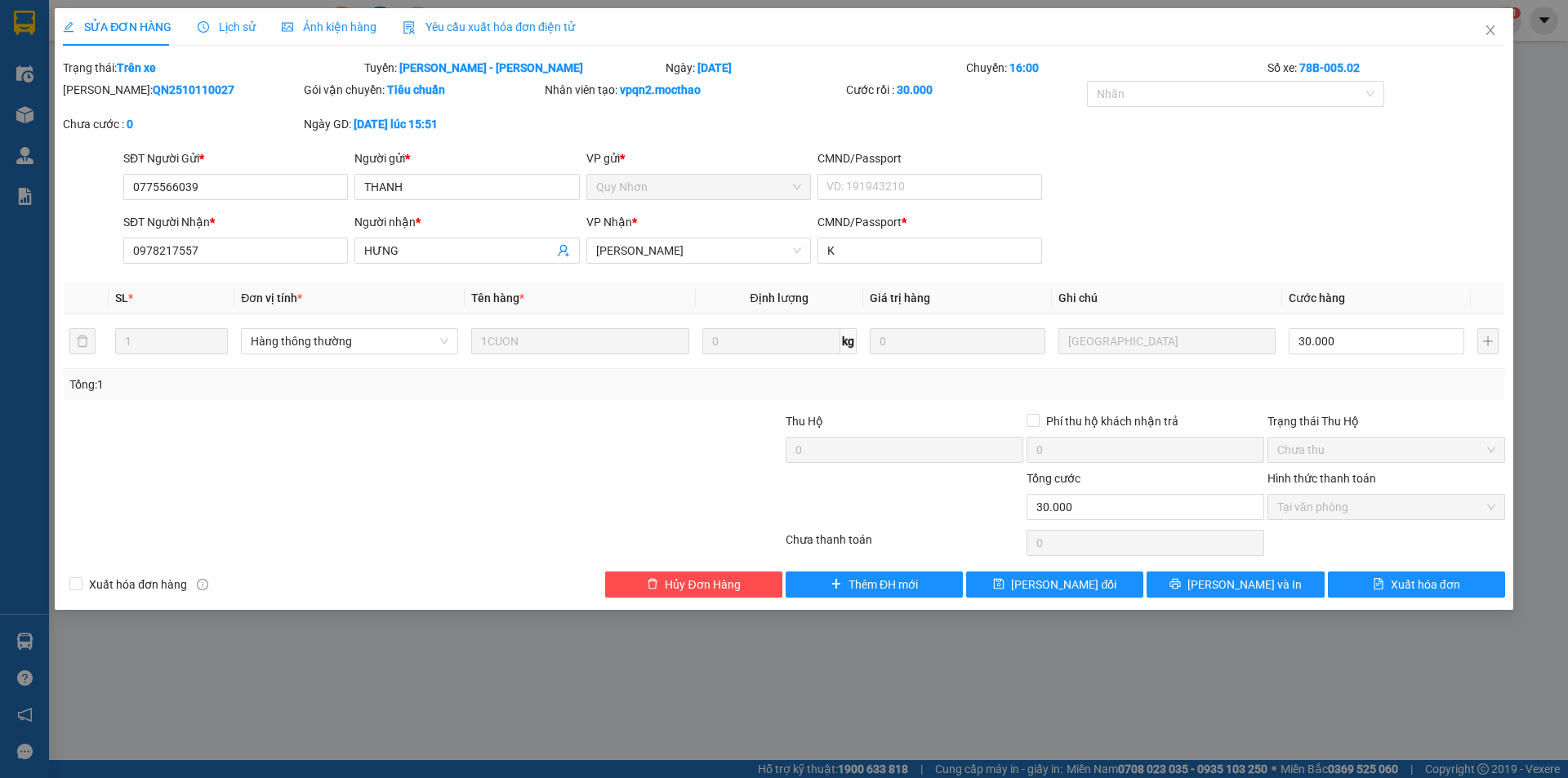
click at [490, 28] on span "Yêu cầu xuất hóa đơn điện tử" at bounding box center [489, 27] width 172 height 13
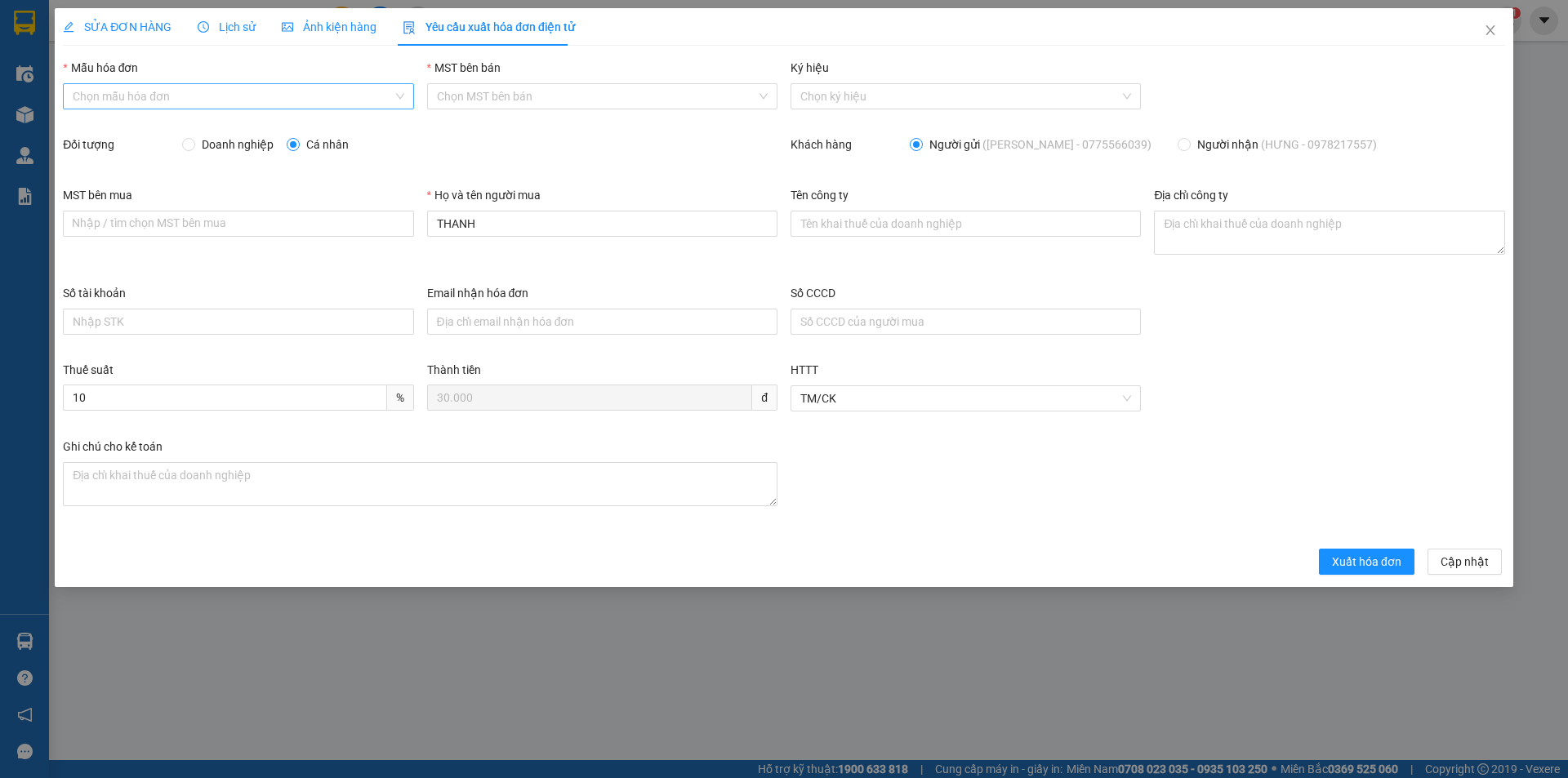
click at [303, 93] on input "Mẫu hóa đơn" at bounding box center [232, 97] width 319 height 25
click at [241, 126] on div "HĐH" at bounding box center [238, 129] width 330 height 18
type input "8"
drag, startPoint x: 544, startPoint y: 214, endPoint x: 368, endPoint y: 223, distance: 176.2
click at [368, 223] on div "MST bên mua Nhập / [PERSON_NAME] MST [PERSON_NAME] mua Họ và tên người mua [PER…" at bounding box center [784, 235] width 1455 height 98
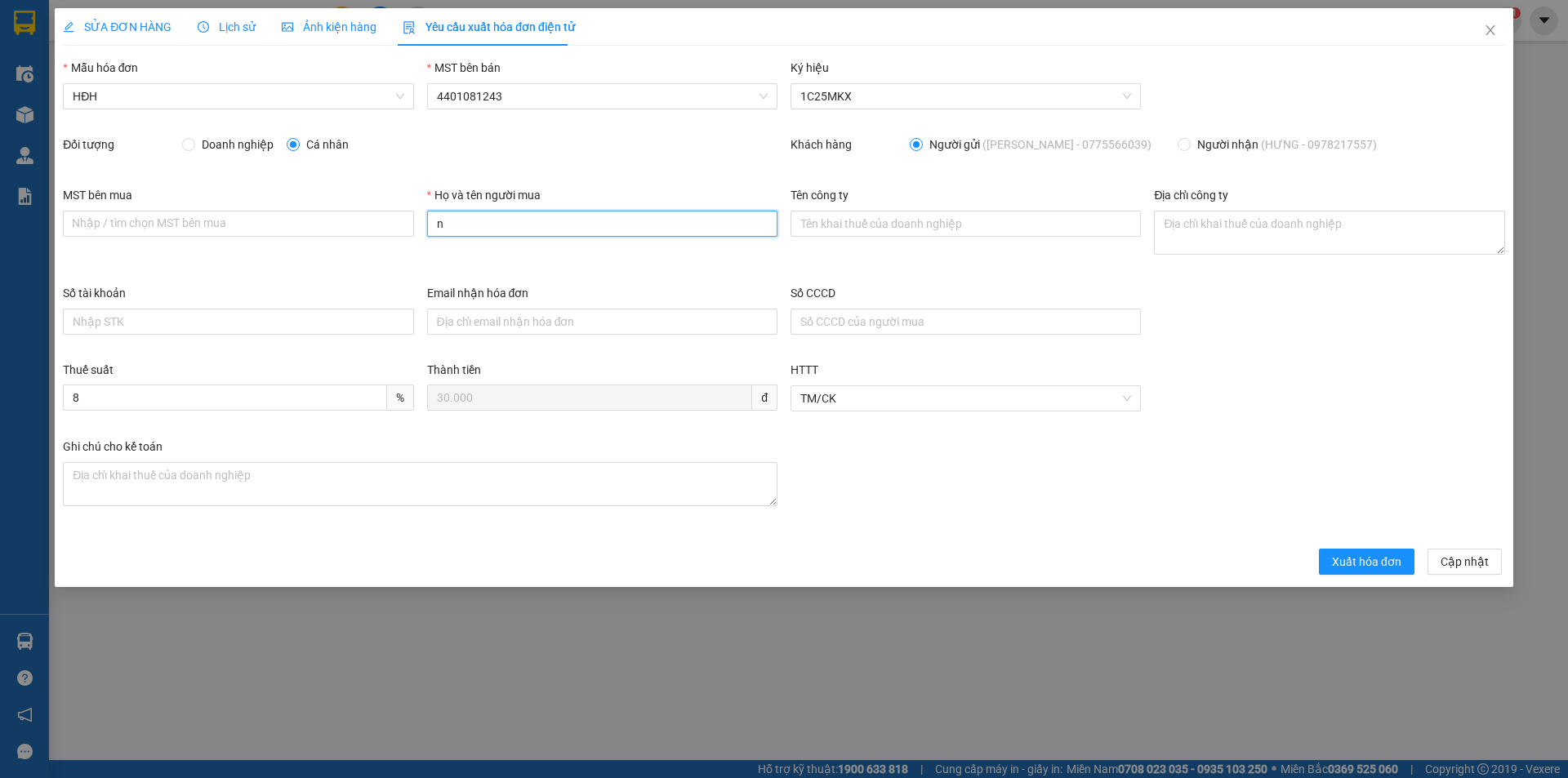
type input "Người mua không lấy [PERSON_NAME]"
click at [1379, 569] on span "Xuất hóa đơn" at bounding box center [1366, 561] width 69 height 18
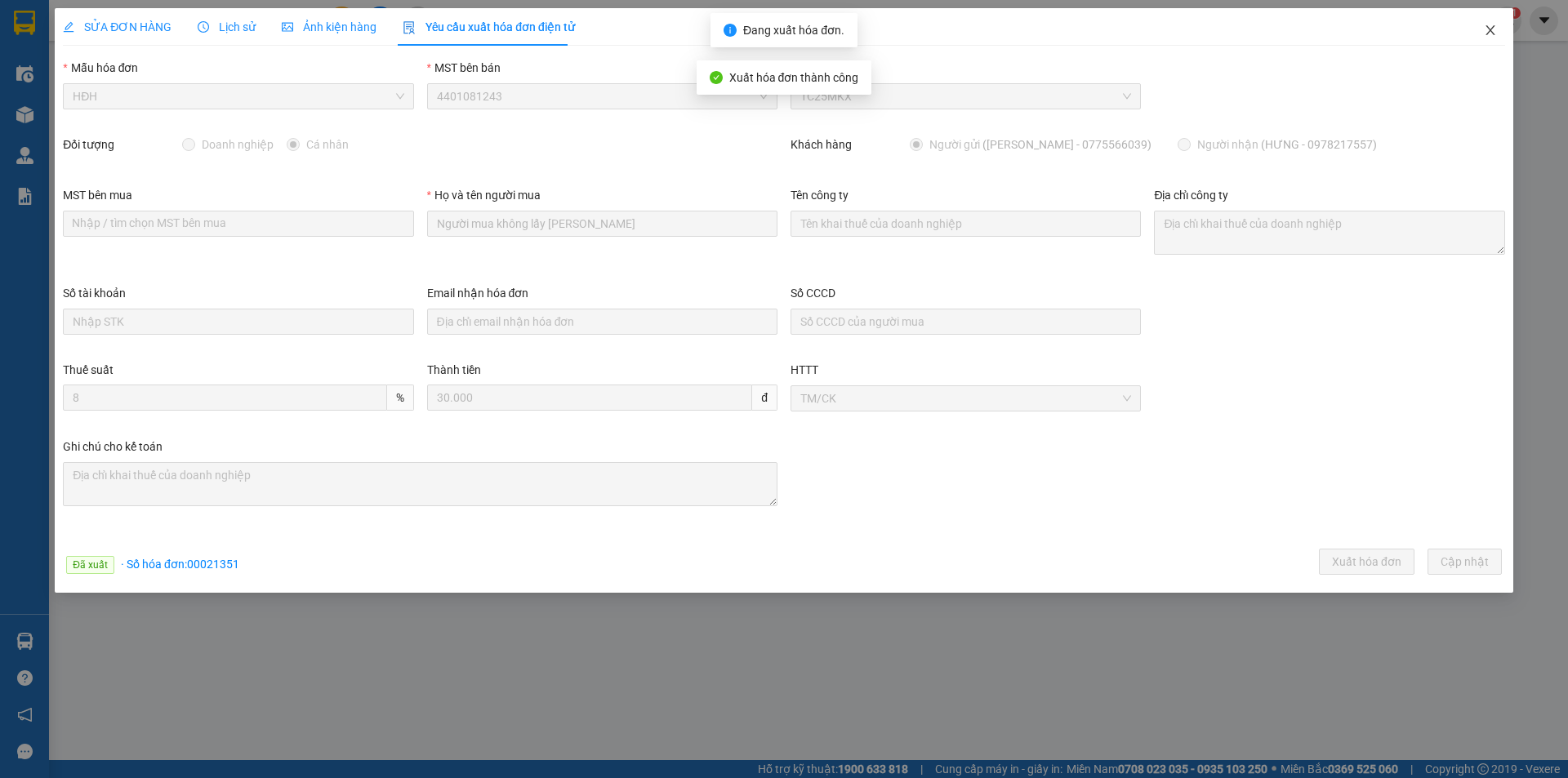
click at [1489, 24] on span "Close" at bounding box center [1490, 30] width 45 height 45
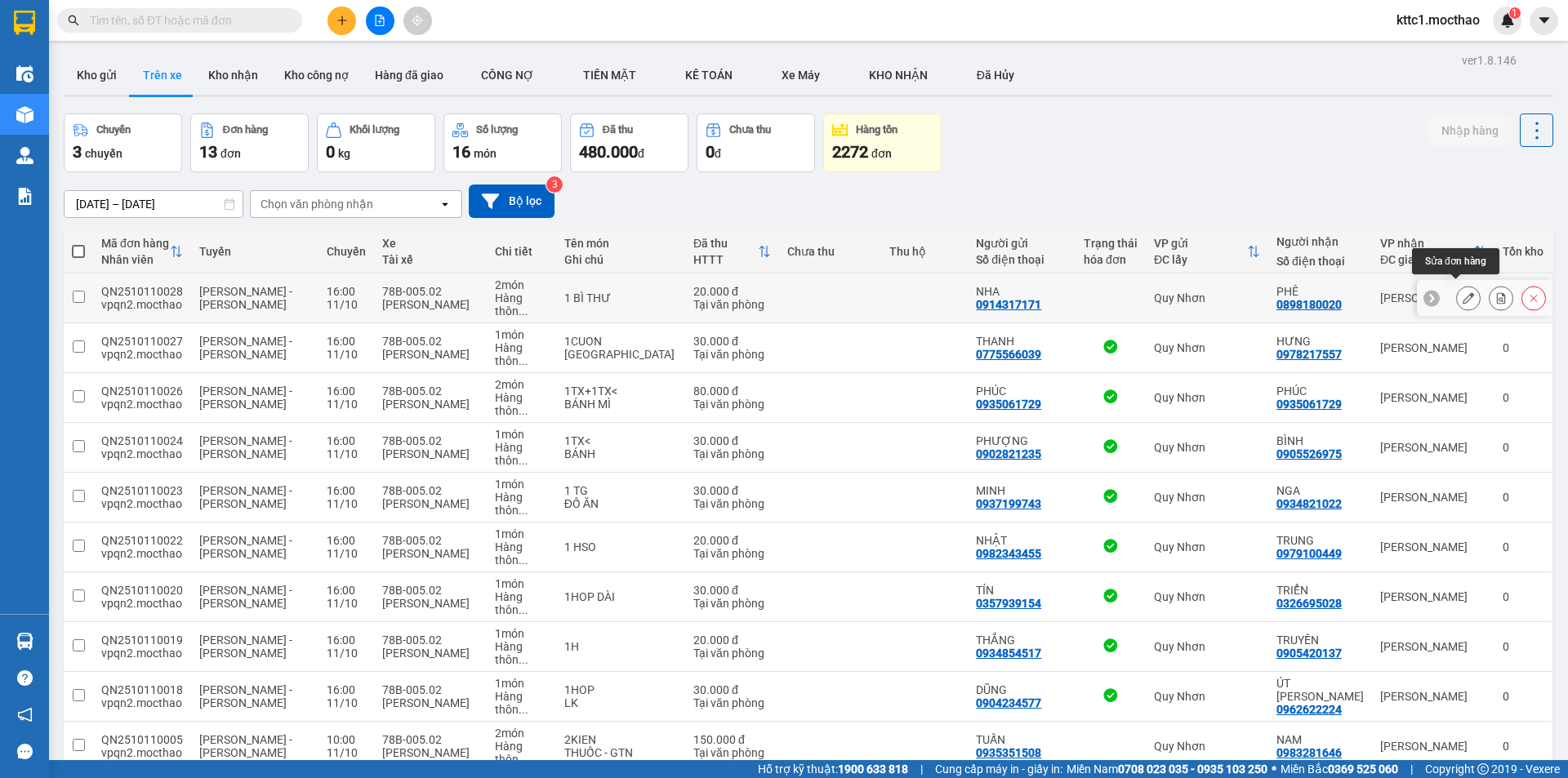
click at [1457, 289] on button at bounding box center [1469, 298] width 23 height 28
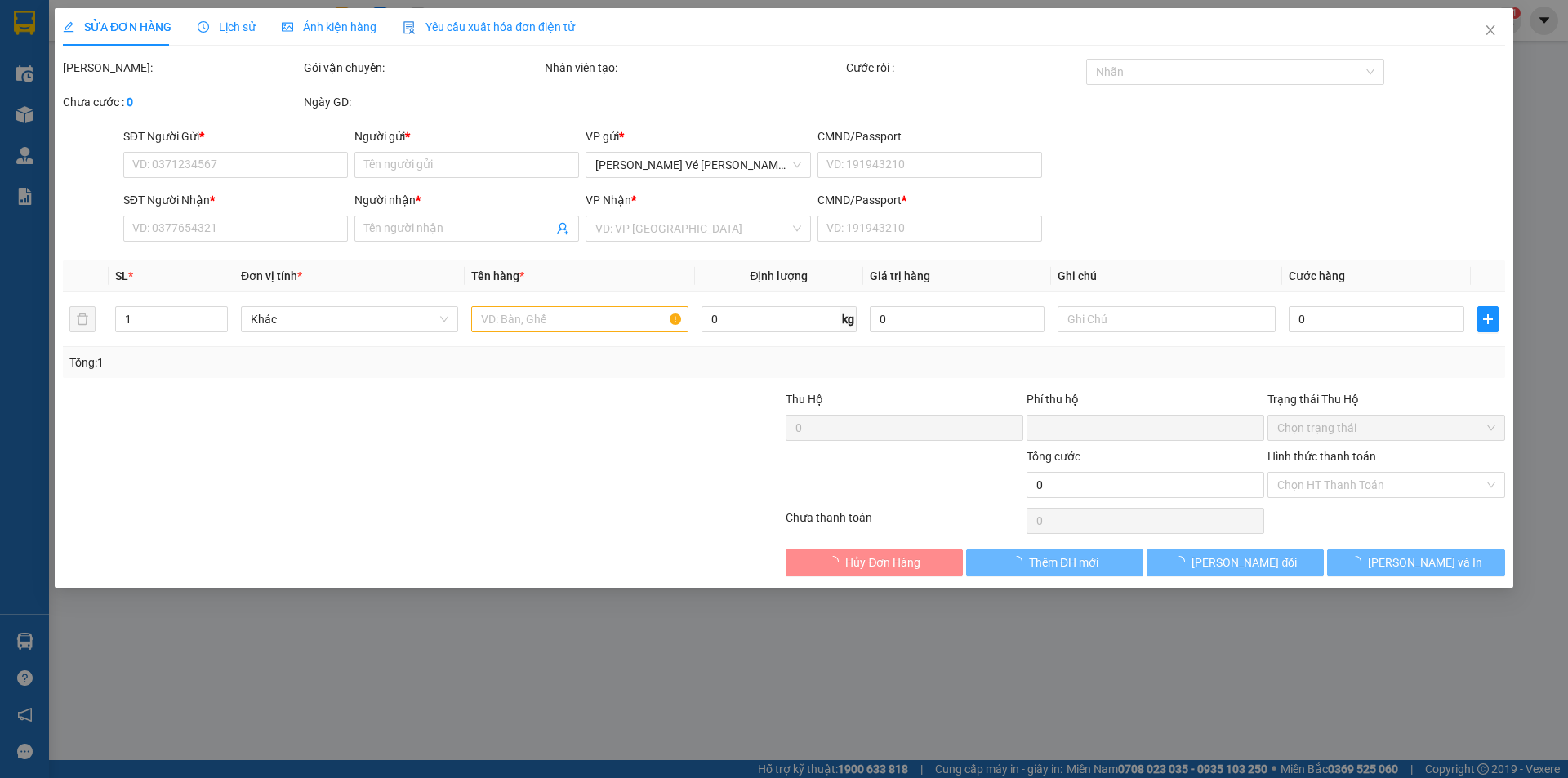
type input "0914317171"
type input "NHA"
type input "0898180020"
type input "PHÊ"
type input "L"
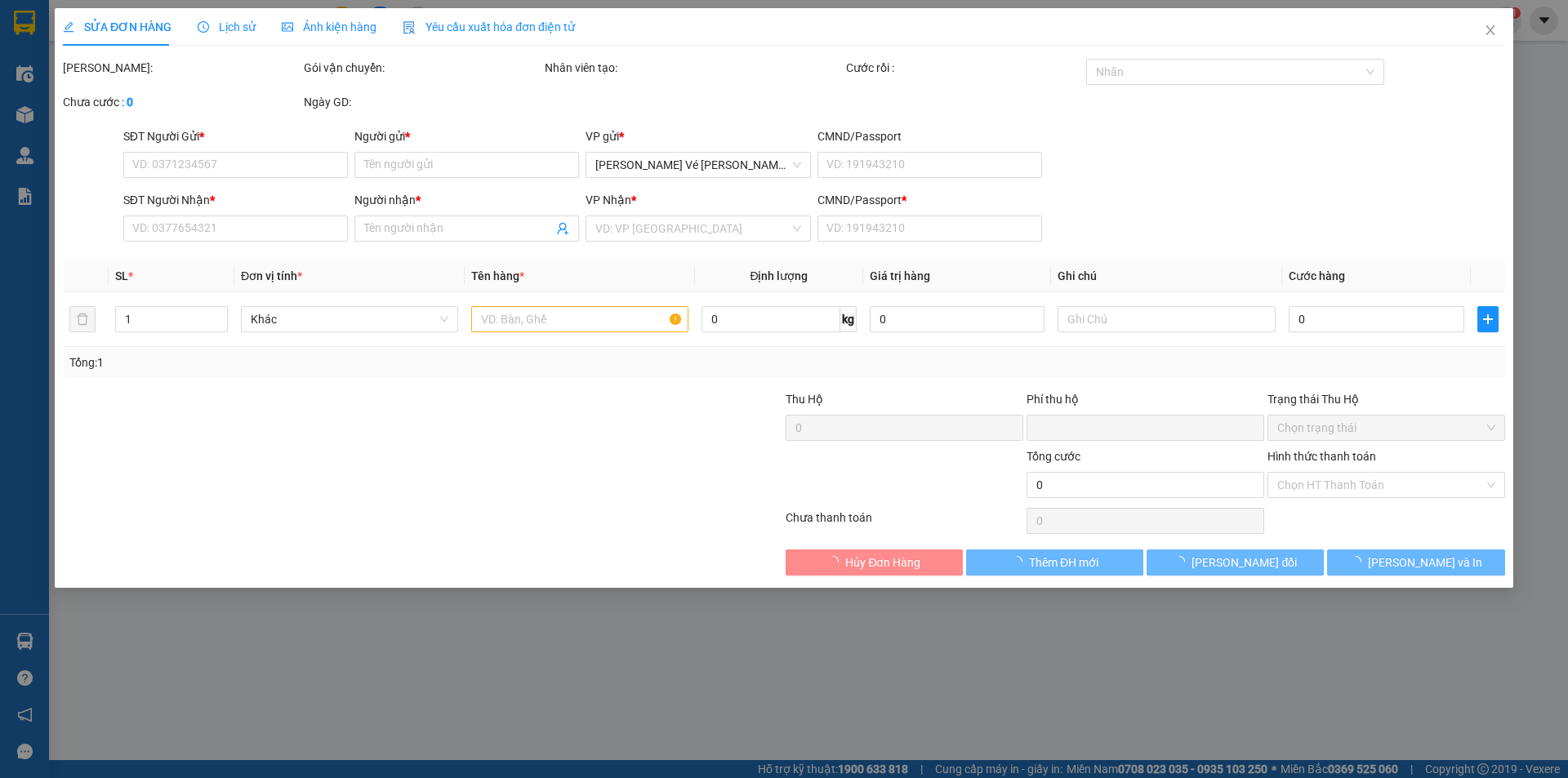
type input "0"
type input "20.000"
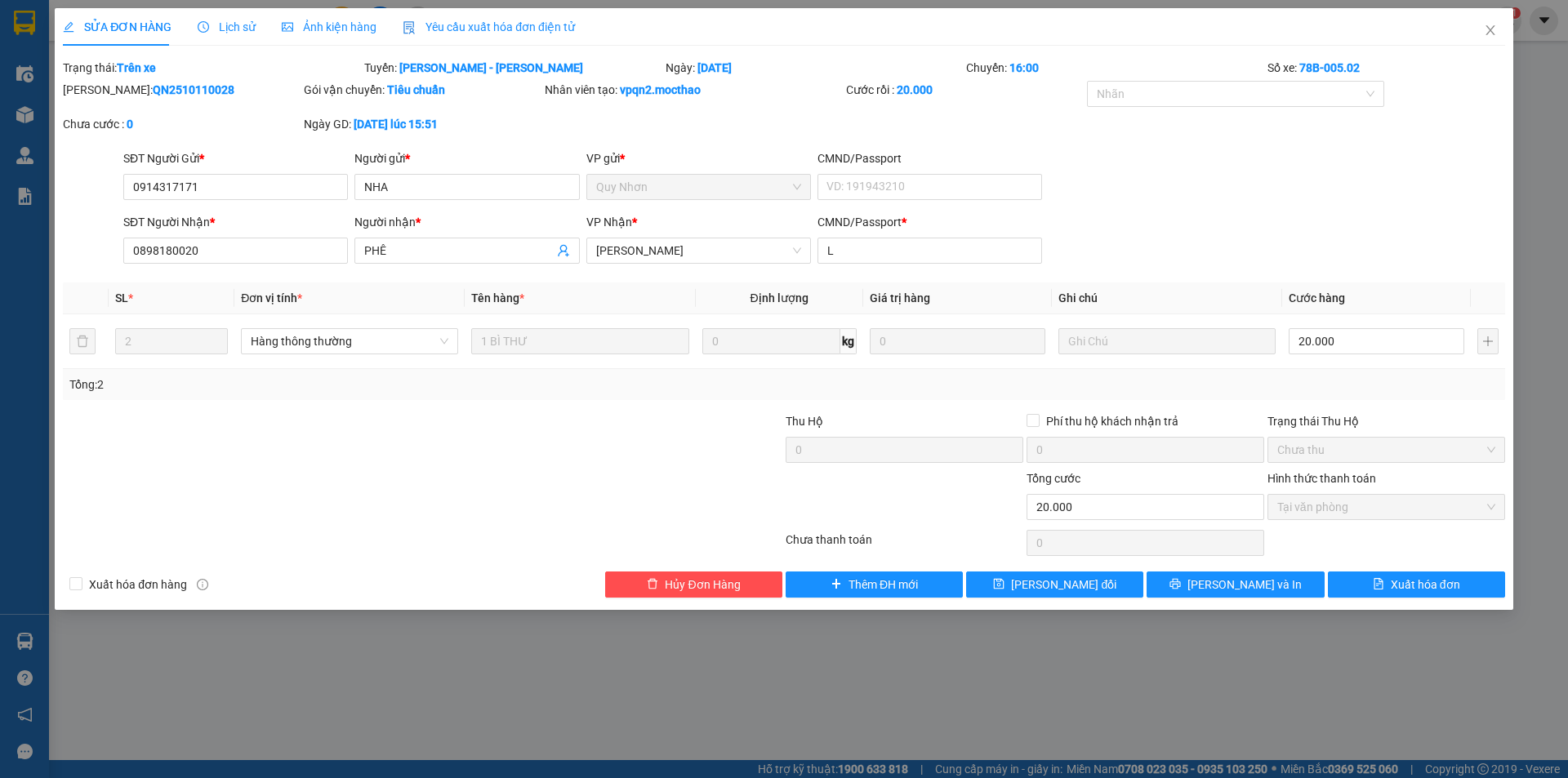
click at [484, 20] on span "Yêu cầu xuất hóa đơn điện tử" at bounding box center [489, 27] width 172 height 13
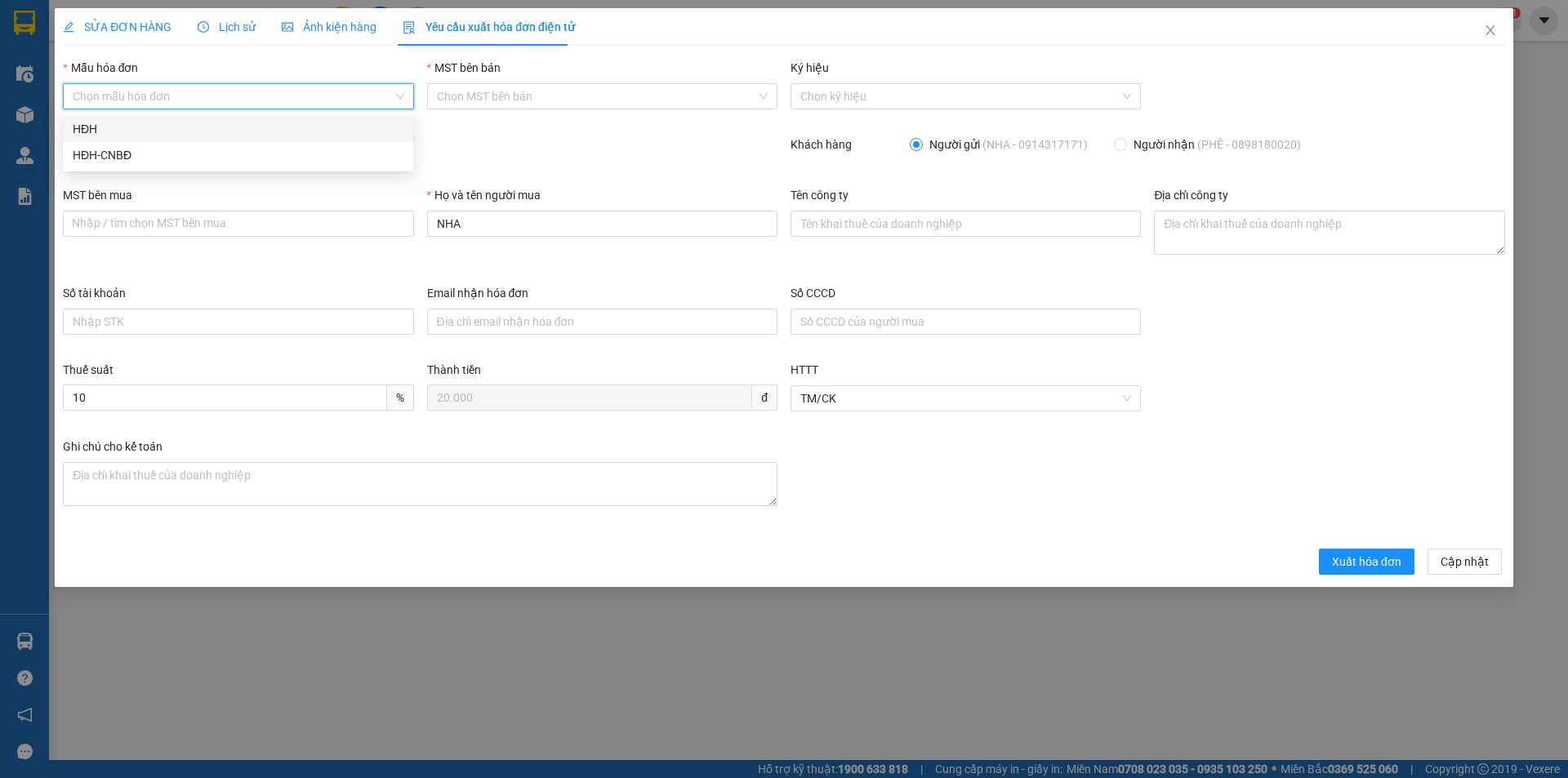
click at [196, 95] on input "Mẫu hóa đơn" at bounding box center [232, 97] width 319 height 25
click at [139, 125] on div "HĐH" at bounding box center [238, 129] width 330 height 18
type input "8"
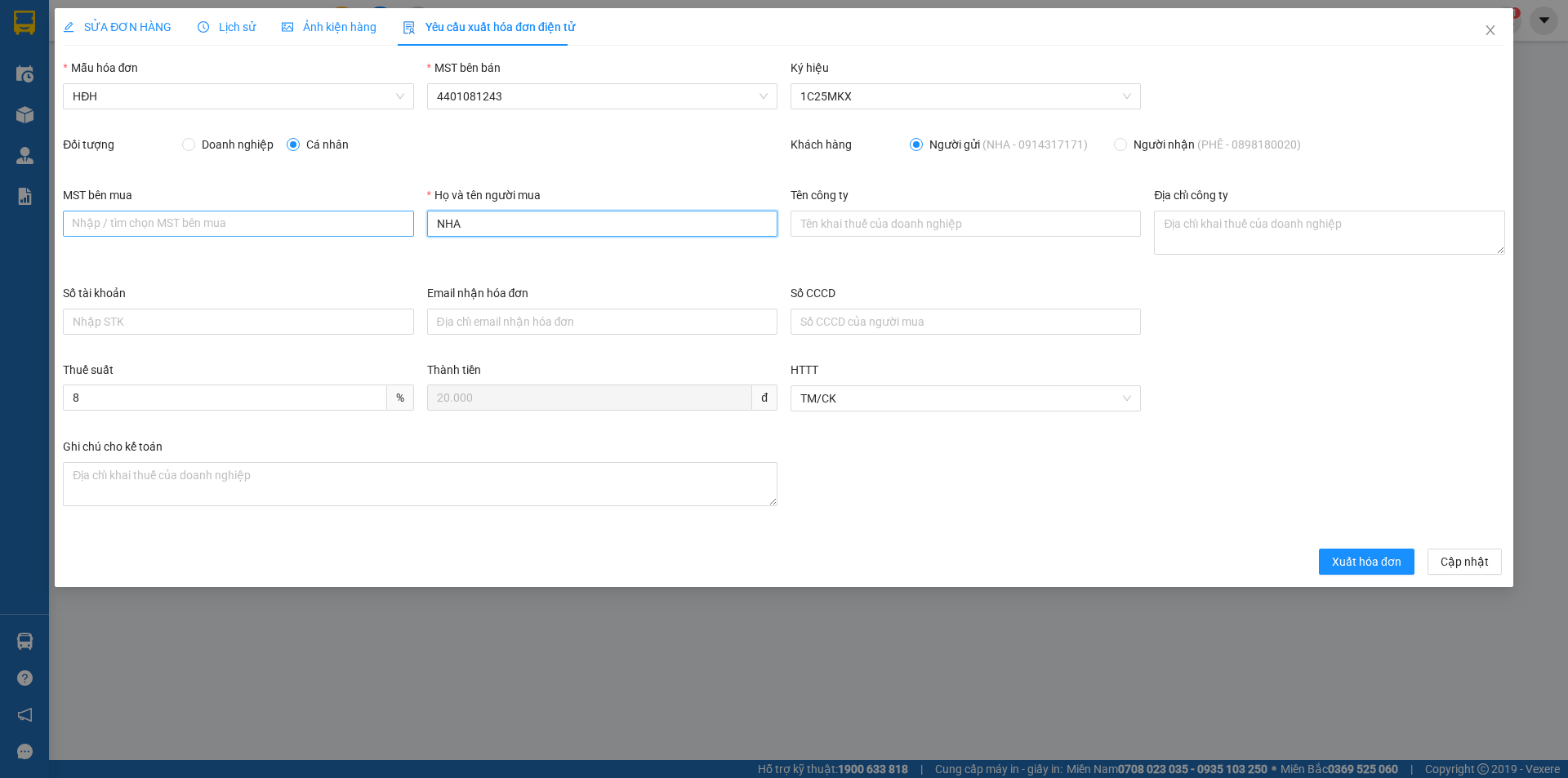
drag, startPoint x: 426, startPoint y: 216, endPoint x: 409, endPoint y: 216, distance: 17.0
click at [409, 216] on div "MST bên mua Nhập / [PERSON_NAME] MST [PERSON_NAME] mua Họ và tên người mua NHA …" at bounding box center [784, 235] width 1455 height 98
type input "Người mua không lấy [PERSON_NAME]"
click at [1381, 560] on span "Xuất hóa đơn" at bounding box center [1366, 561] width 69 height 18
